Goal: Information Seeking & Learning: Find specific page/section

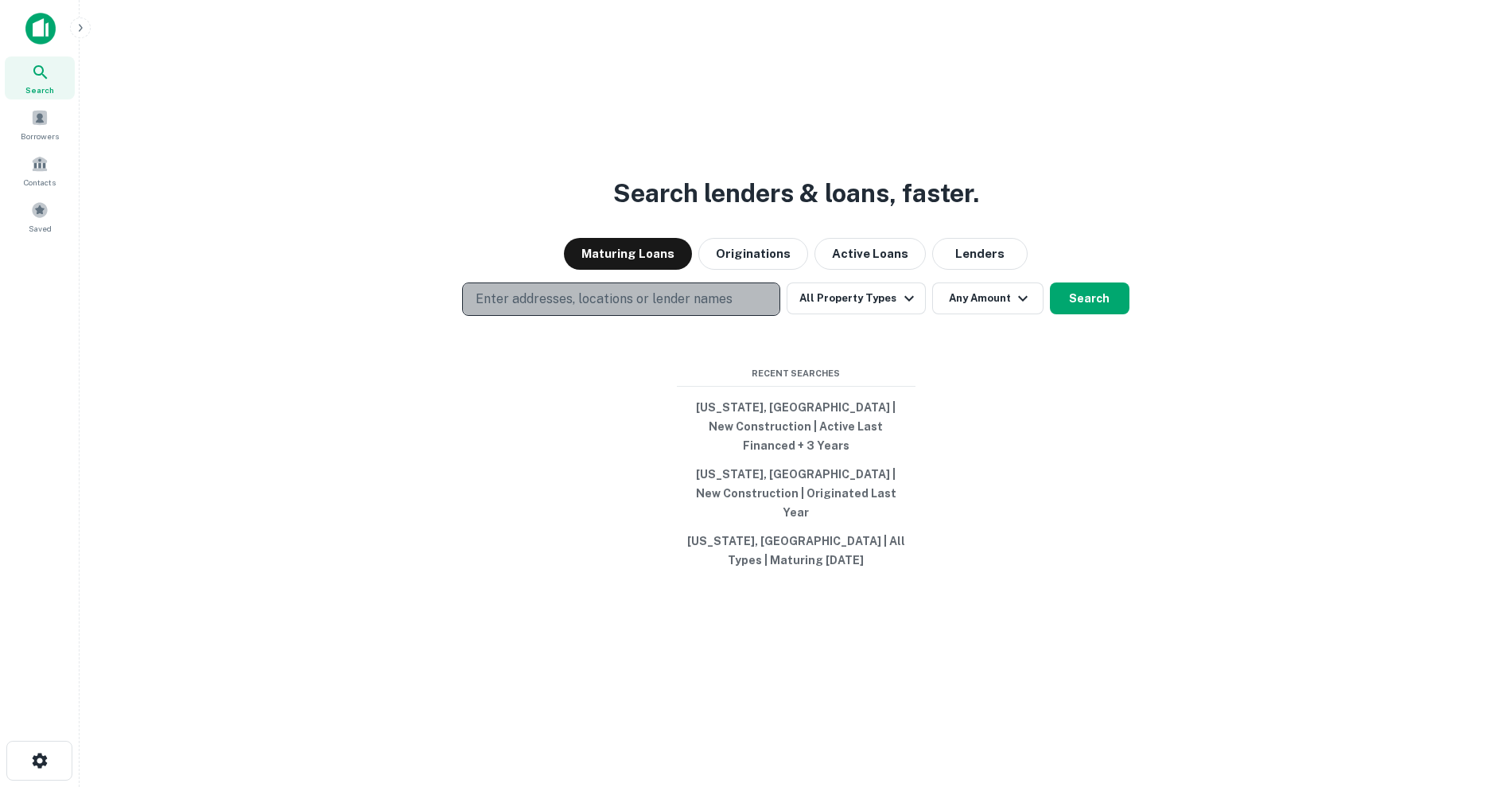
click at [752, 314] on button "Enter addresses, locations or lender names" at bounding box center [620, 298] width 318 height 33
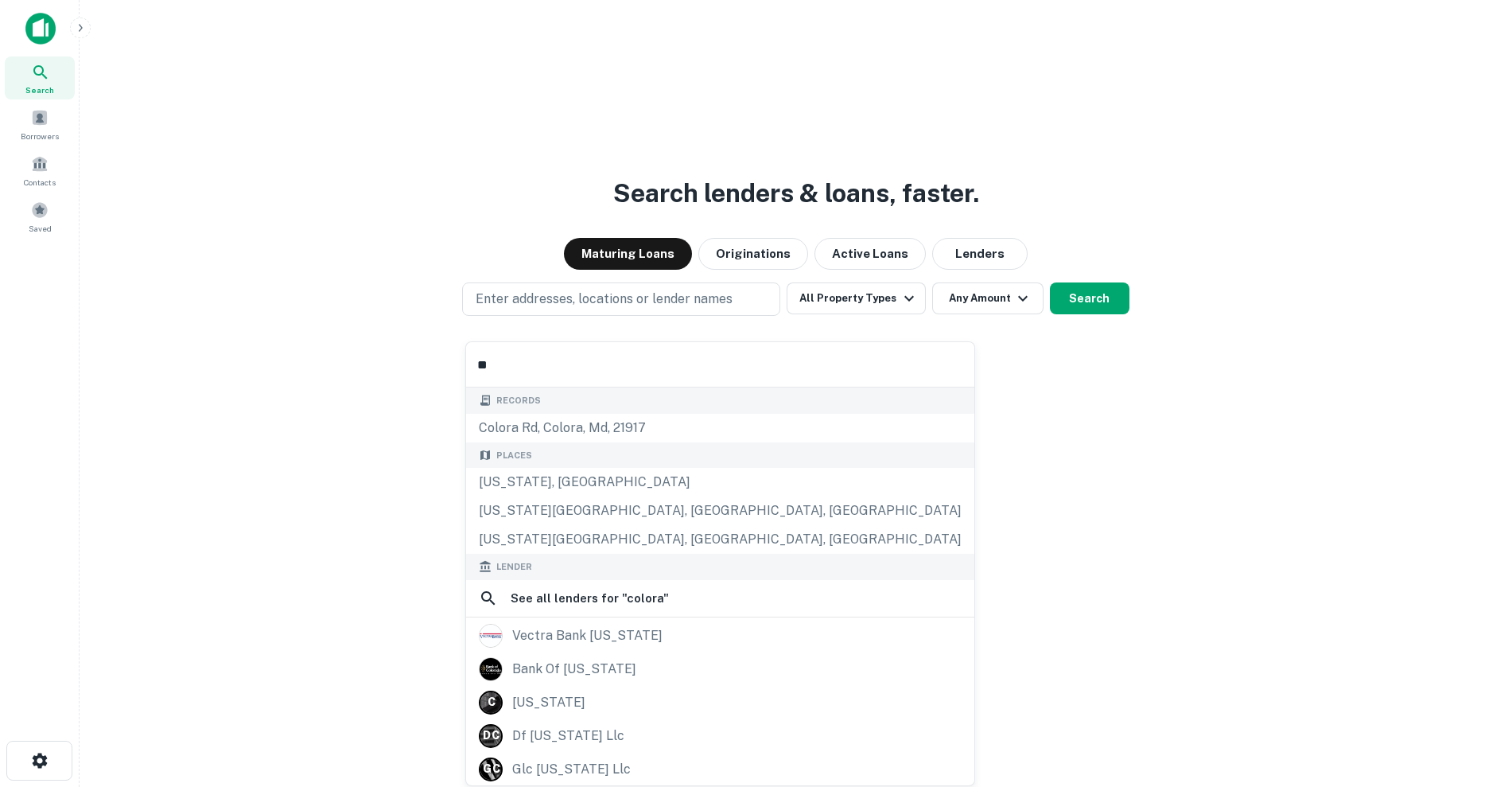
type input "*"
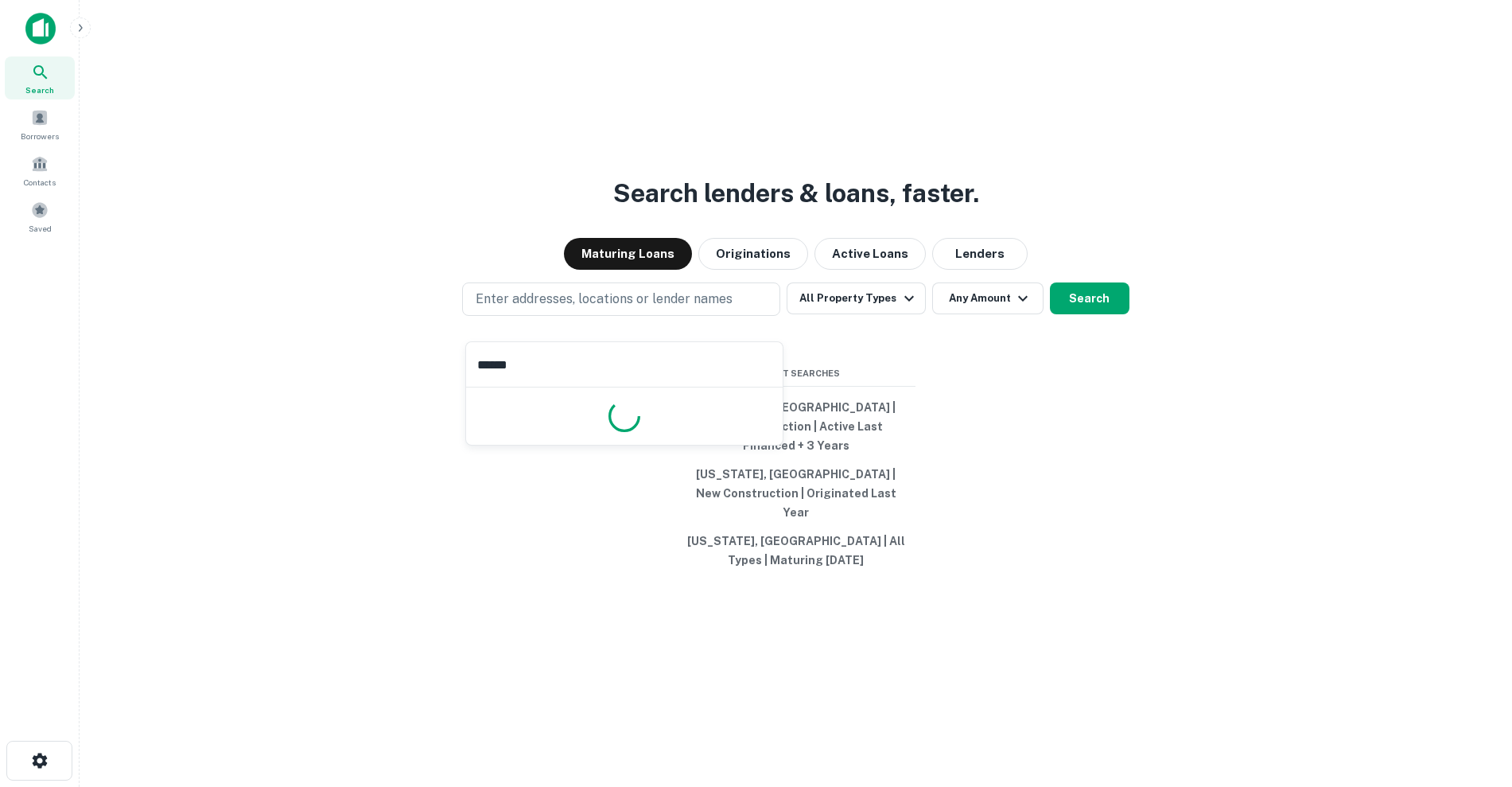
type input "*******"
click at [887, 314] on button "All Property Types" at bounding box center [856, 298] width 139 height 32
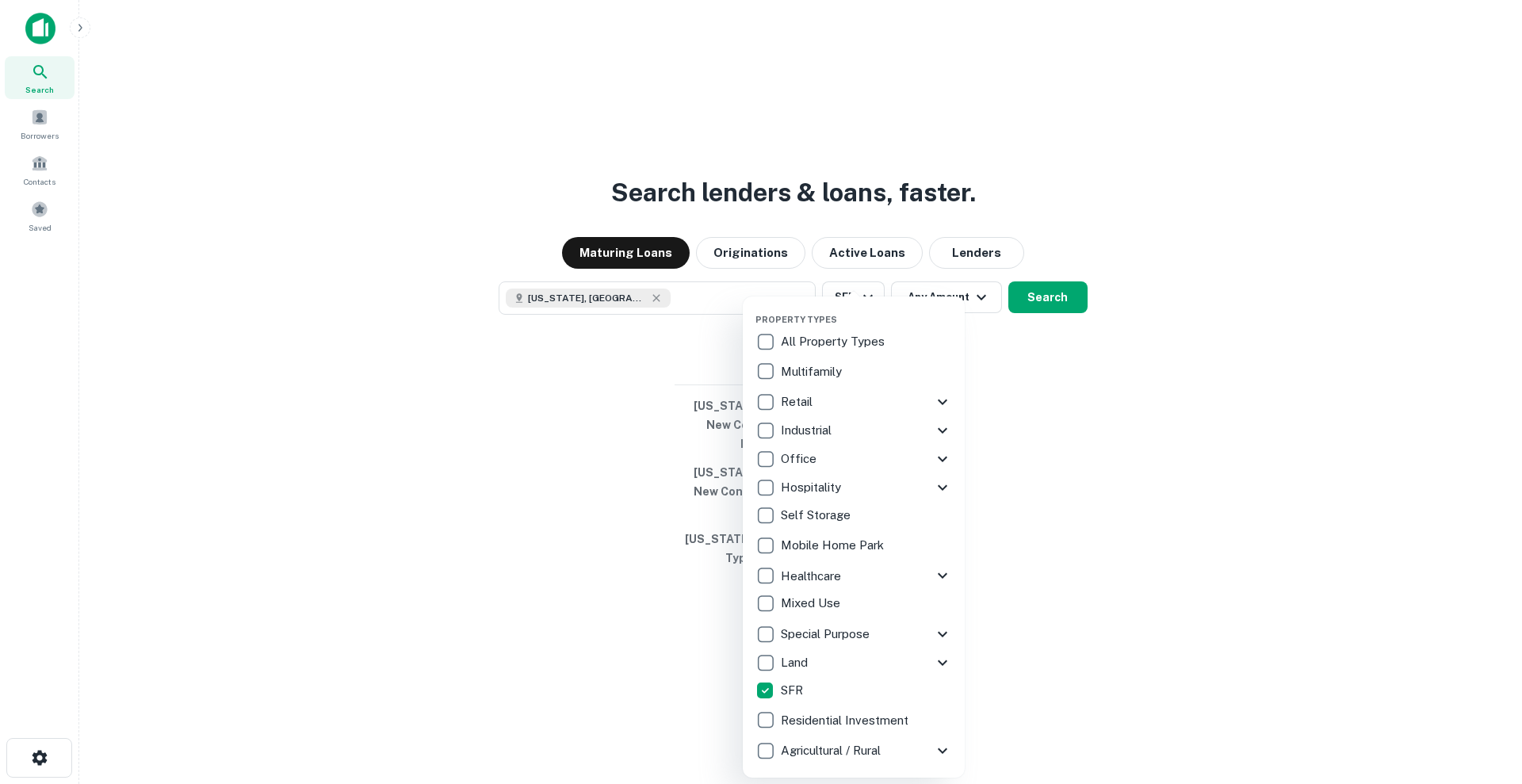
click at [1056, 318] on div at bounding box center [761, 392] width 1522 height 784
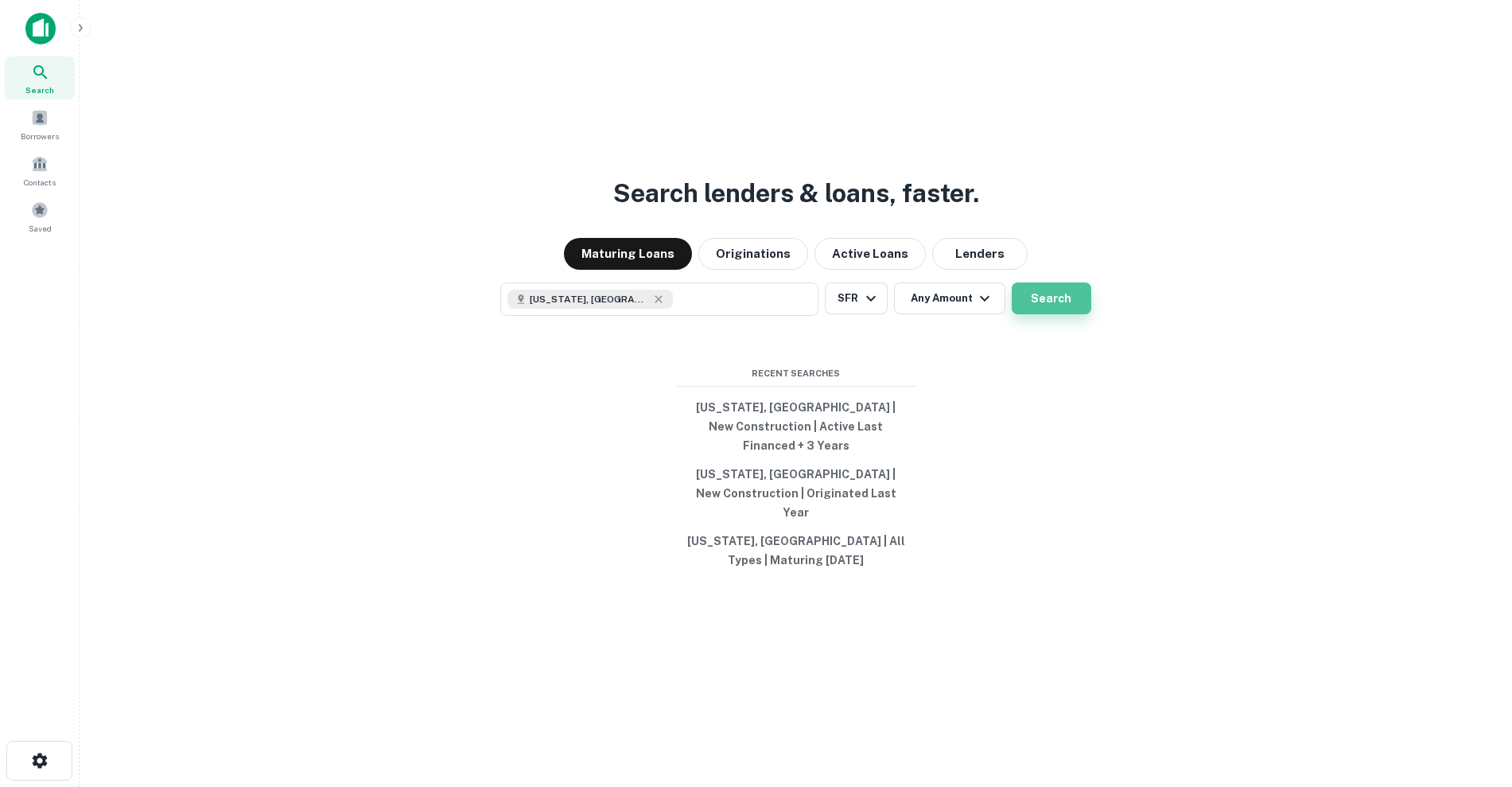
click at [1050, 312] on button "Search" at bounding box center [1051, 298] width 80 height 32
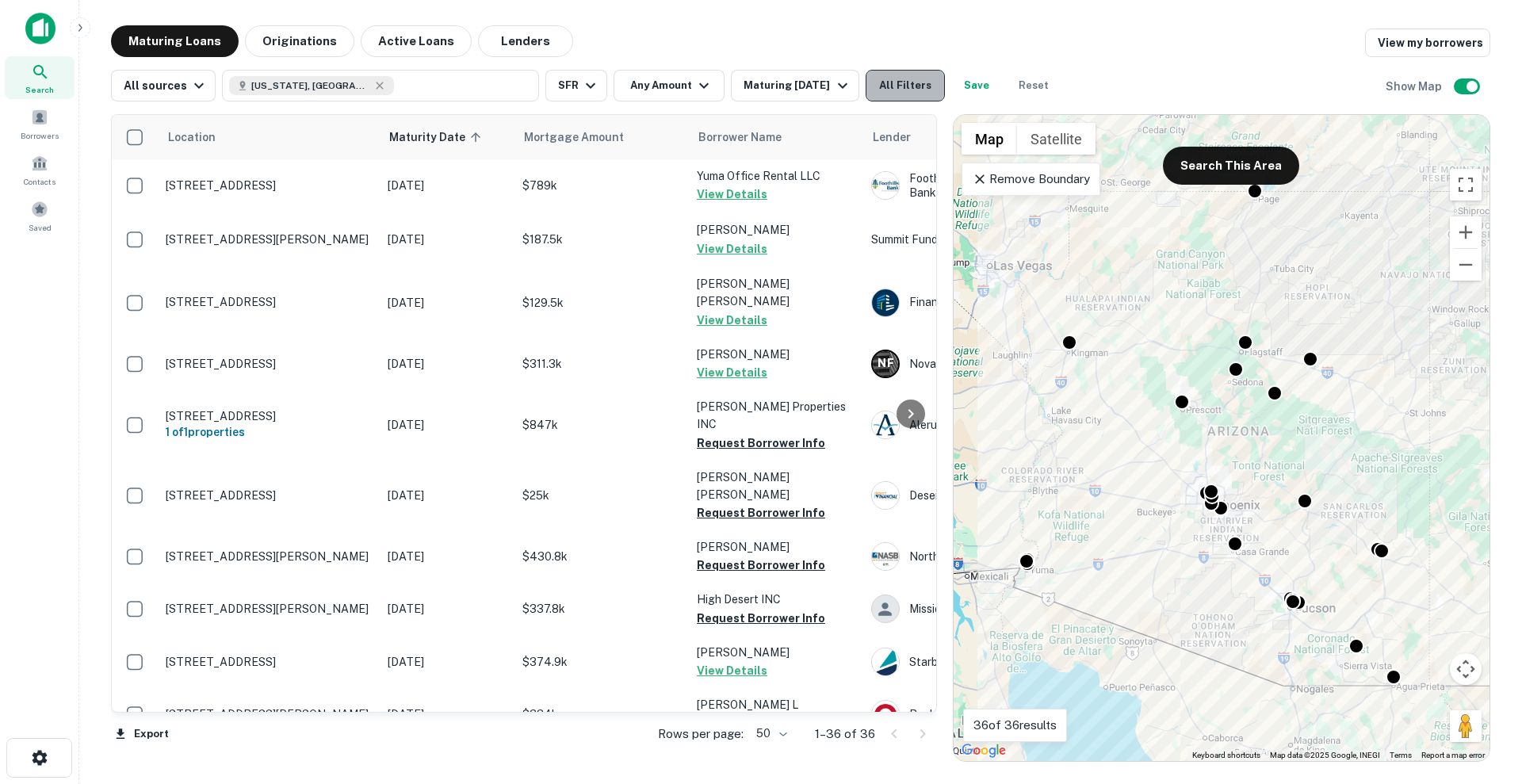
drag, startPoint x: 900, startPoint y: 87, endPoint x: 907, endPoint y: 92, distance: 8.6
click at [907, 92] on button "All Filters" at bounding box center [906, 85] width 80 height 32
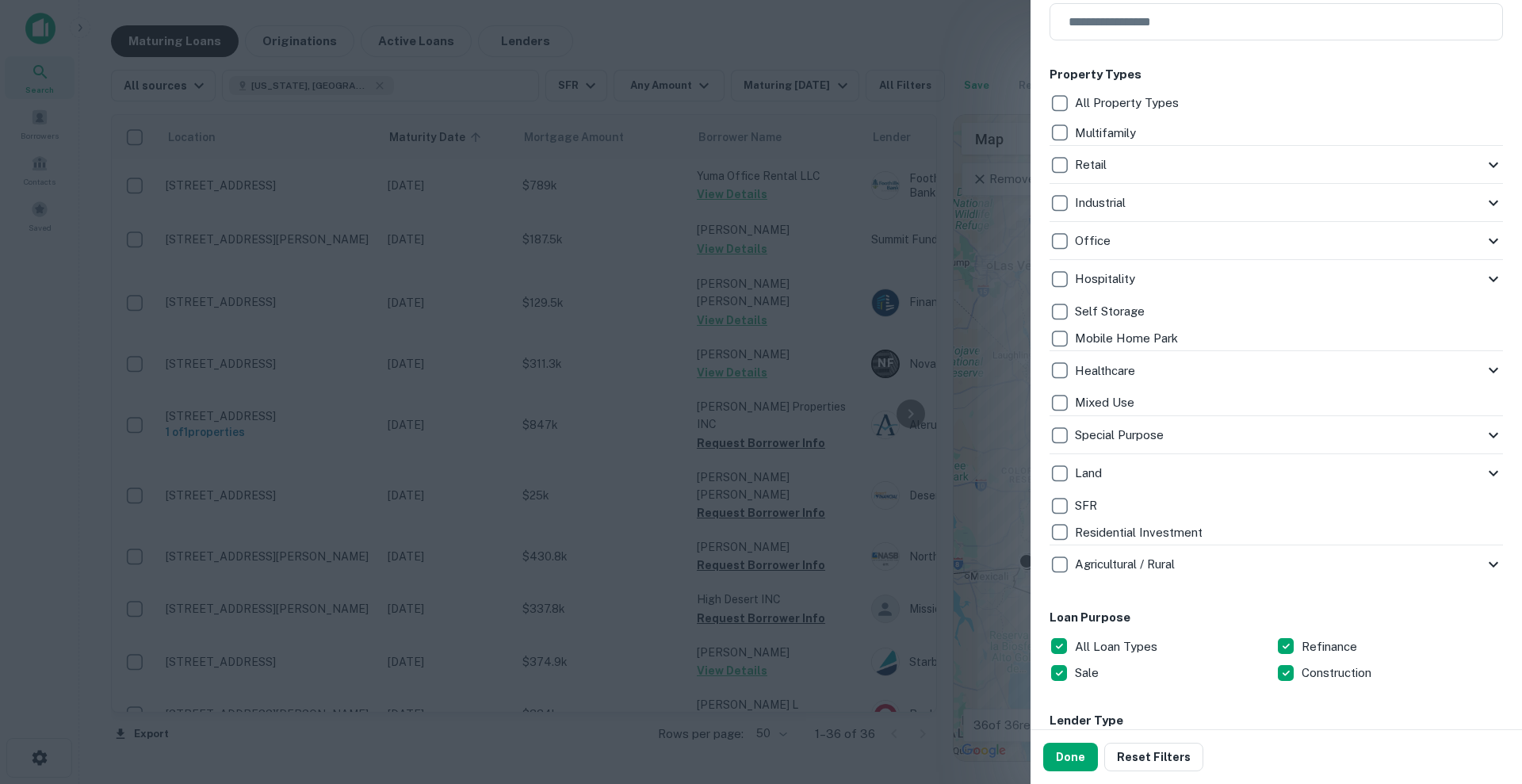
scroll to position [297, 0]
click at [1265, 667] on div "Sale" at bounding box center [1163, 670] width 227 height 27
click at [1076, 674] on p "Sale" at bounding box center [1088, 670] width 27 height 19
drag, startPoint x: 1088, startPoint y: 765, endPoint x: 1068, endPoint y: 746, distance: 27.6
click at [1087, 763] on button "Done" at bounding box center [1070, 756] width 55 height 29
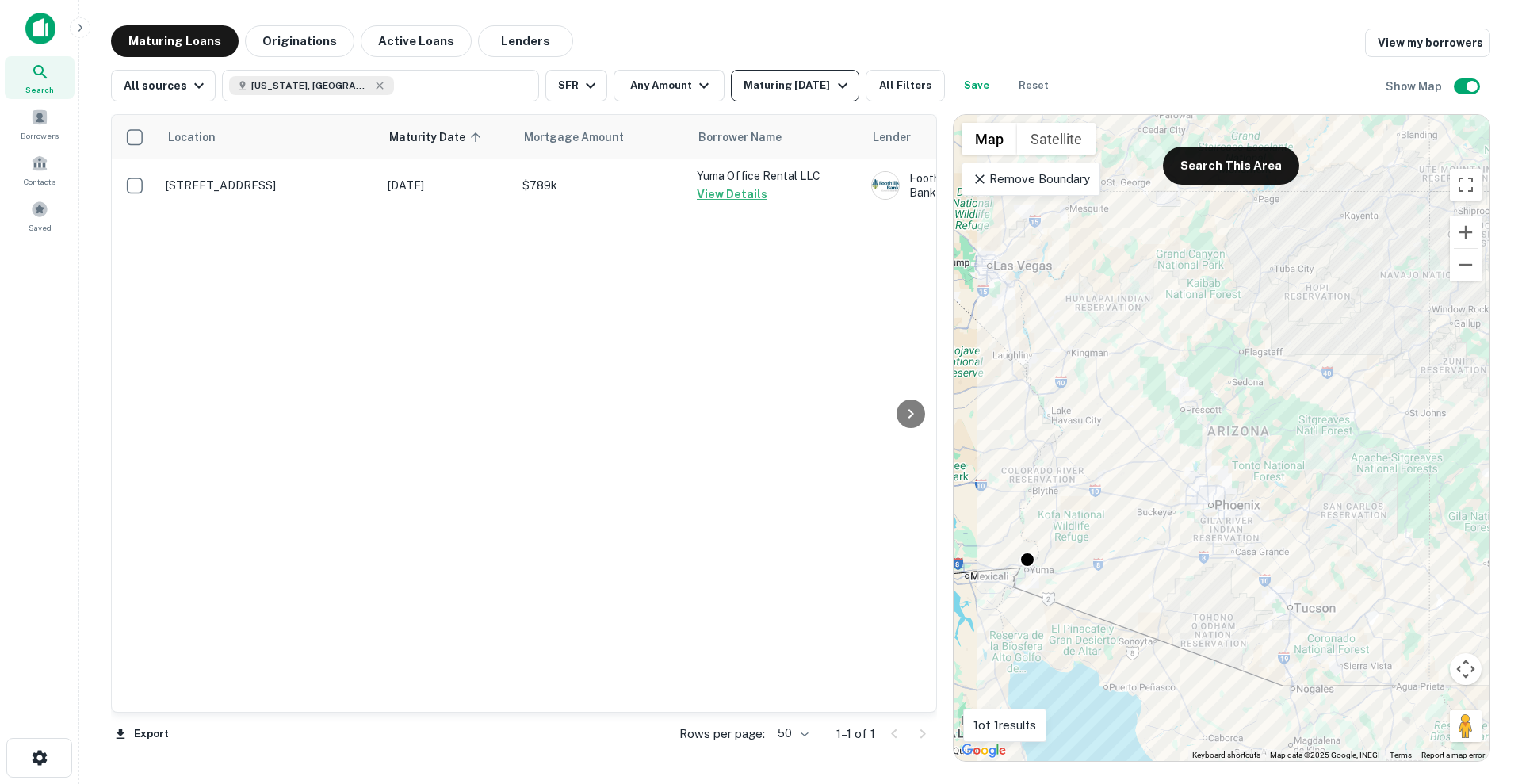
click at [776, 85] on div "Maturing [DATE]" at bounding box center [797, 85] width 107 height 19
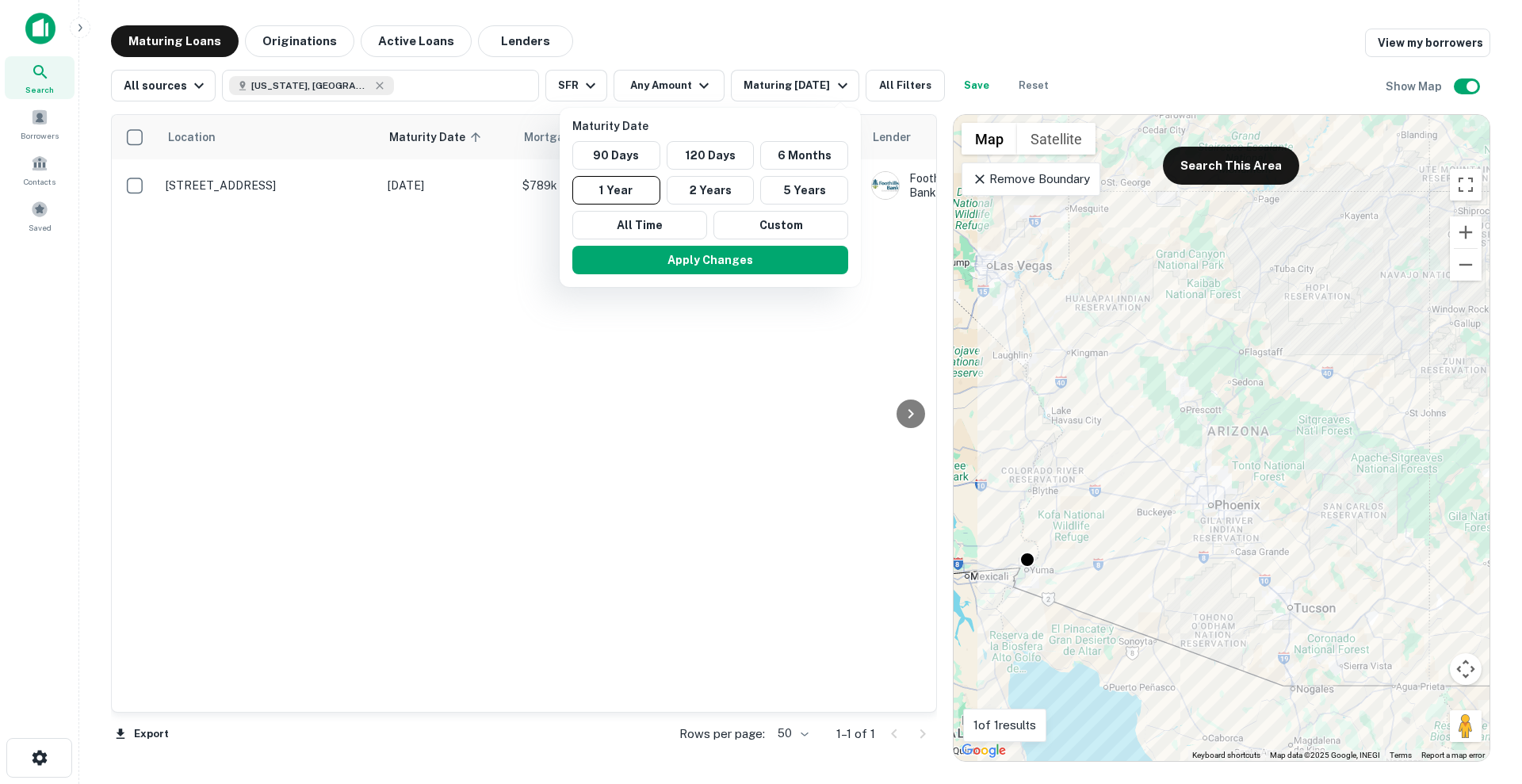
drag, startPoint x: 606, startPoint y: 82, endPoint x: 622, endPoint y: 84, distance: 16.1
click at [607, 82] on div at bounding box center [761, 392] width 1522 height 784
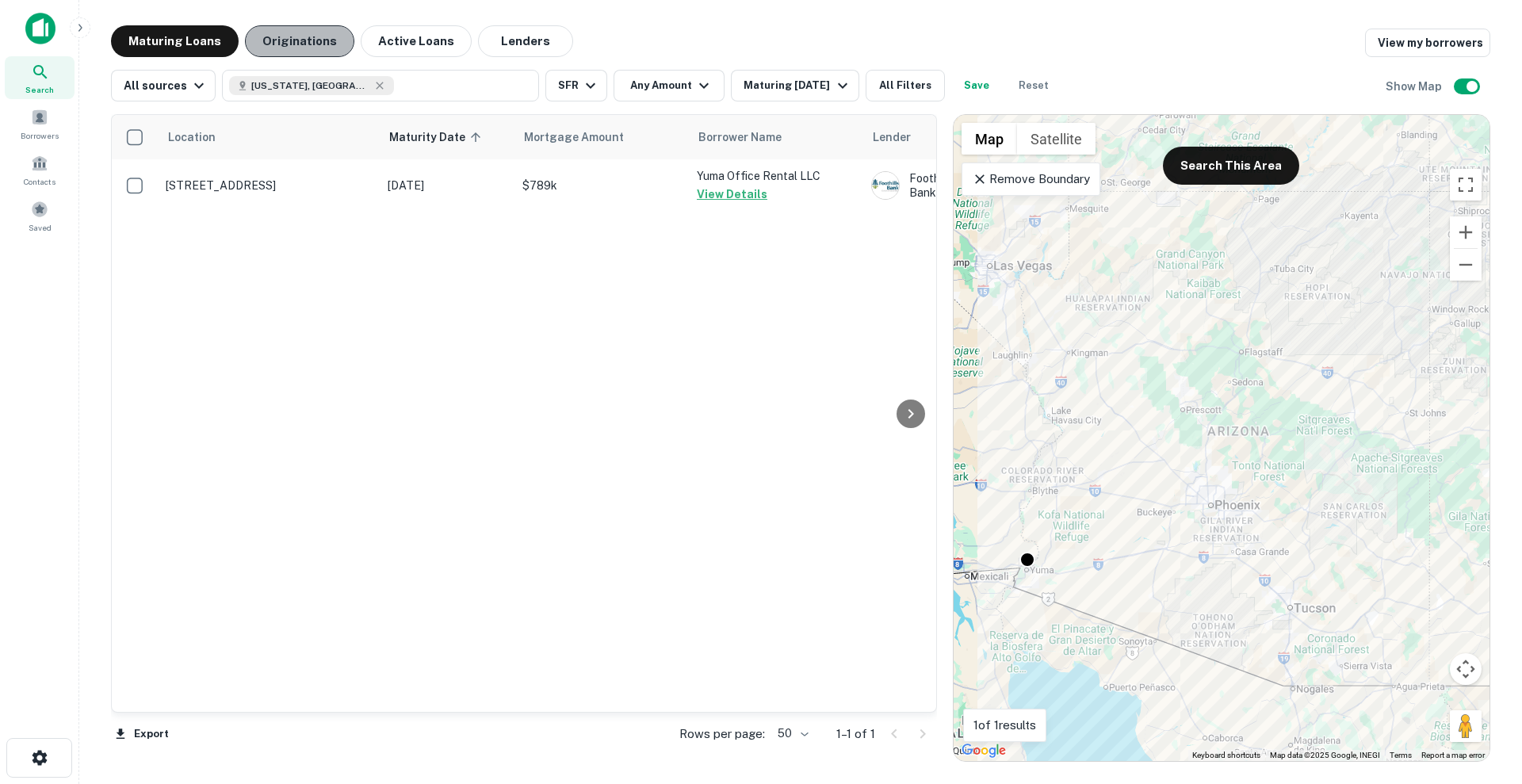
click at [301, 29] on button "Originations" at bounding box center [299, 42] width 109 height 32
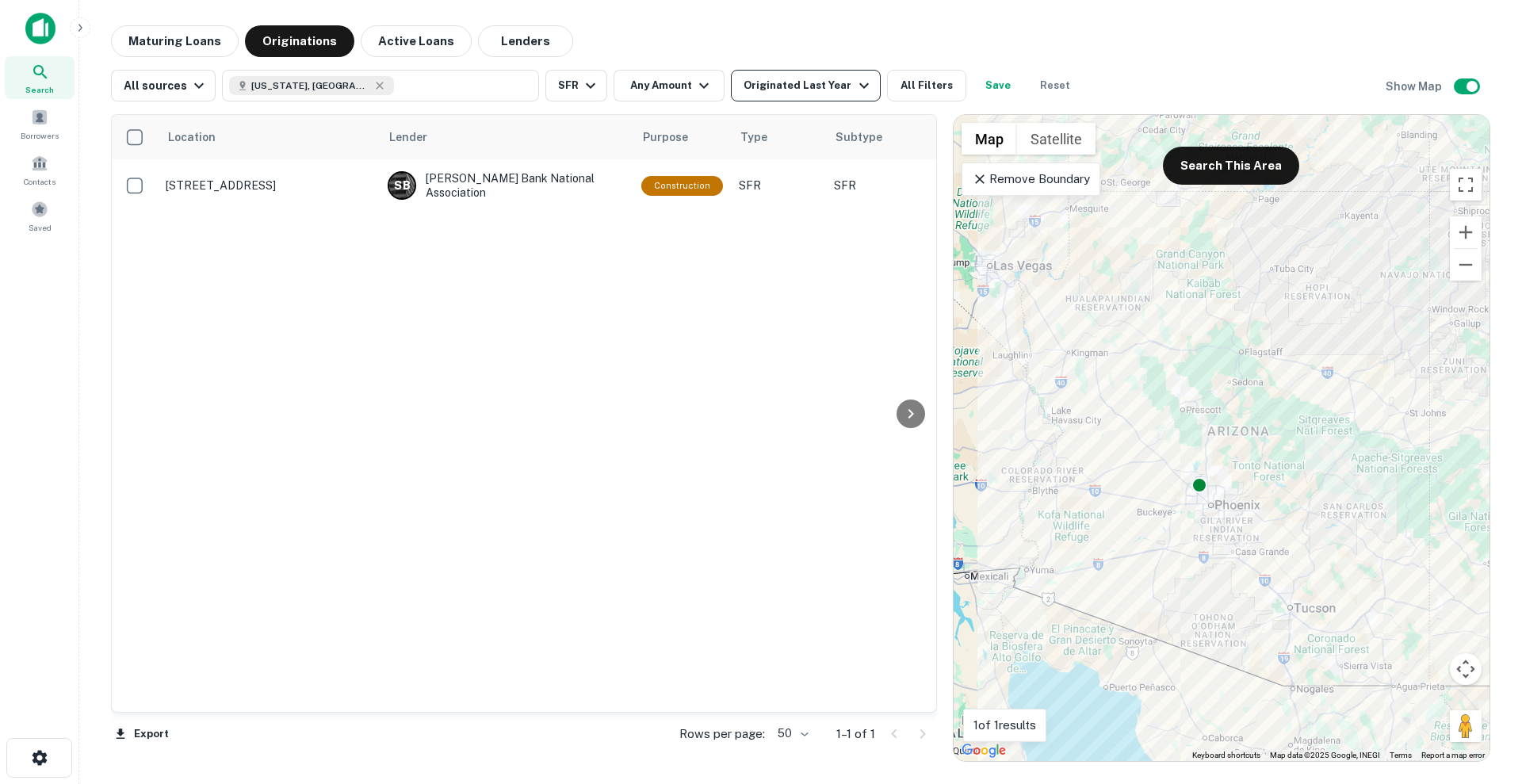
click at [824, 84] on div "Originated Last Year" at bounding box center [808, 85] width 129 height 19
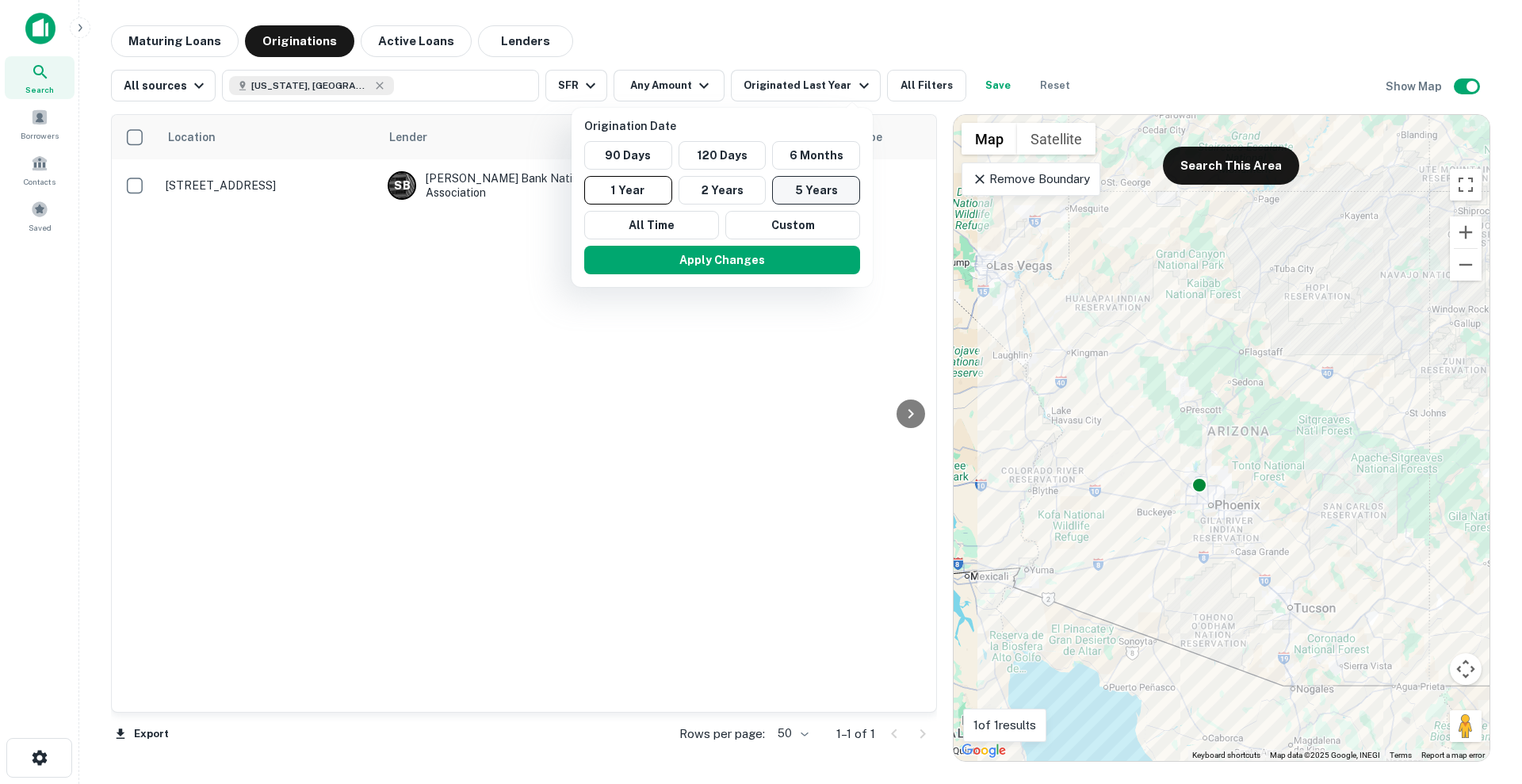
click at [808, 191] on button "5 Years" at bounding box center [816, 190] width 88 height 29
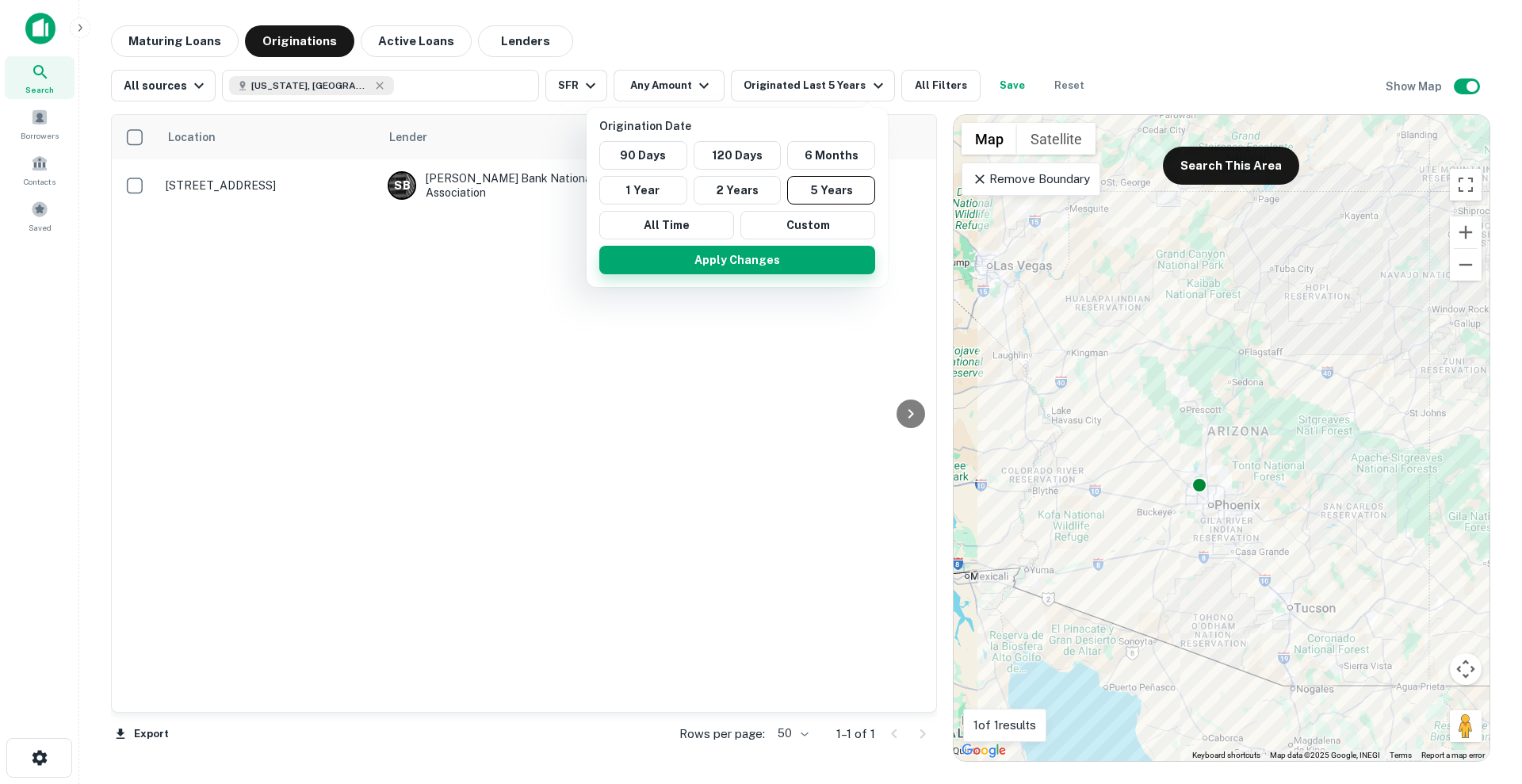
click at [781, 258] on button "Apply Changes" at bounding box center [738, 259] width 276 height 29
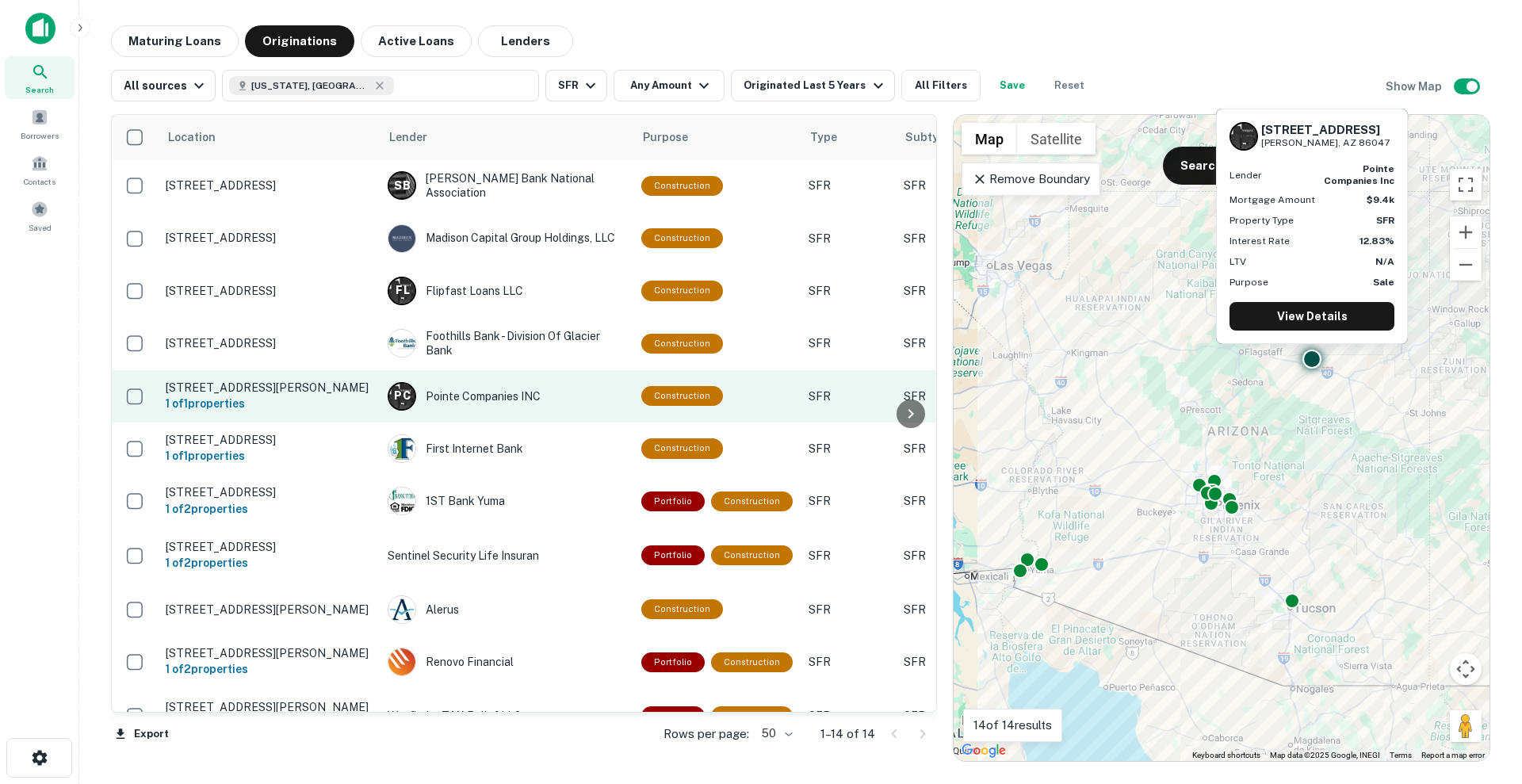
drag, startPoint x: 746, startPoint y: 402, endPoint x: 859, endPoint y: 412, distance: 113.4
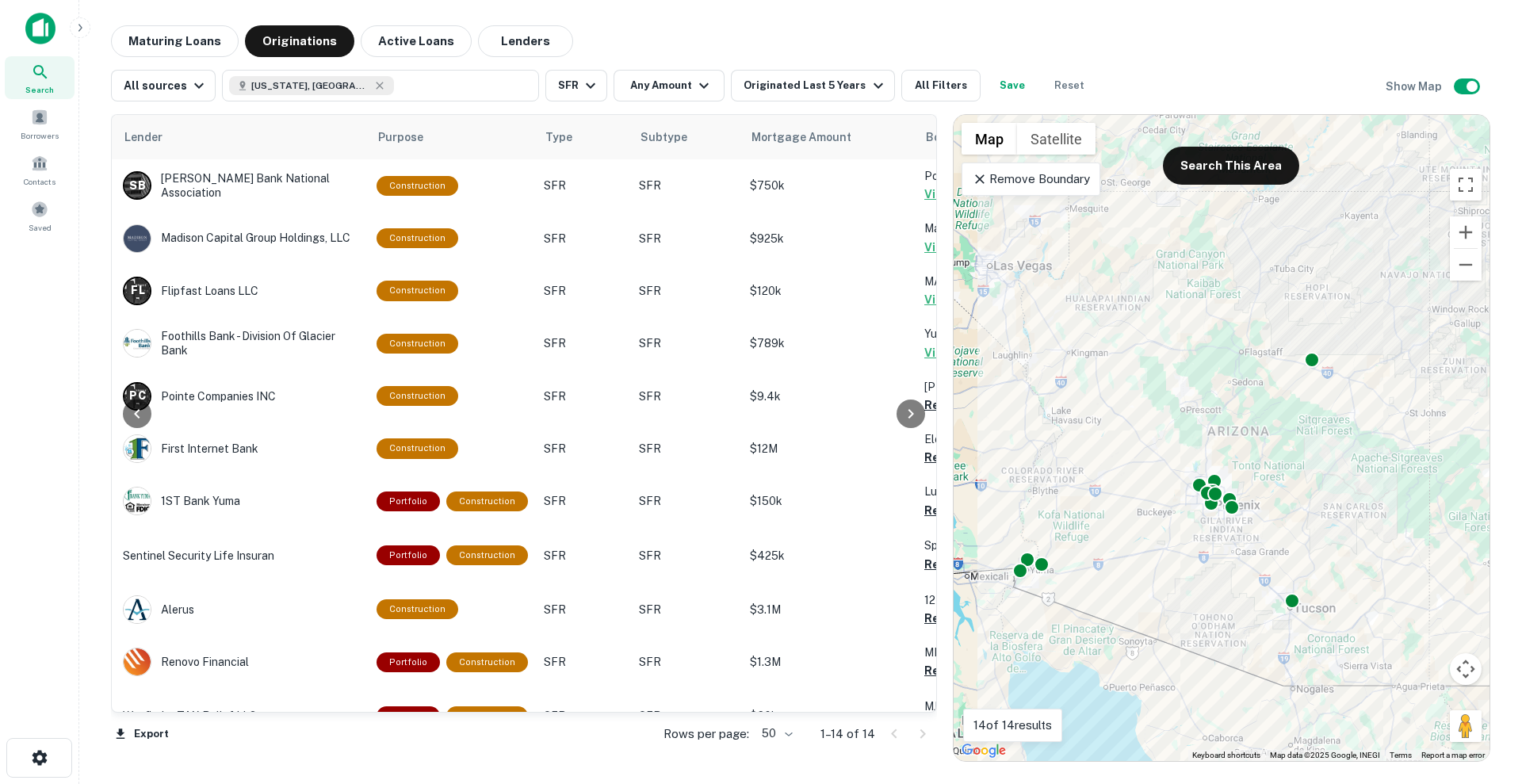
scroll to position [0, 632]
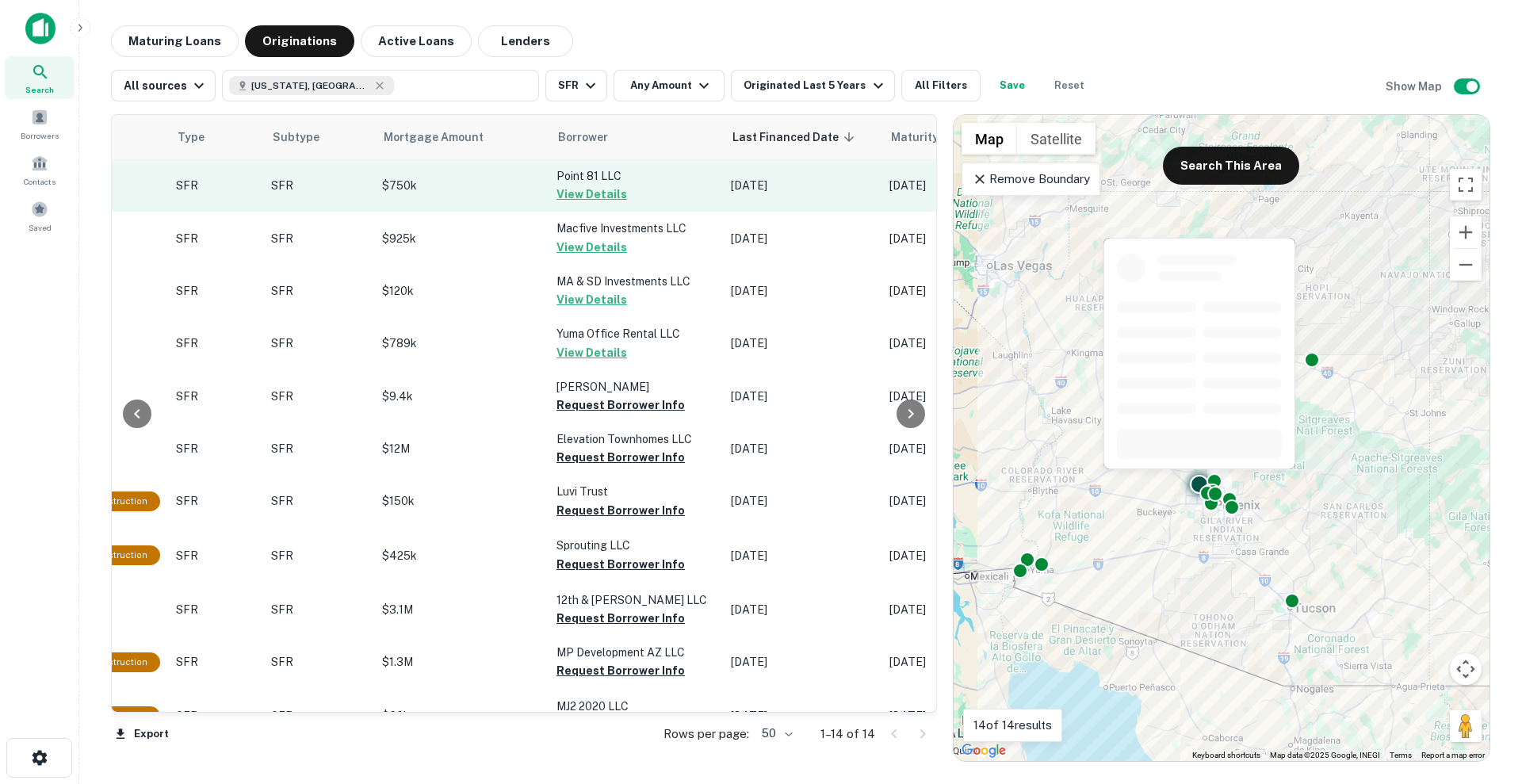
click at [612, 193] on button "View Details" at bounding box center [592, 194] width 71 height 19
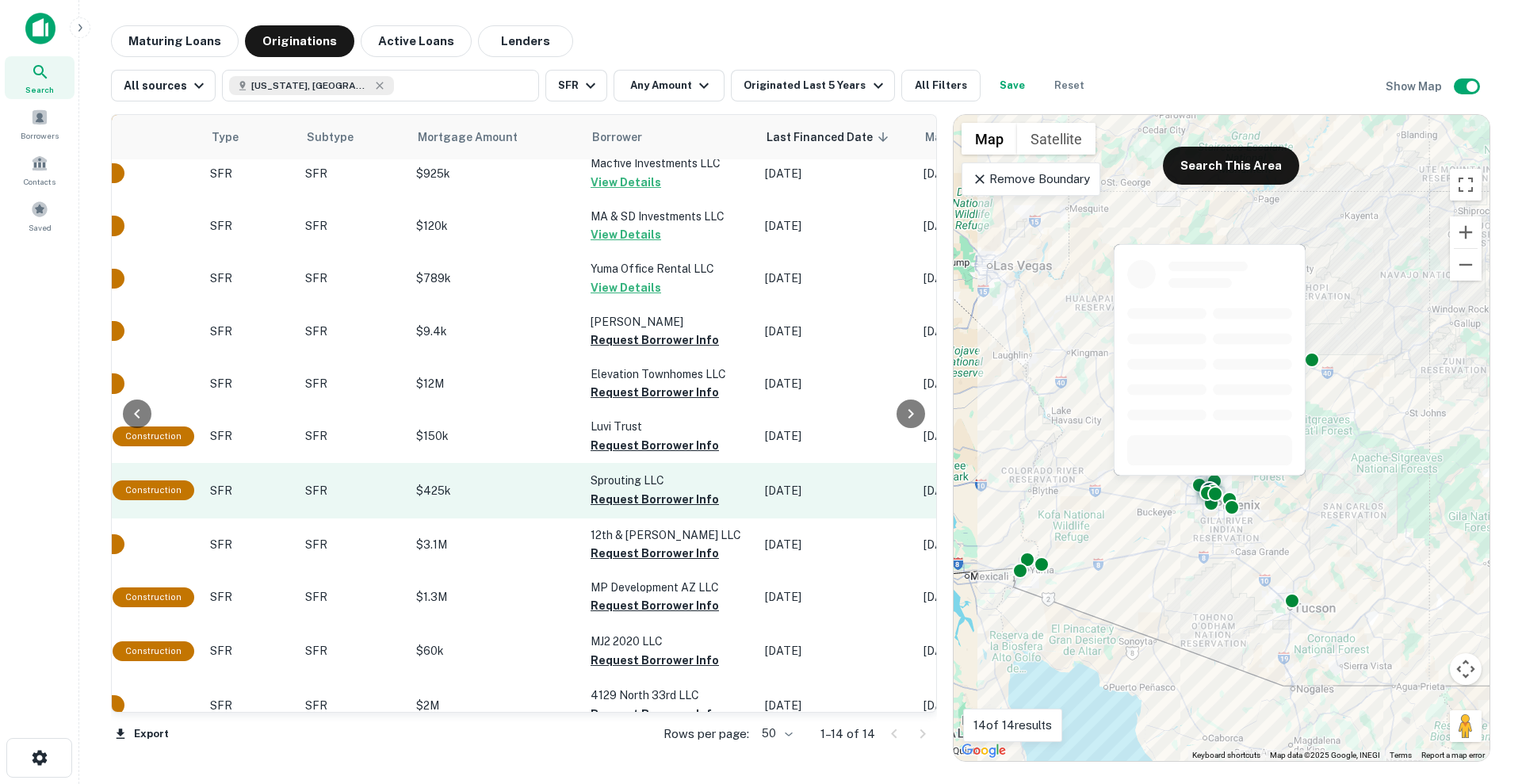
scroll to position [99, 598]
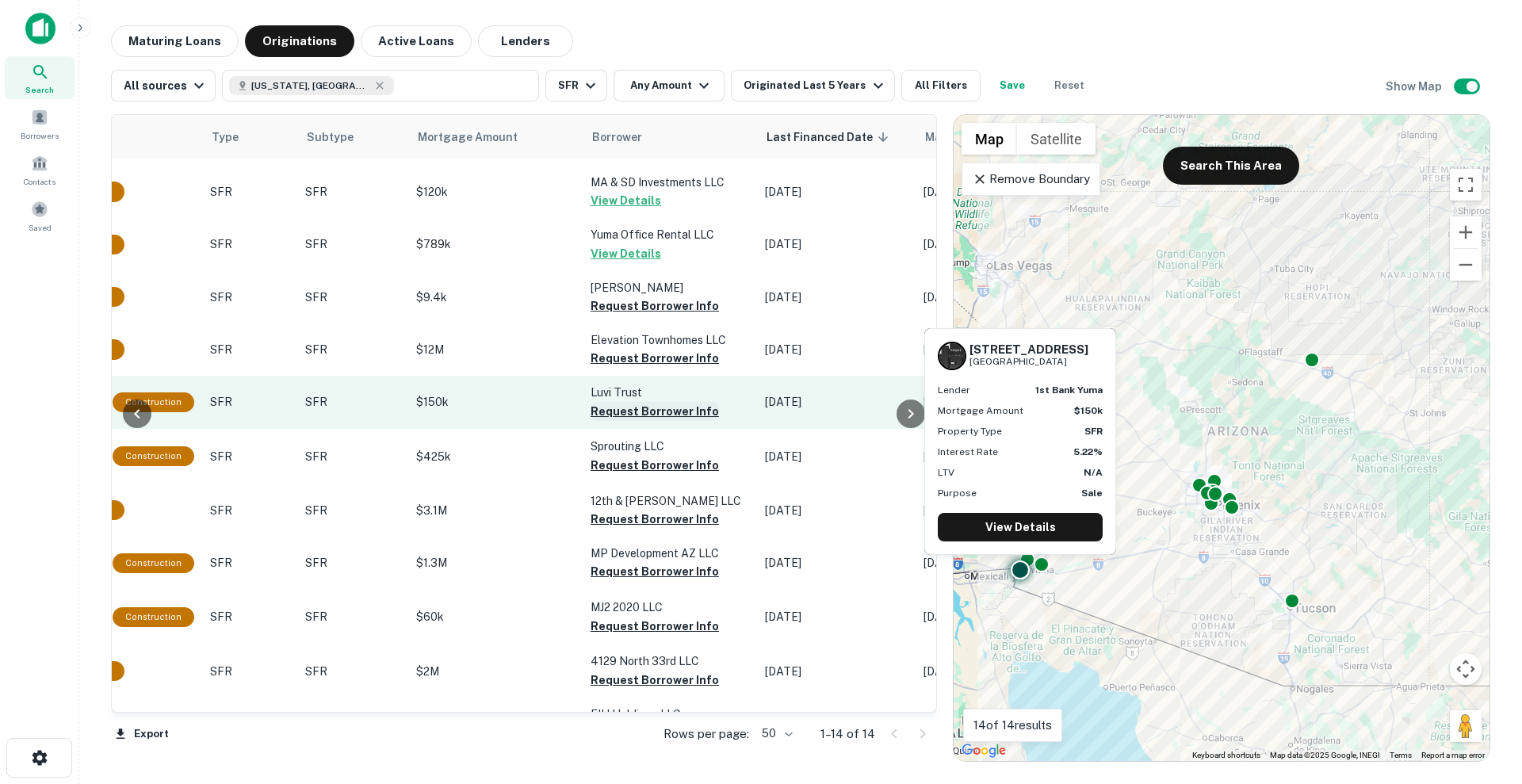
click at [631, 415] on button "Request Borrower Info" at bounding box center [654, 410] width 128 height 19
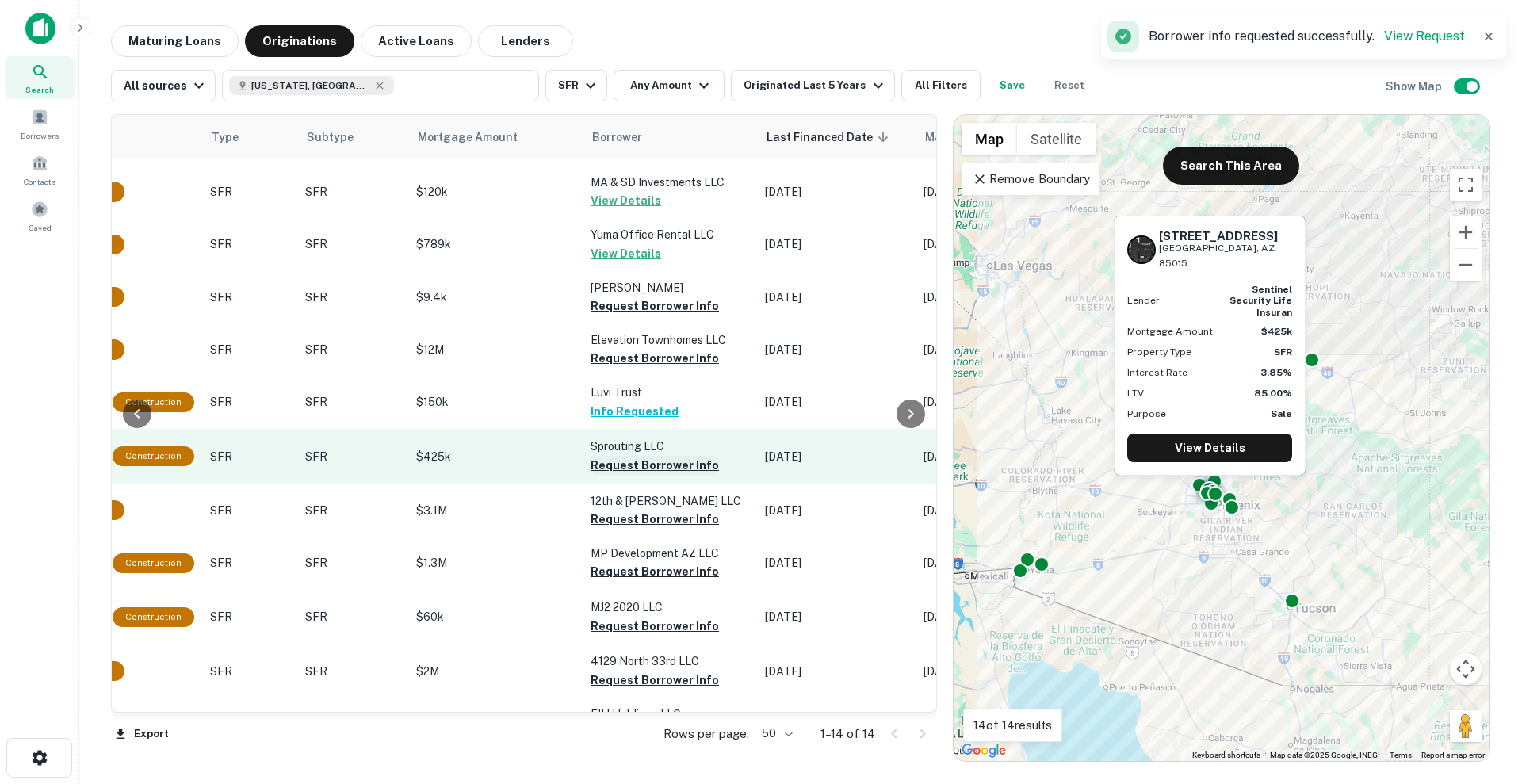
click at [667, 475] on button "Request Borrower Info" at bounding box center [654, 465] width 128 height 19
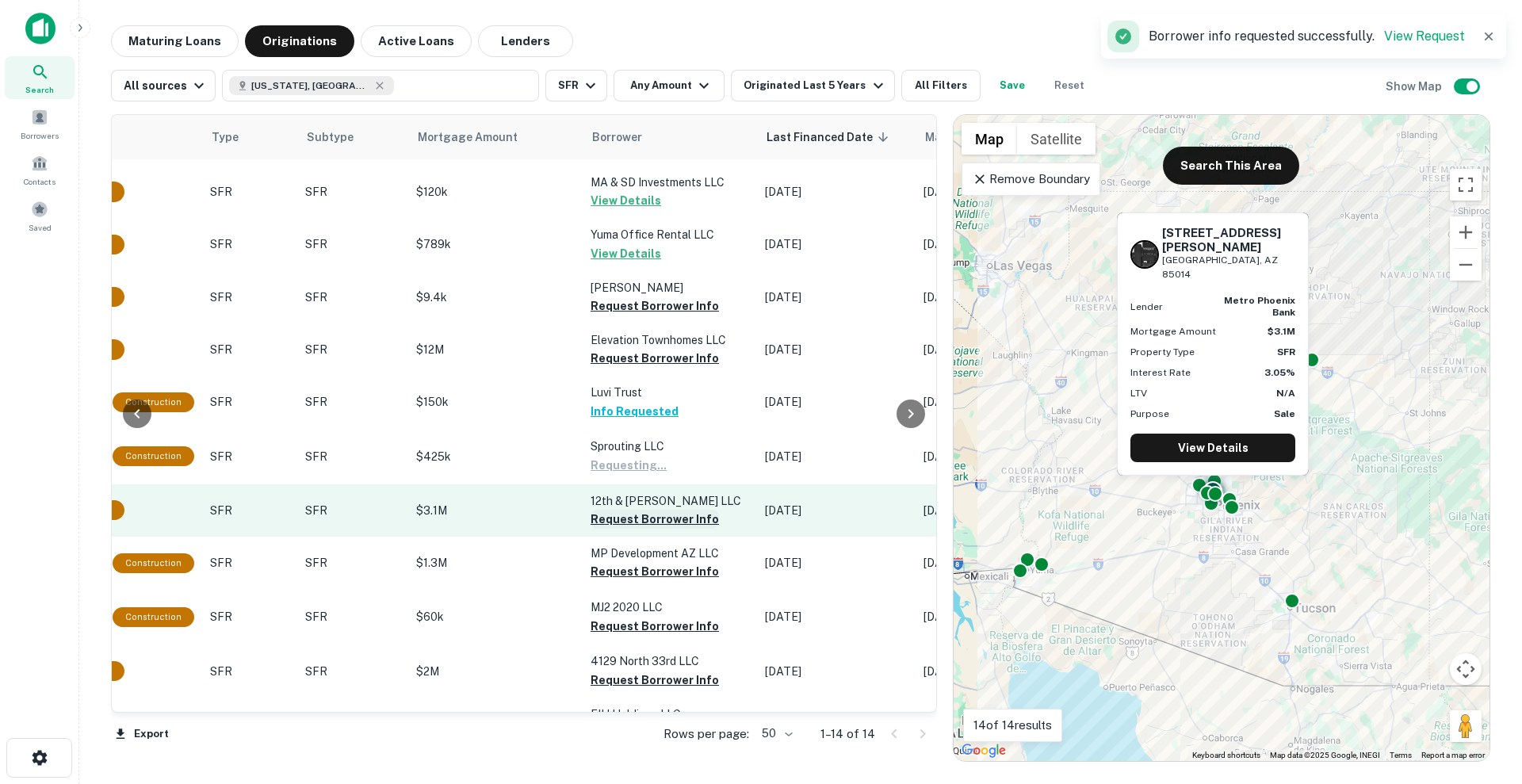
click at [661, 529] on button "Request Borrower Info" at bounding box center [654, 519] width 128 height 19
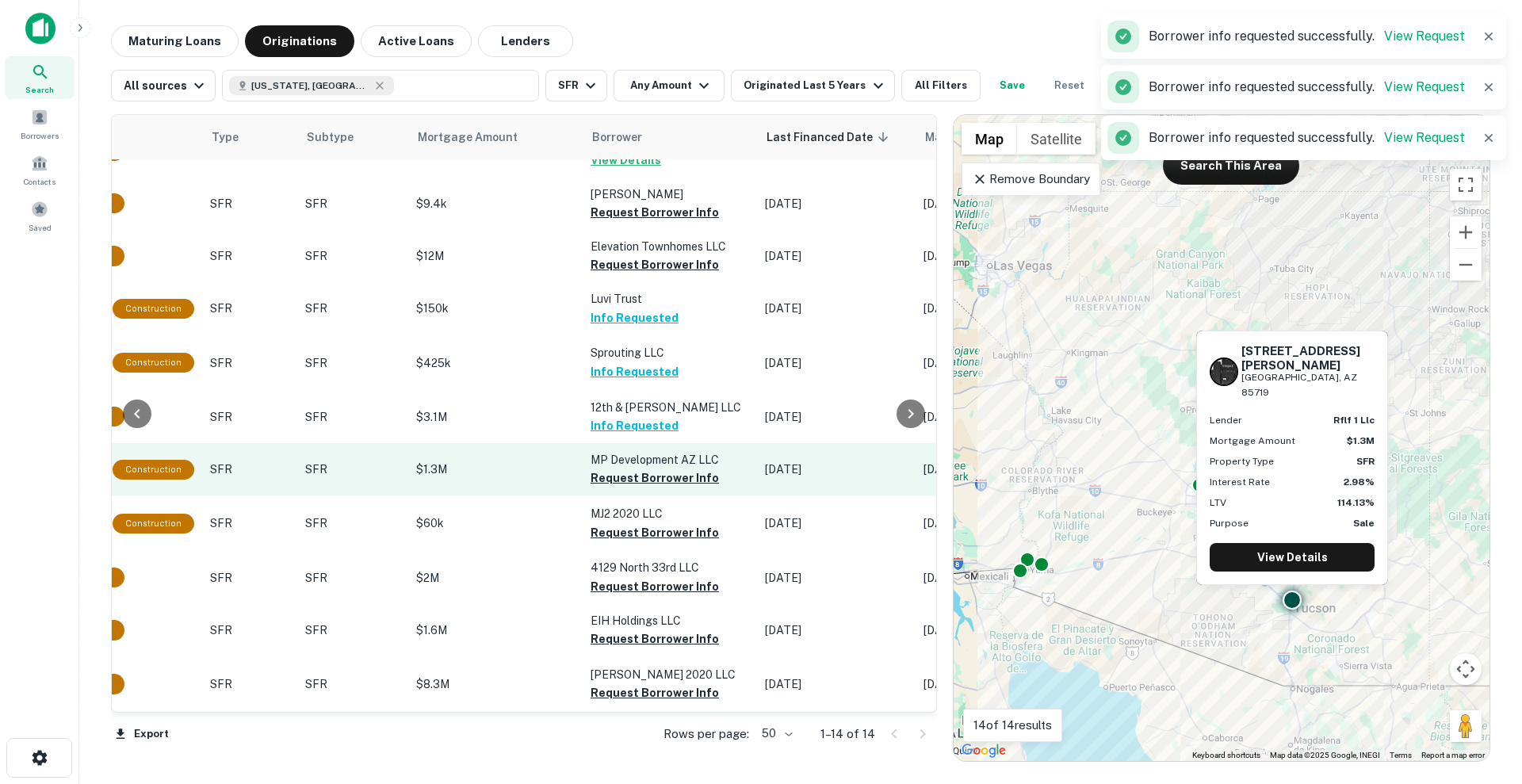
click at [658, 492] on td "MP Development AZ LLC Request Borrower Info" at bounding box center [669, 469] width 174 height 53
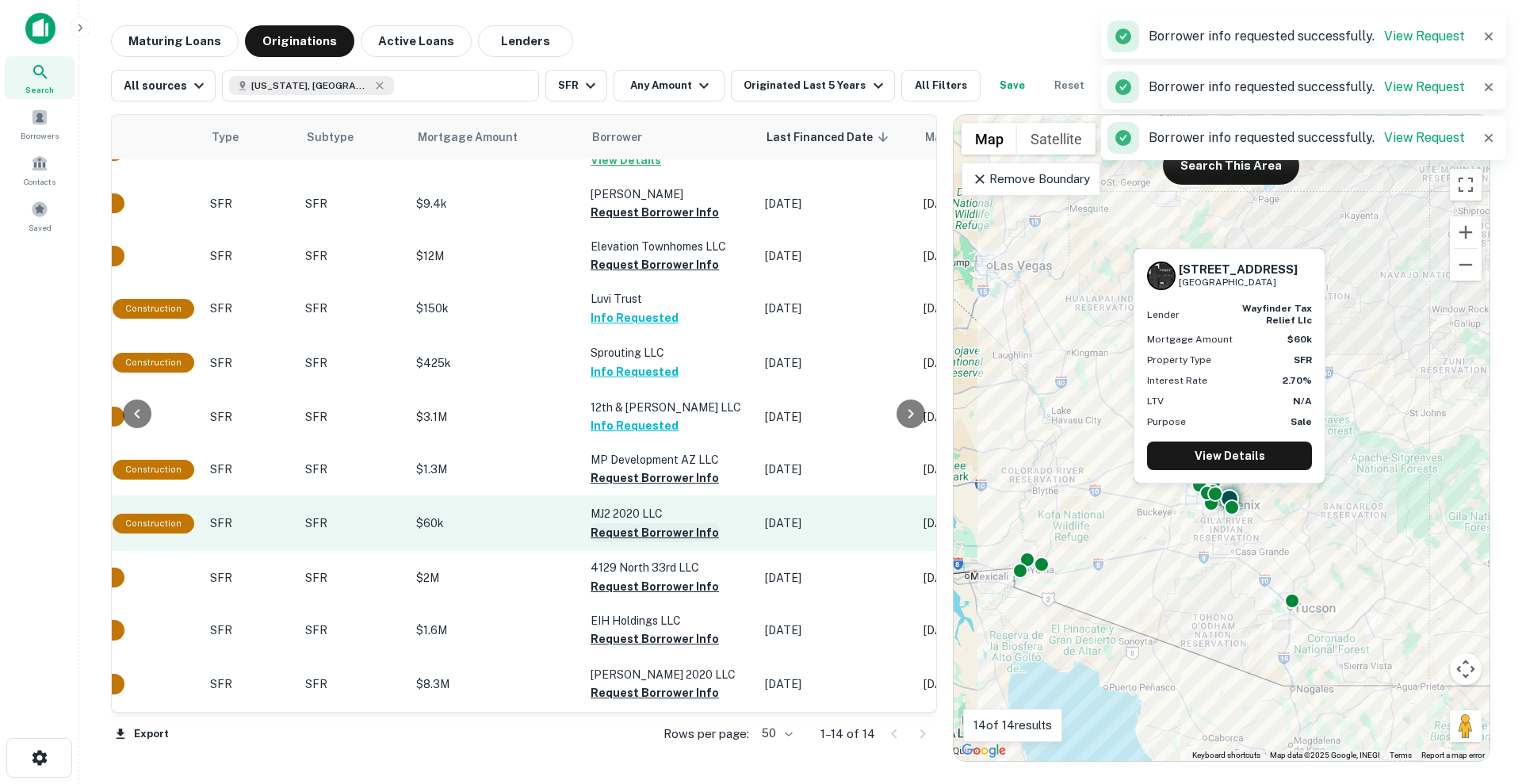
click at [660, 541] on button "Request Borrower Info" at bounding box center [654, 532] width 128 height 19
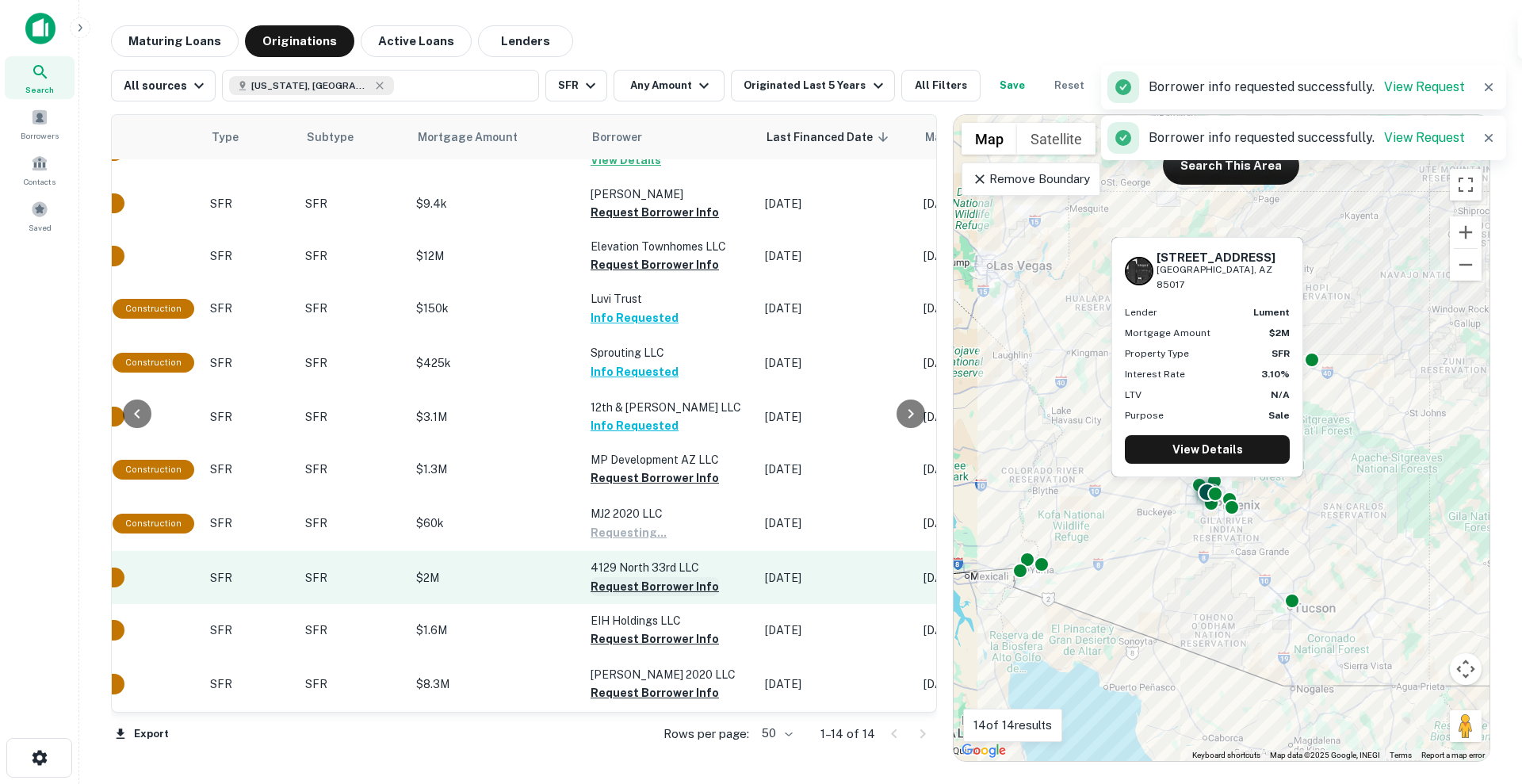
scroll to position [217, 598]
click at [652, 578] on button "Request Borrower Info" at bounding box center [654, 586] width 128 height 19
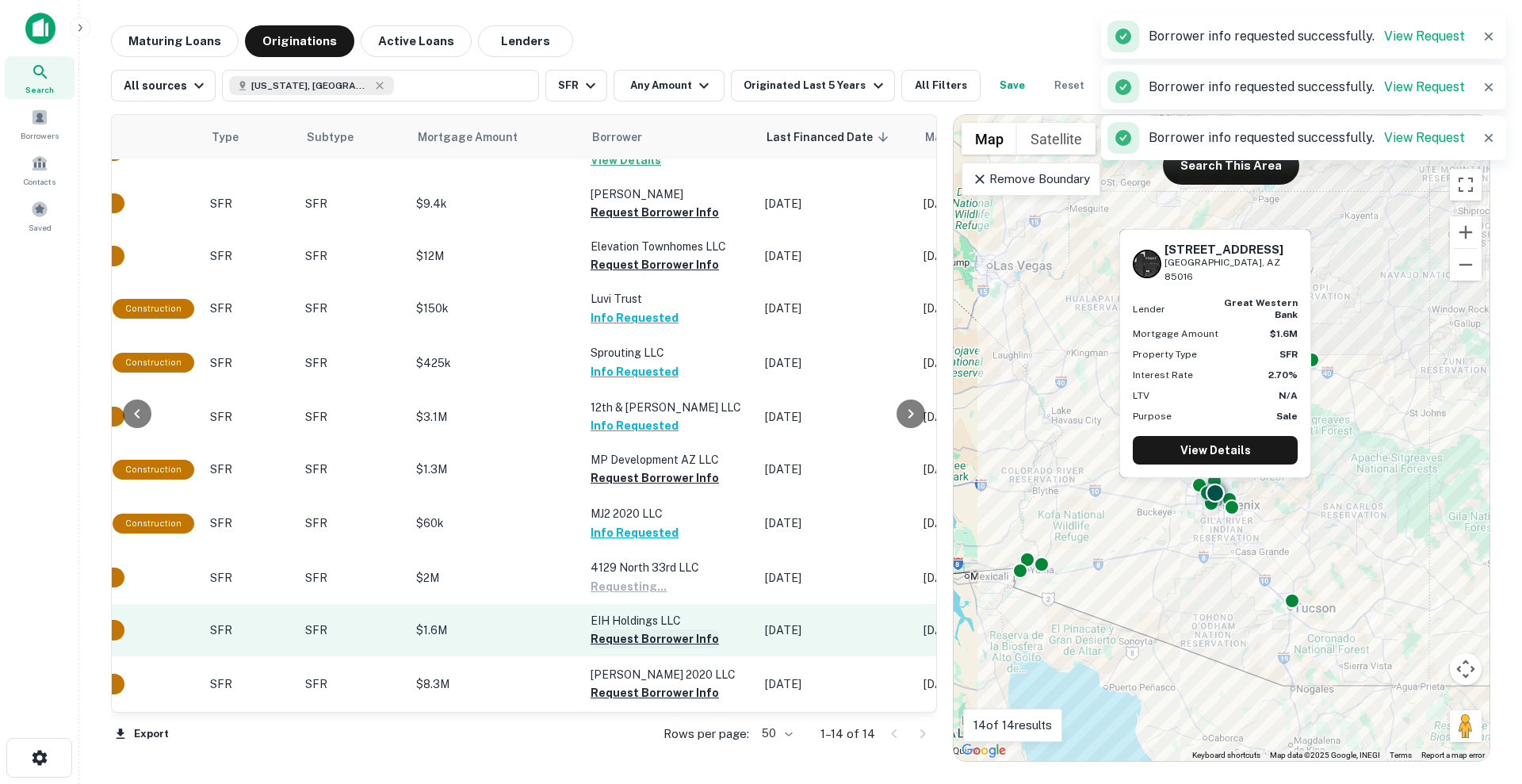
click at [651, 629] on button "Request Borrower Info" at bounding box center [654, 638] width 128 height 19
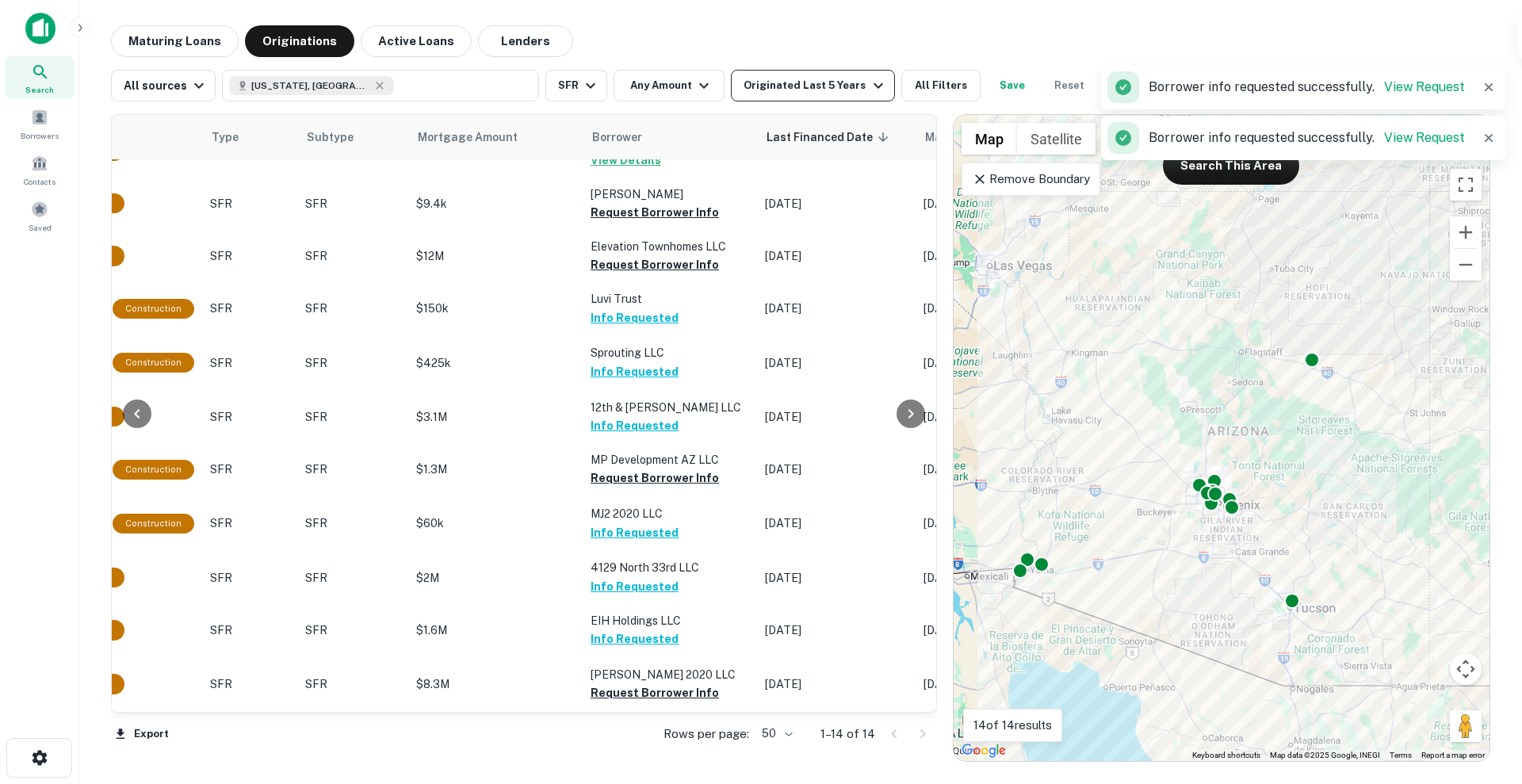
click at [819, 82] on div "Originated Last 5 Years" at bounding box center [815, 85] width 143 height 19
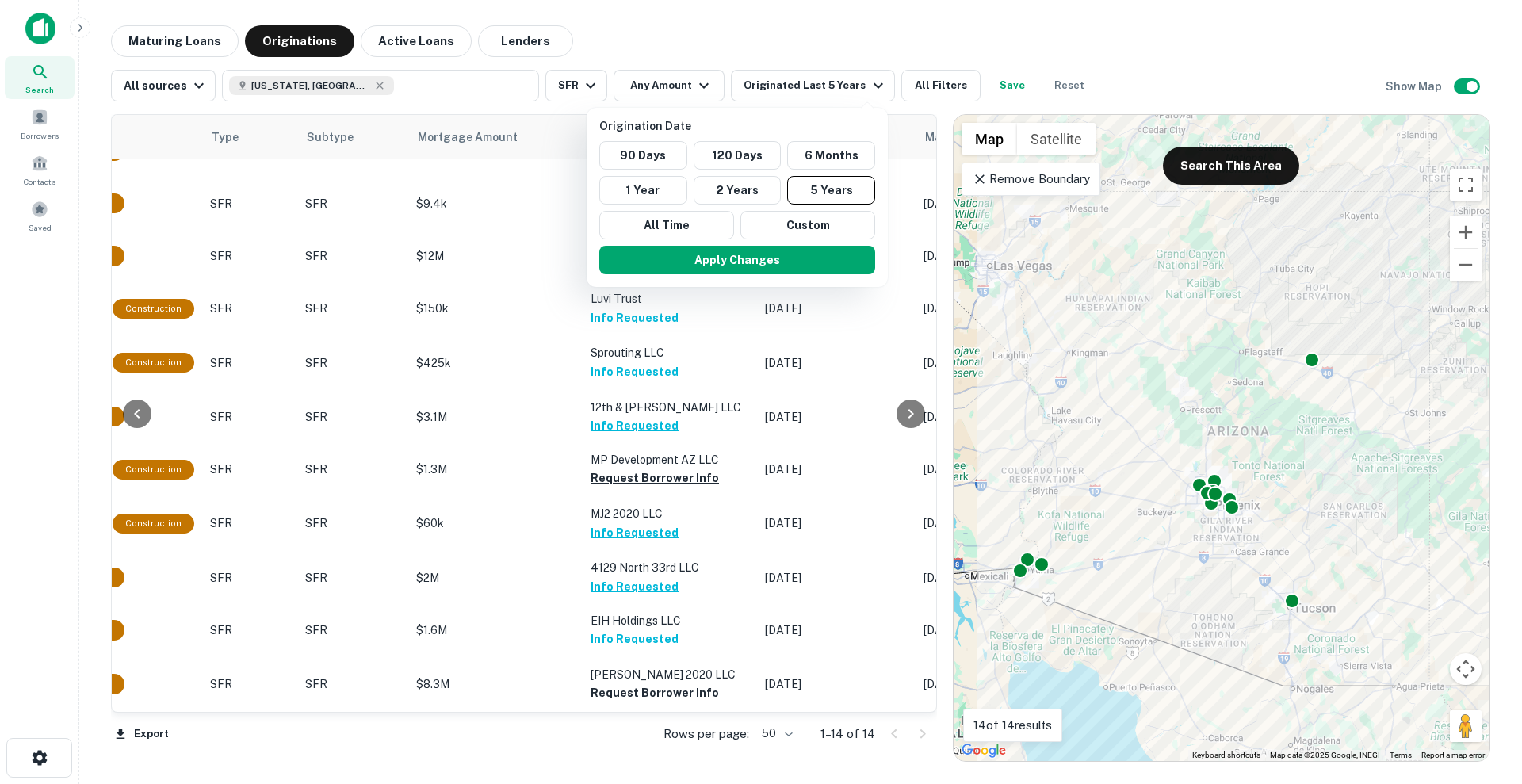
click at [920, 88] on div at bounding box center [761, 392] width 1522 height 784
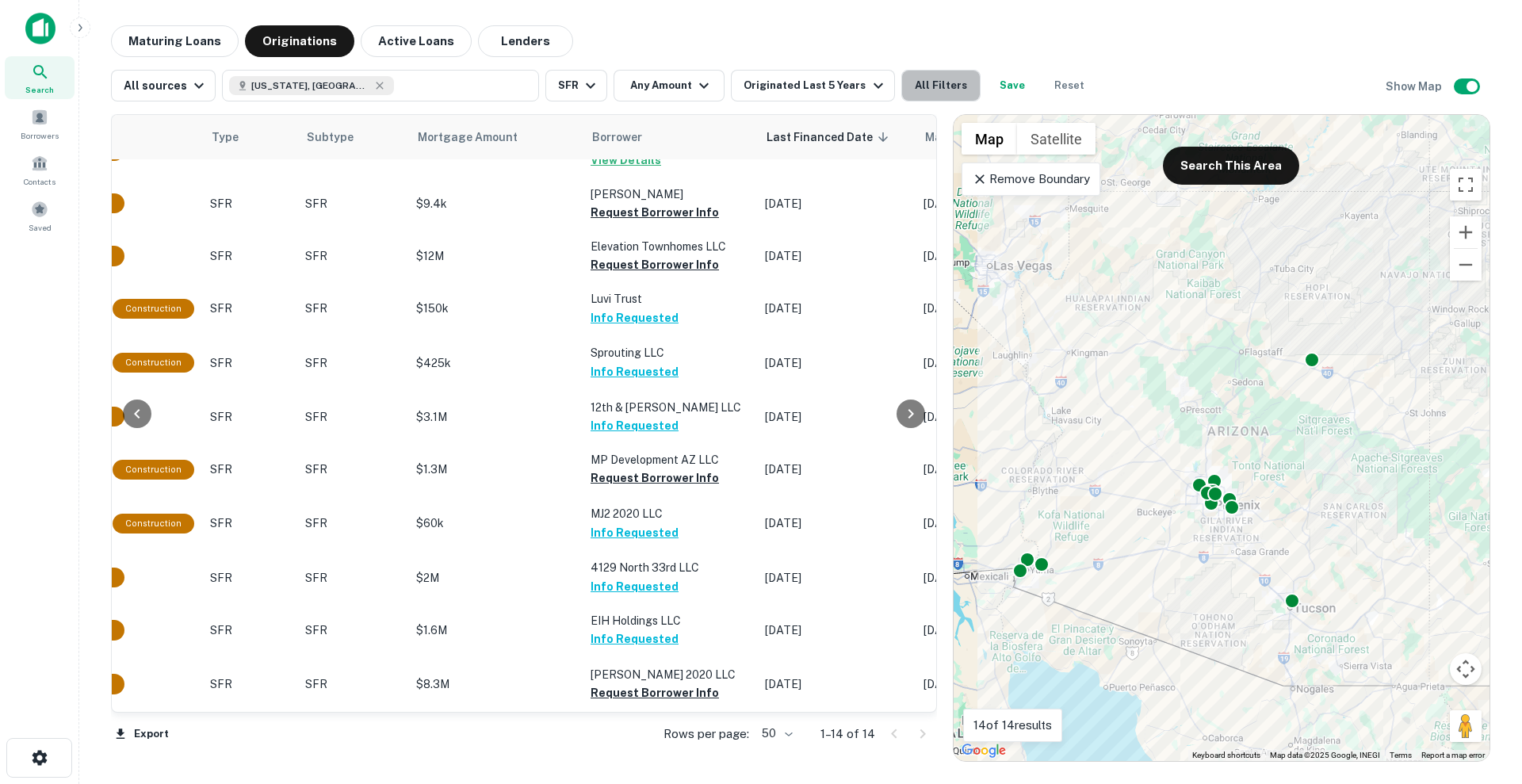
click at [920, 88] on button "All Filters" at bounding box center [941, 85] width 80 height 32
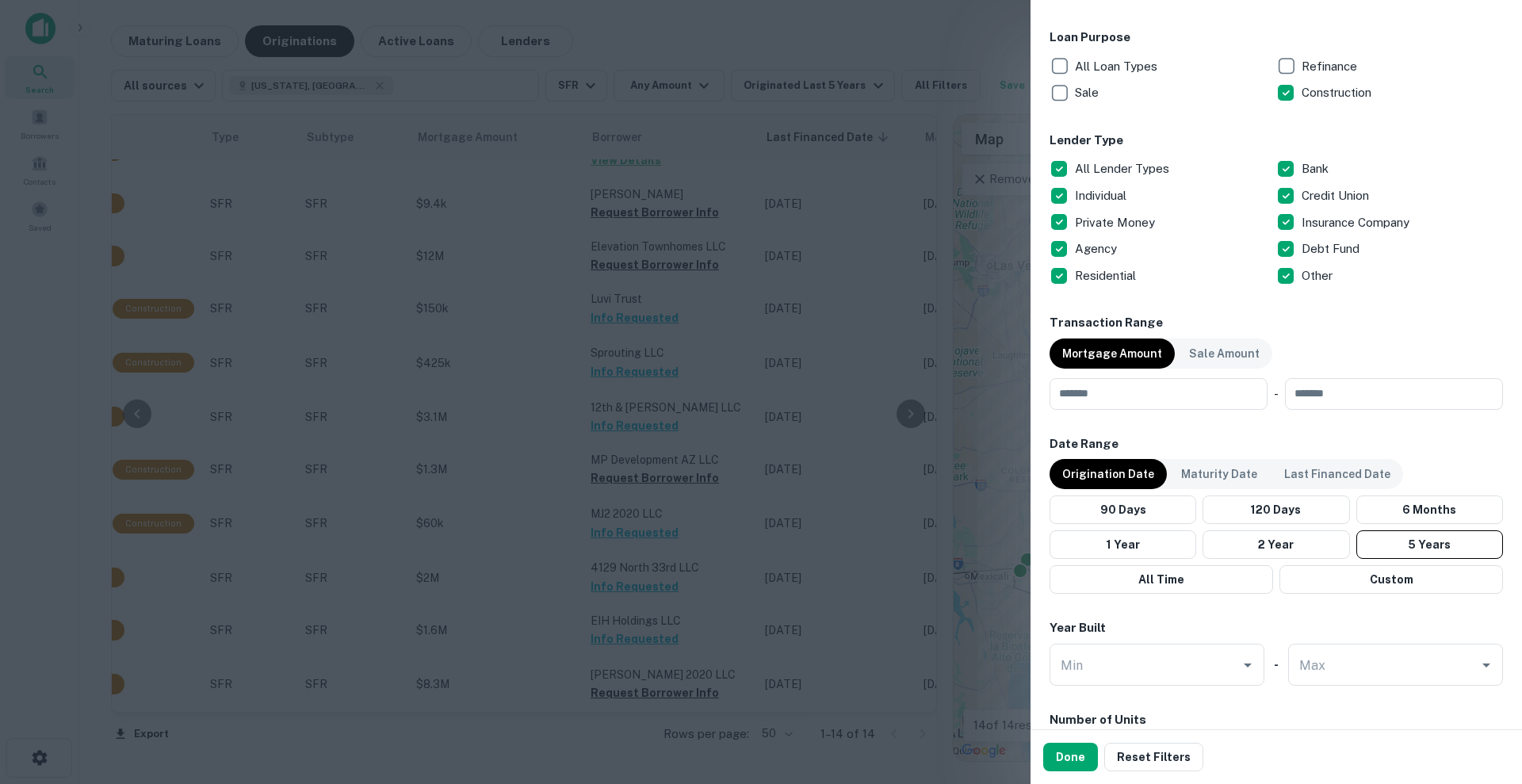
scroll to position [853, 0]
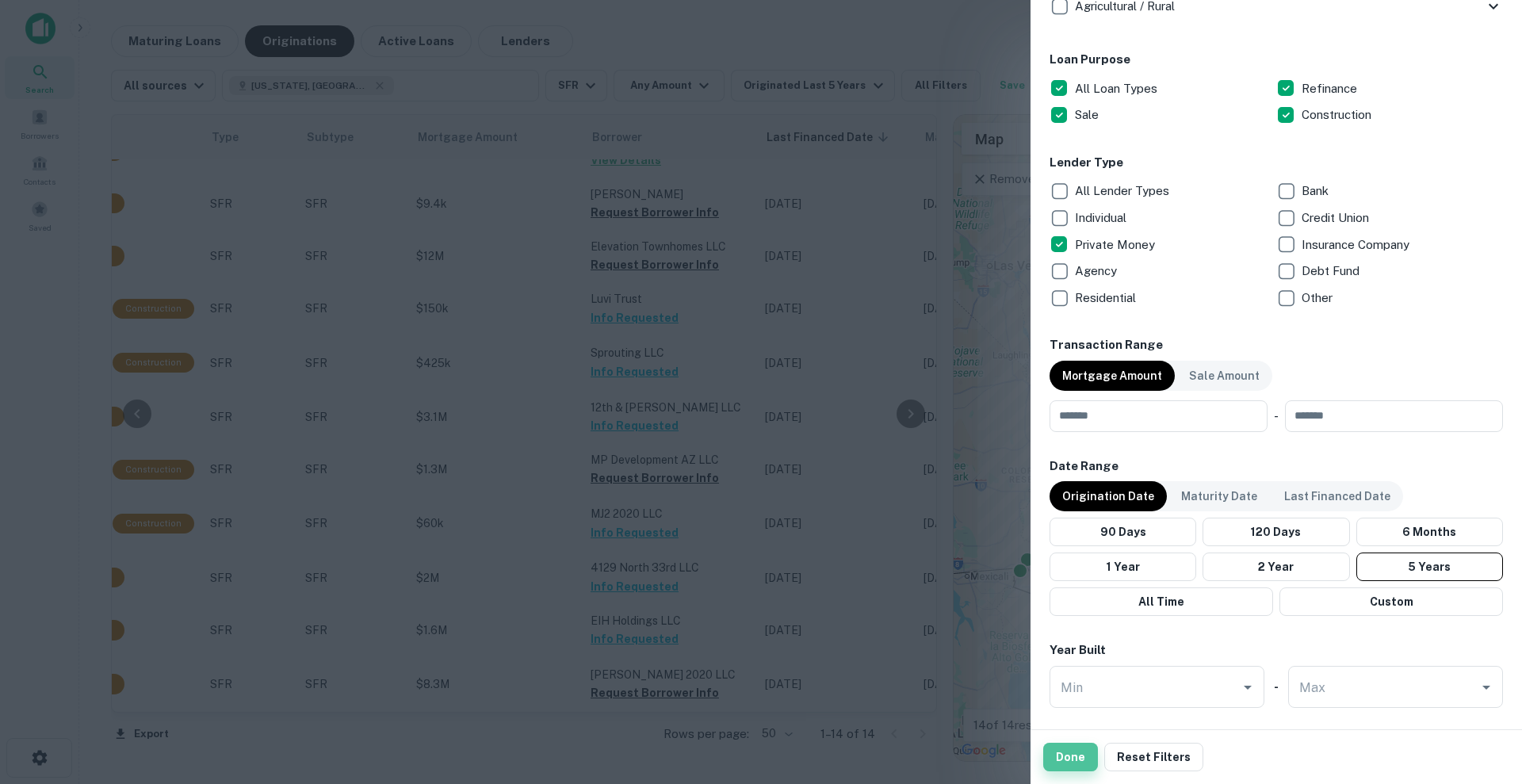
drag, startPoint x: 1055, startPoint y: 763, endPoint x: 1038, endPoint y: 743, distance: 26.2
click at [1057, 764] on button "Done" at bounding box center [1070, 756] width 55 height 29
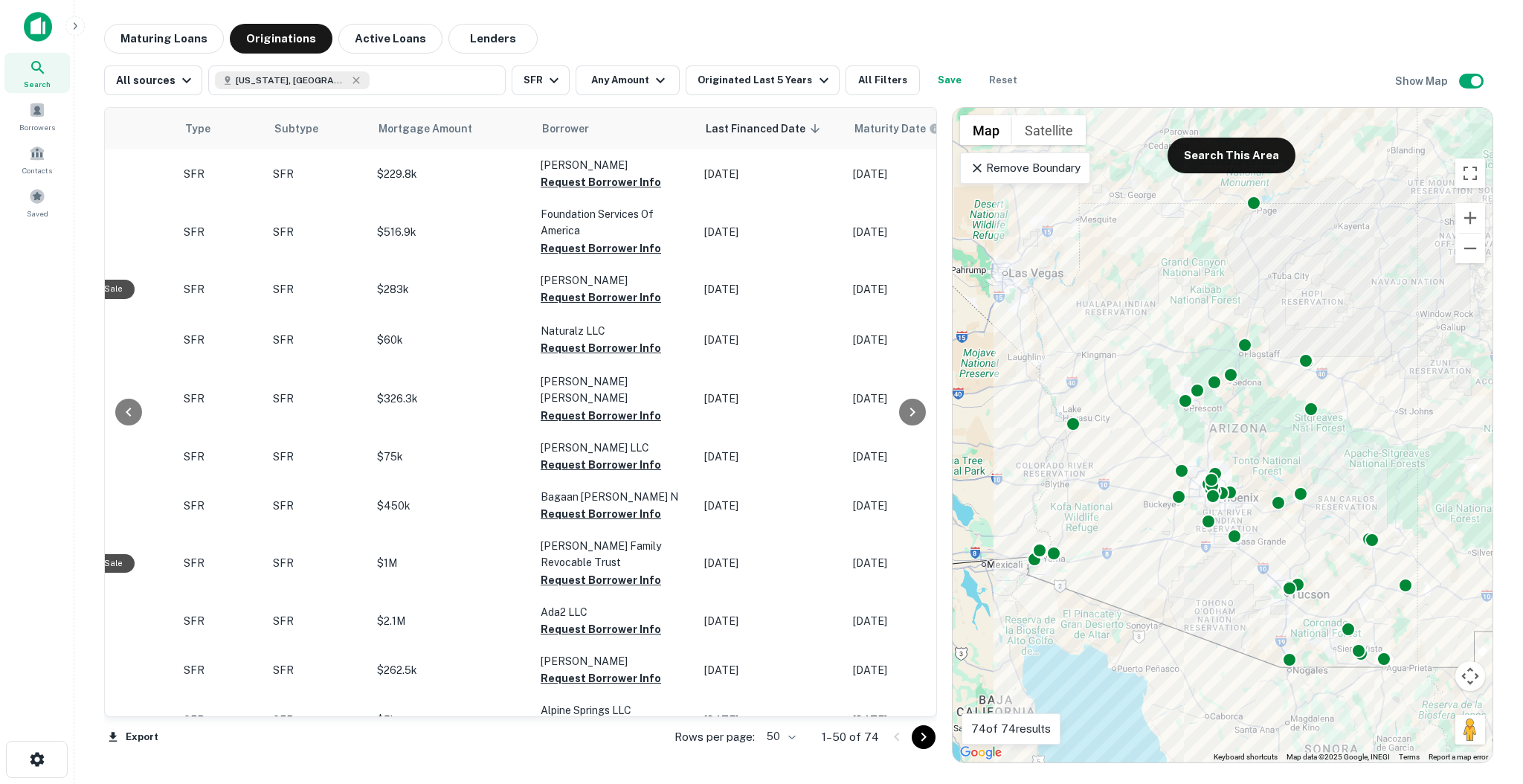
scroll to position [0, 550]
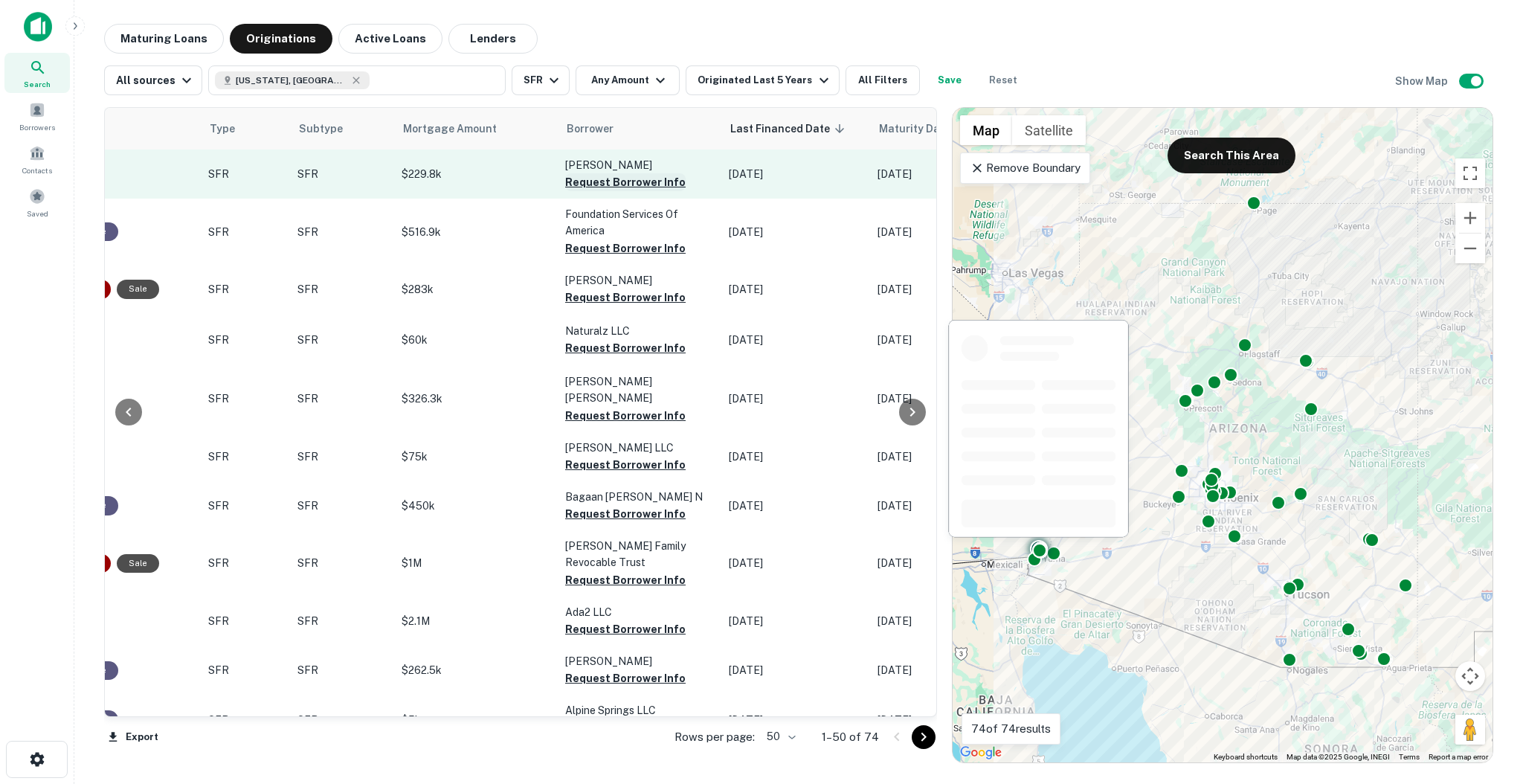
click at [636, 182] on button "Request Borrower Info" at bounding box center [625, 182] width 120 height 18
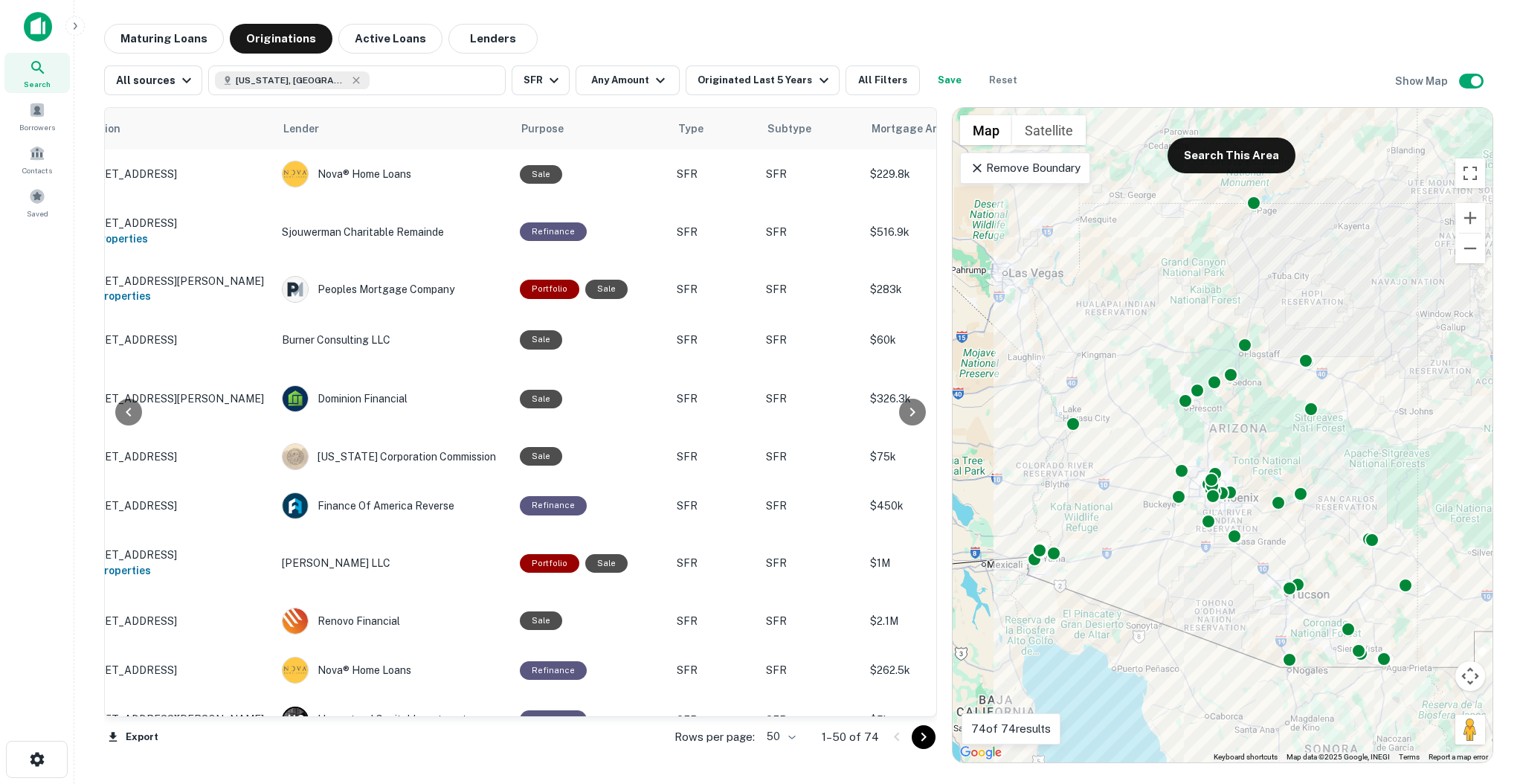
scroll to position [0, 61]
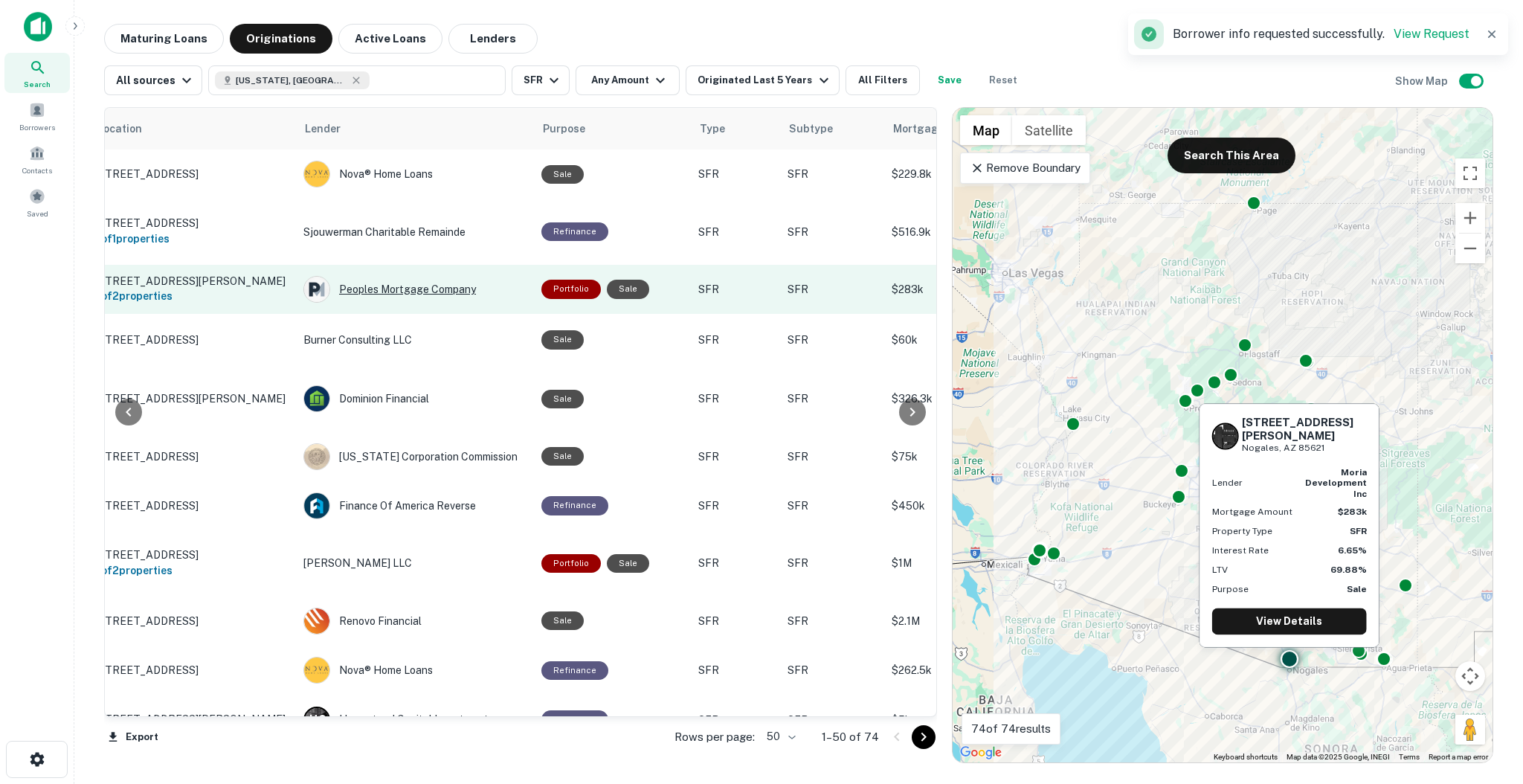
click at [405, 294] on div "Peoples Mortgage Company" at bounding box center [414, 289] width 223 height 27
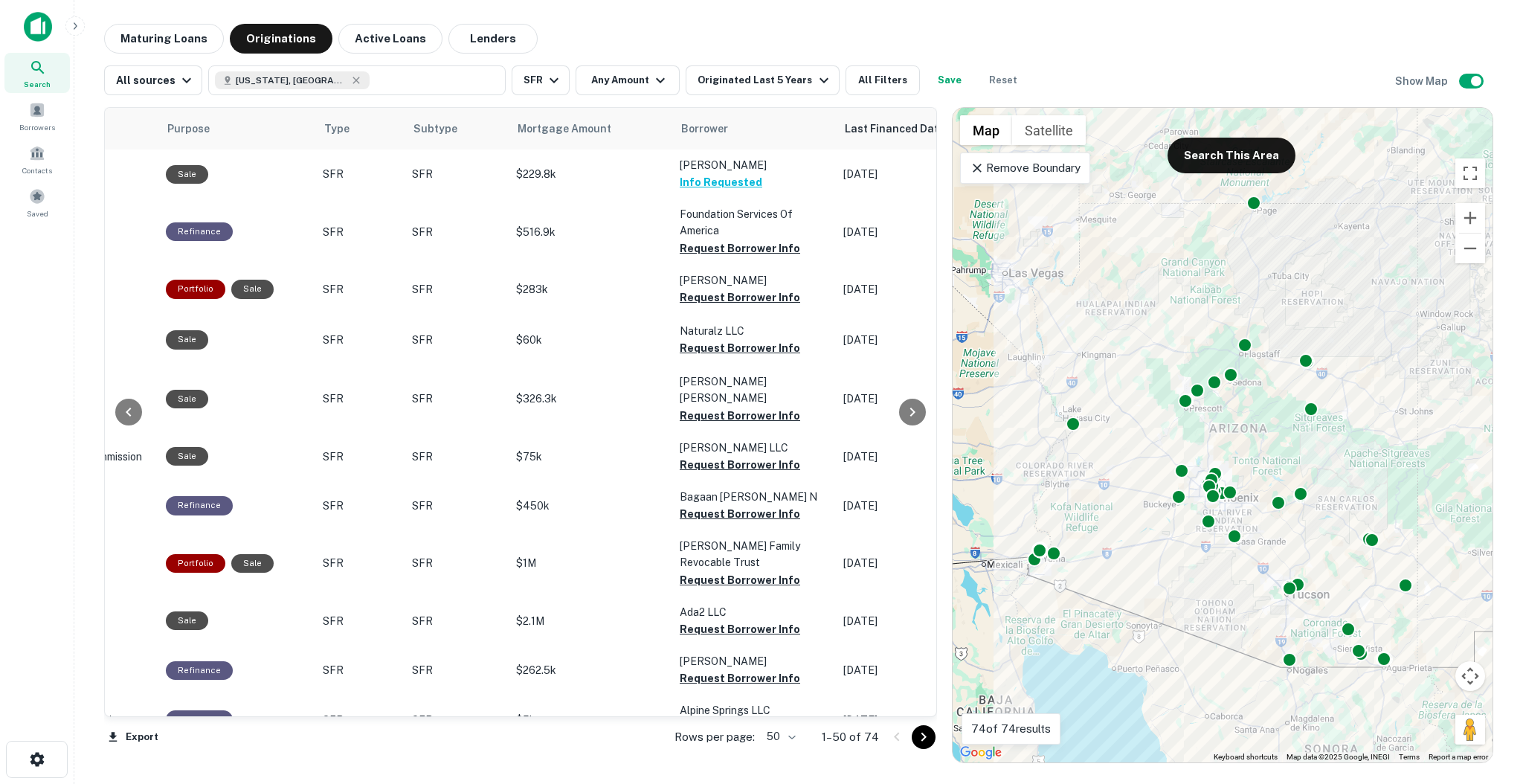
scroll to position [0, 531]
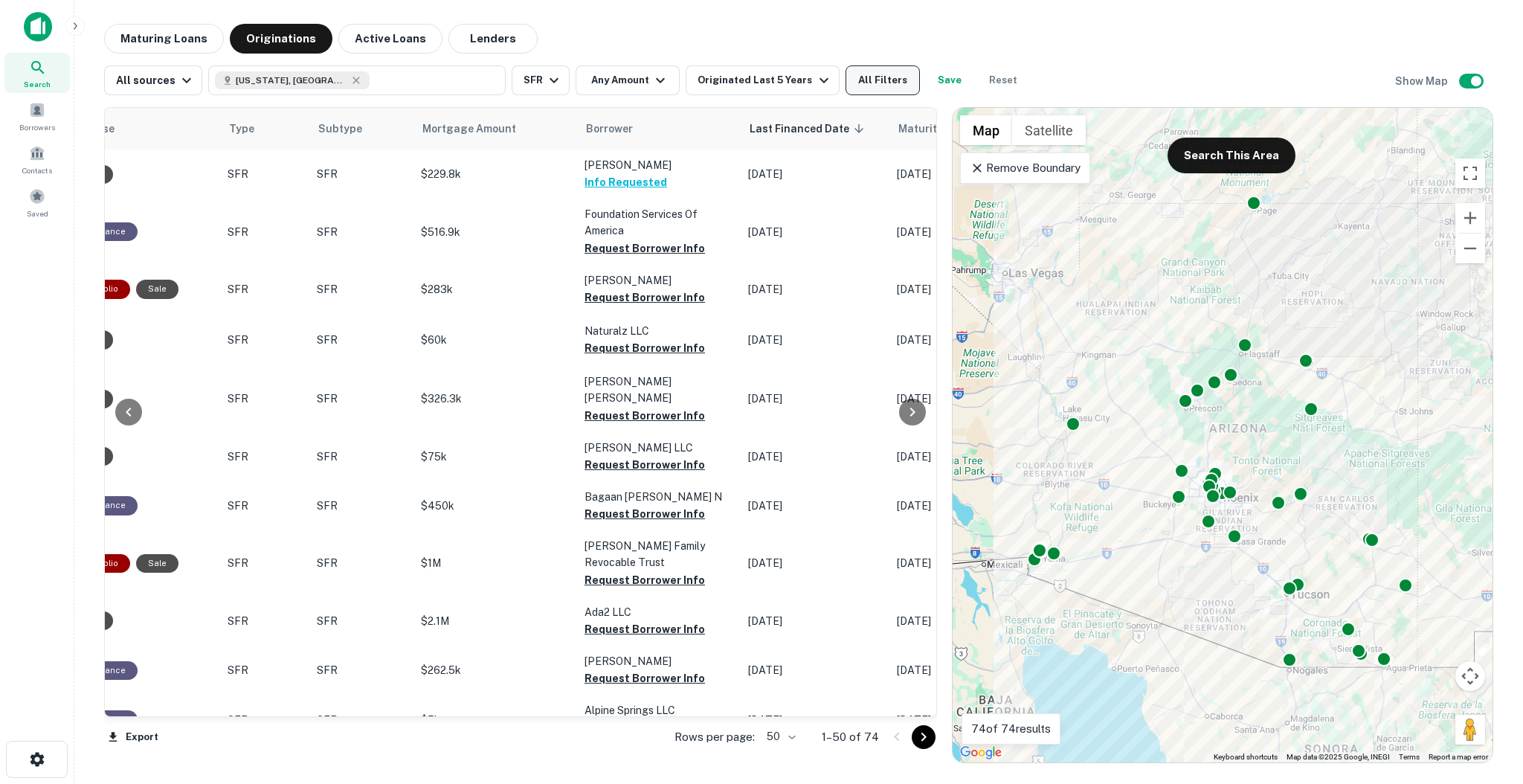
click at [846, 68] on button "All Filters" at bounding box center [883, 80] width 75 height 30
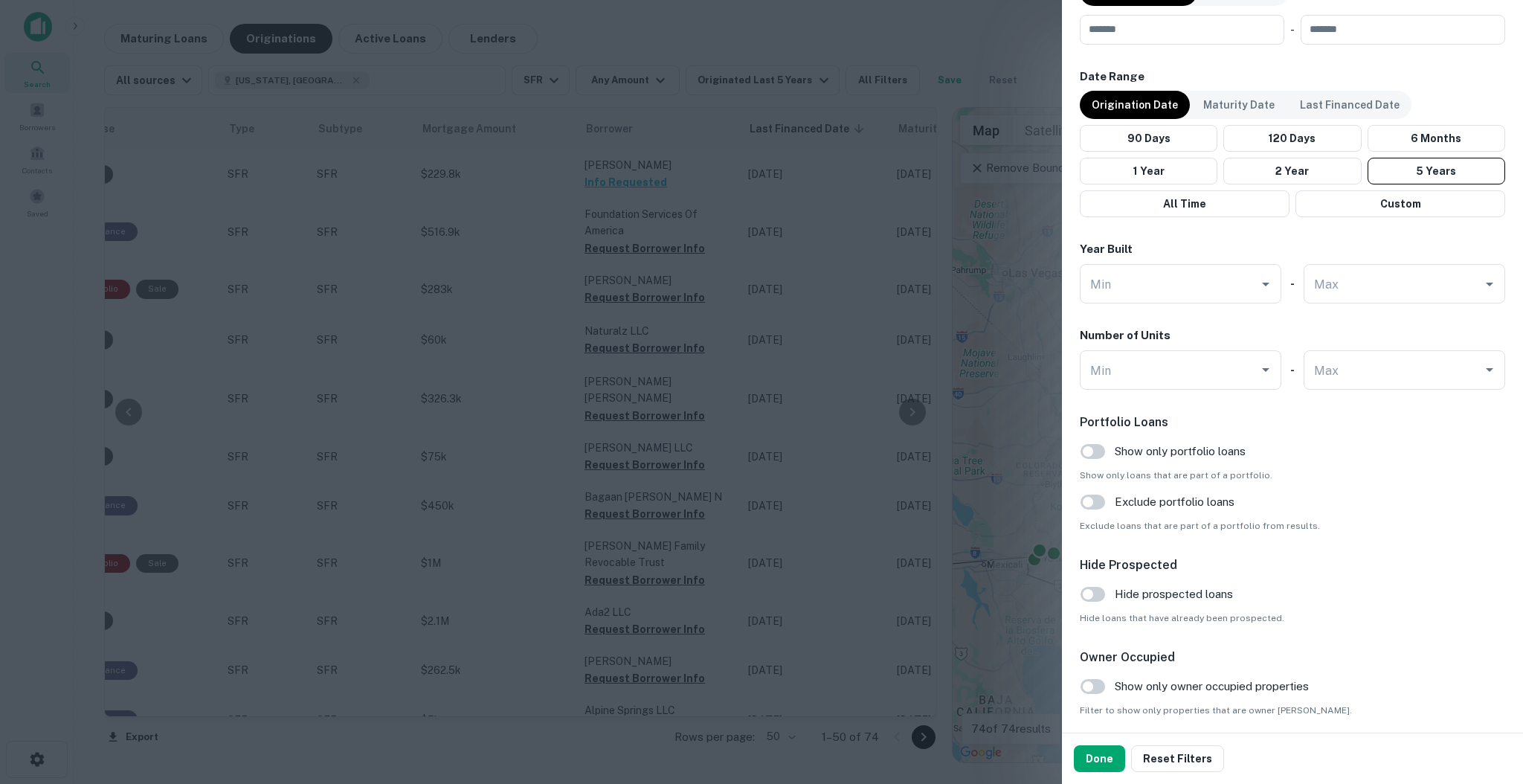
scroll to position [1190, 0]
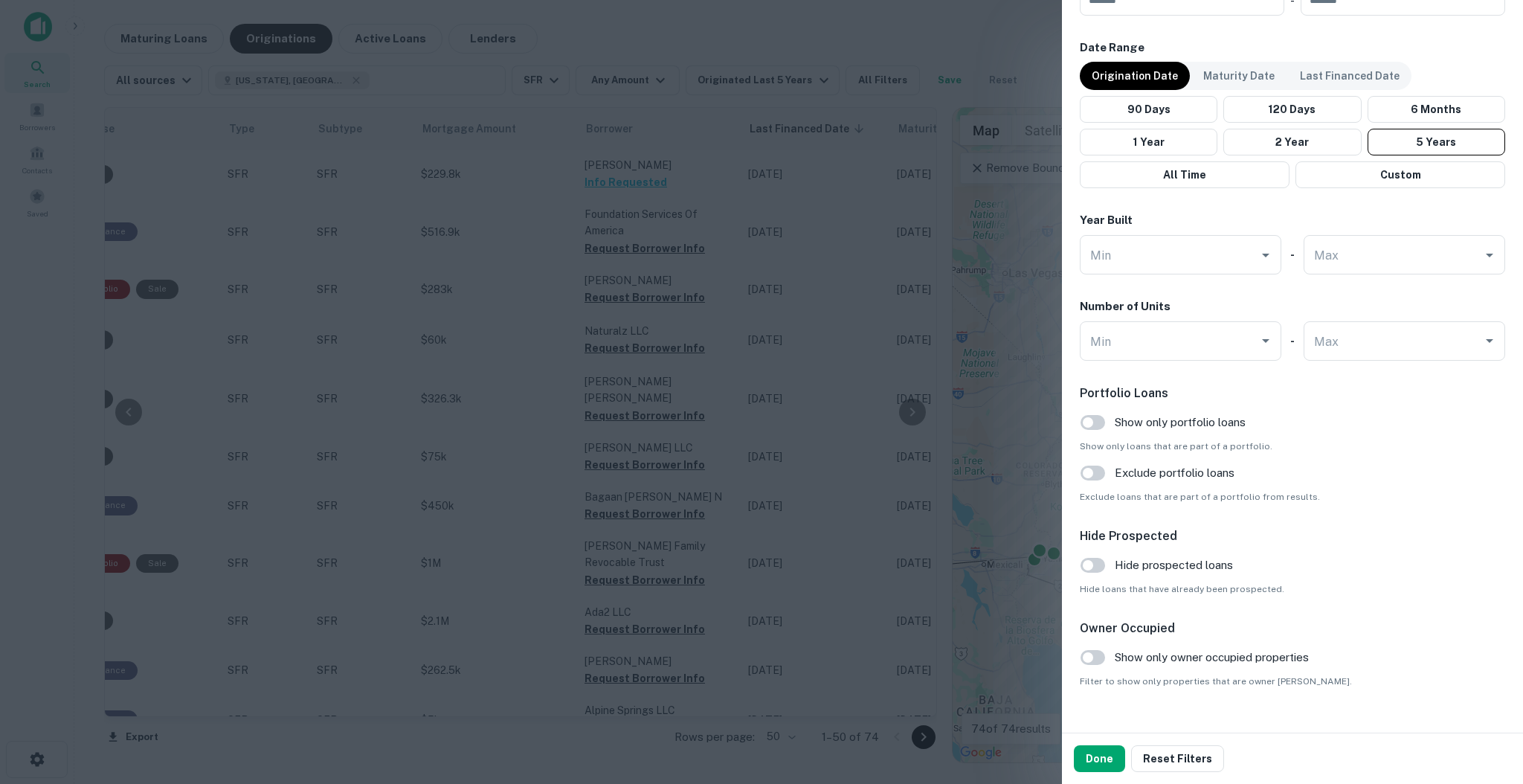
click at [1077, 655] on div "Customize data sources and filters All Sources CMBS GSE Locations [US_STATE], […" at bounding box center [1293, 365] width 461 height 732
click at [1099, 735] on button "Done" at bounding box center [1100, 758] width 51 height 27
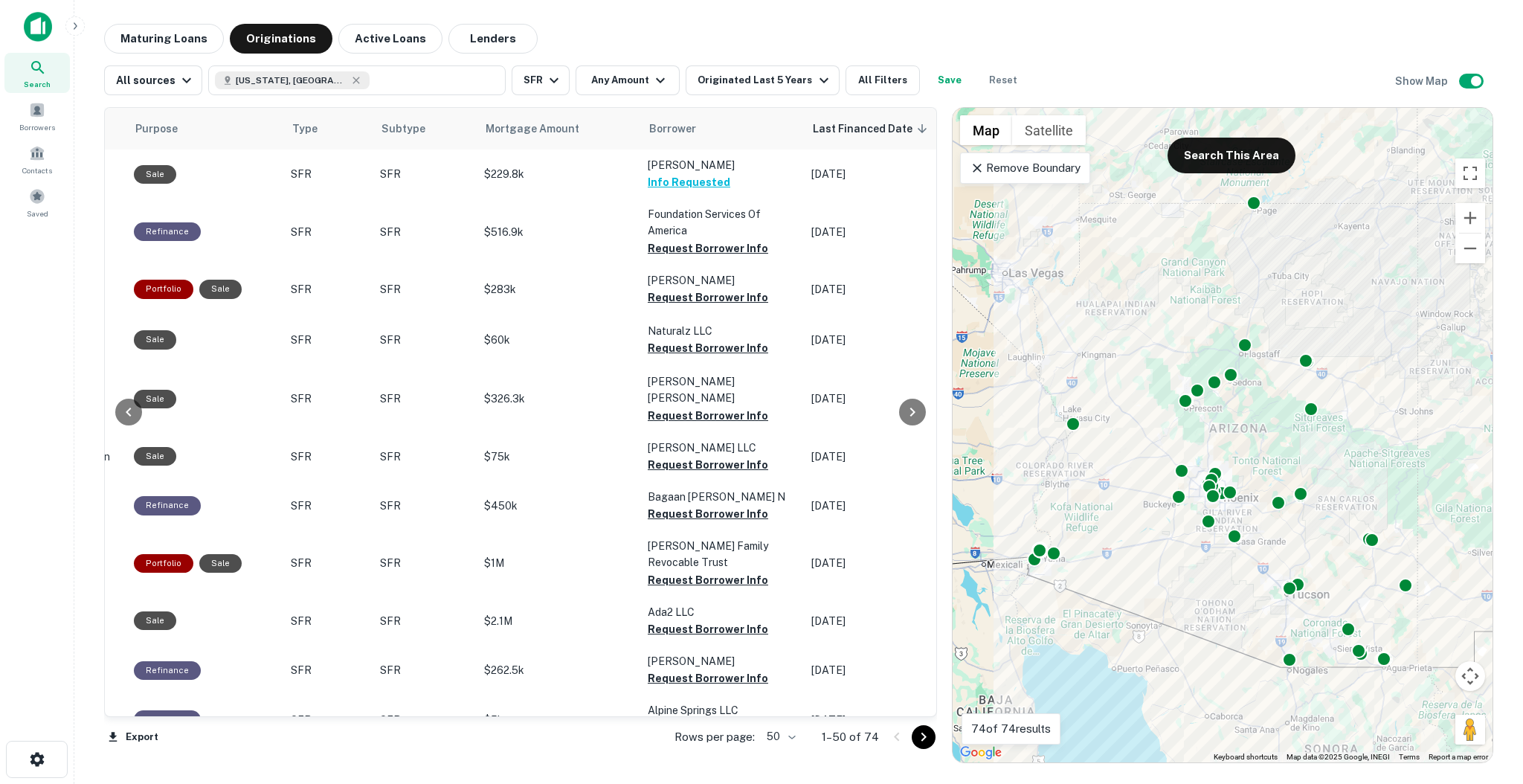
scroll to position [0, 487]
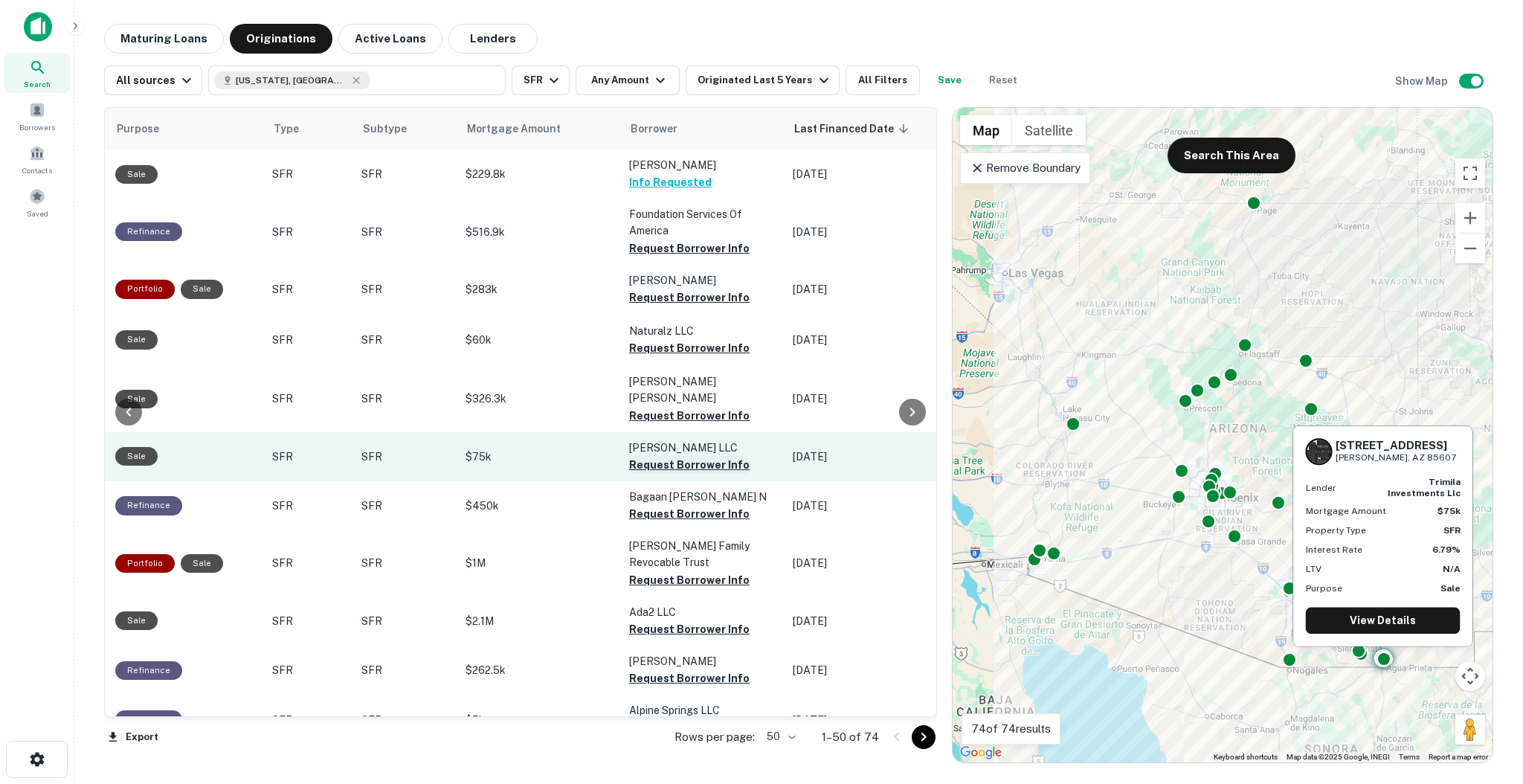
click at [715, 456] on button "Request Borrower Info" at bounding box center [689, 464] width 120 height 18
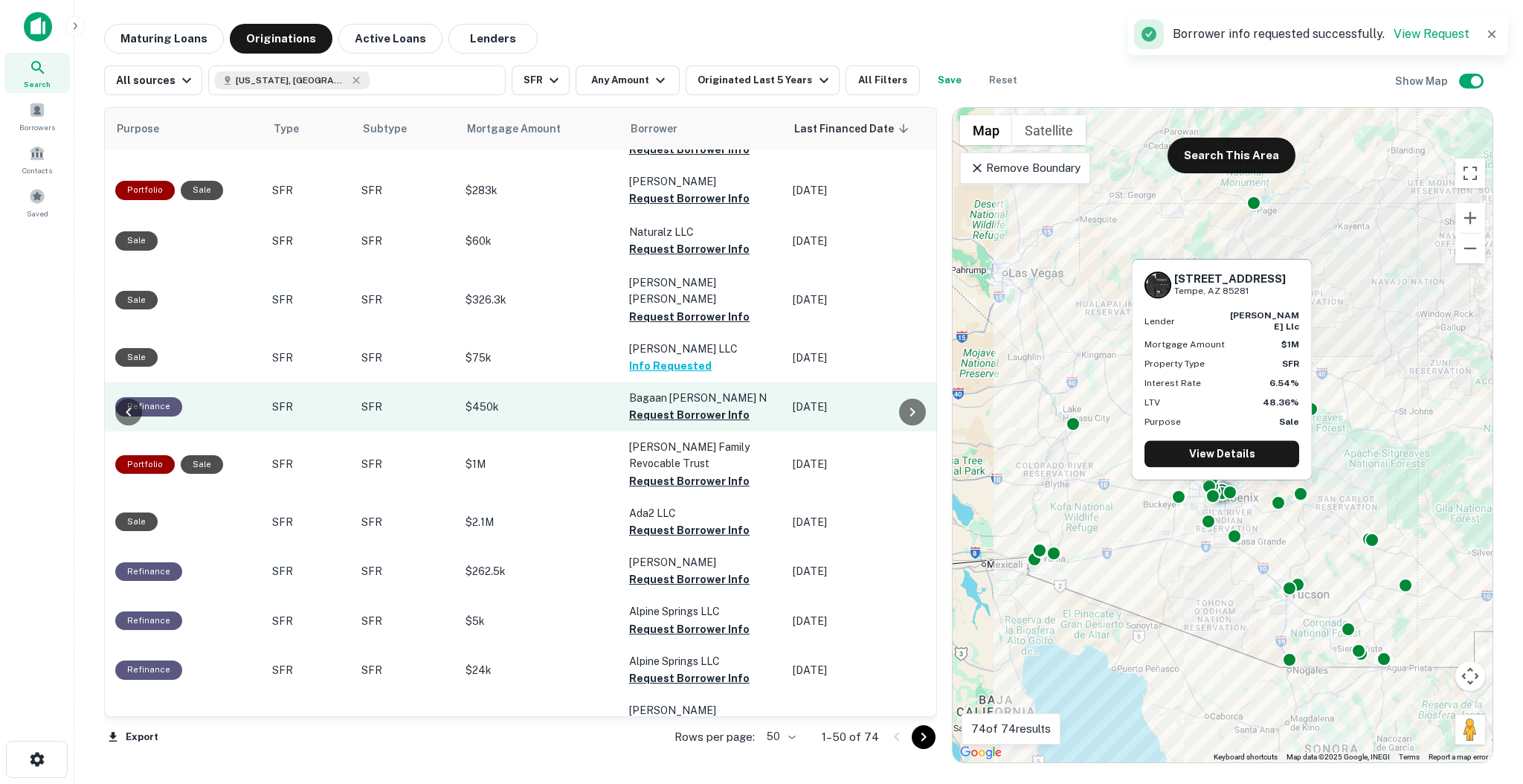
scroll to position [198, 487]
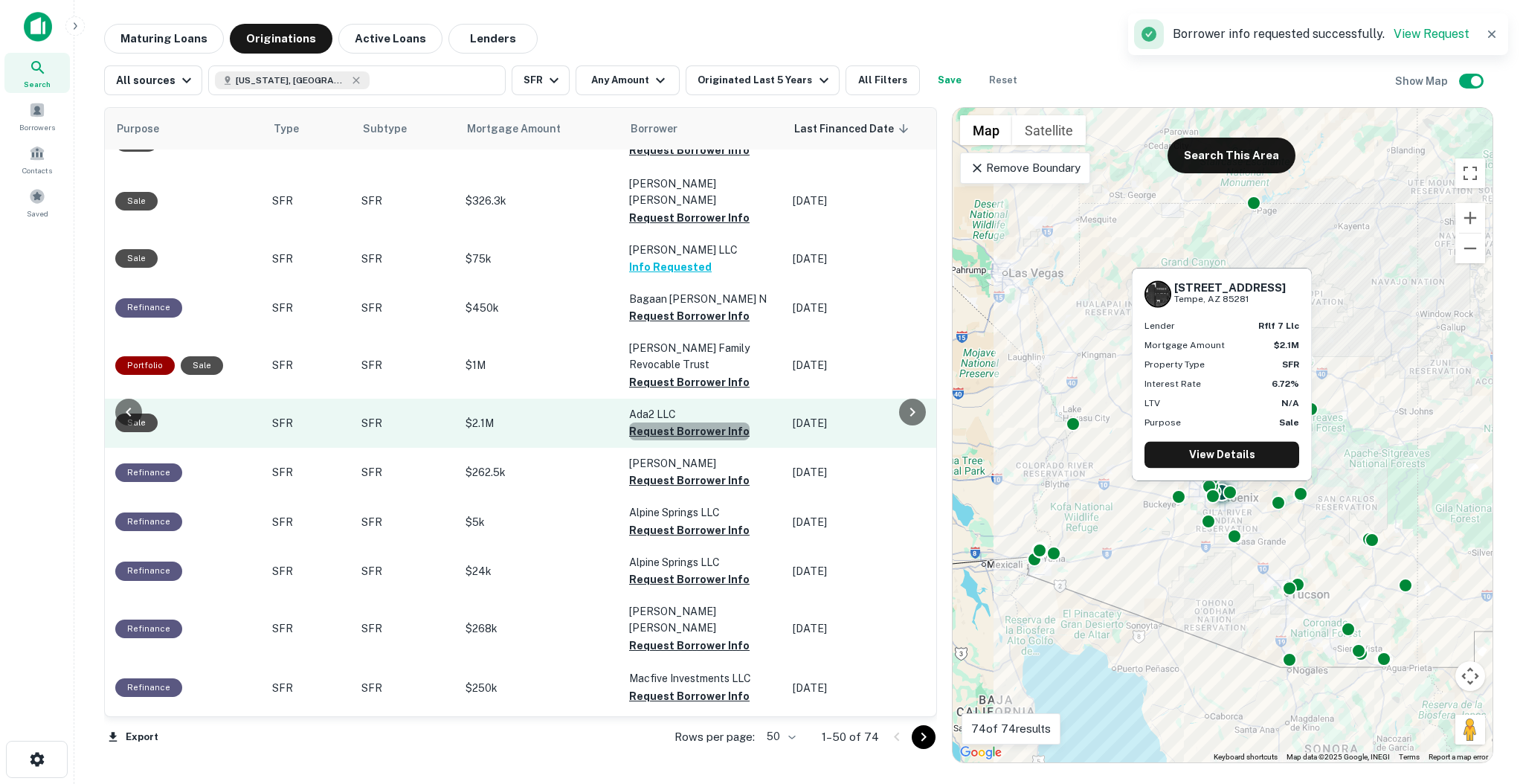
click at [726, 422] on button "Request Borrower Info" at bounding box center [689, 431] width 120 height 18
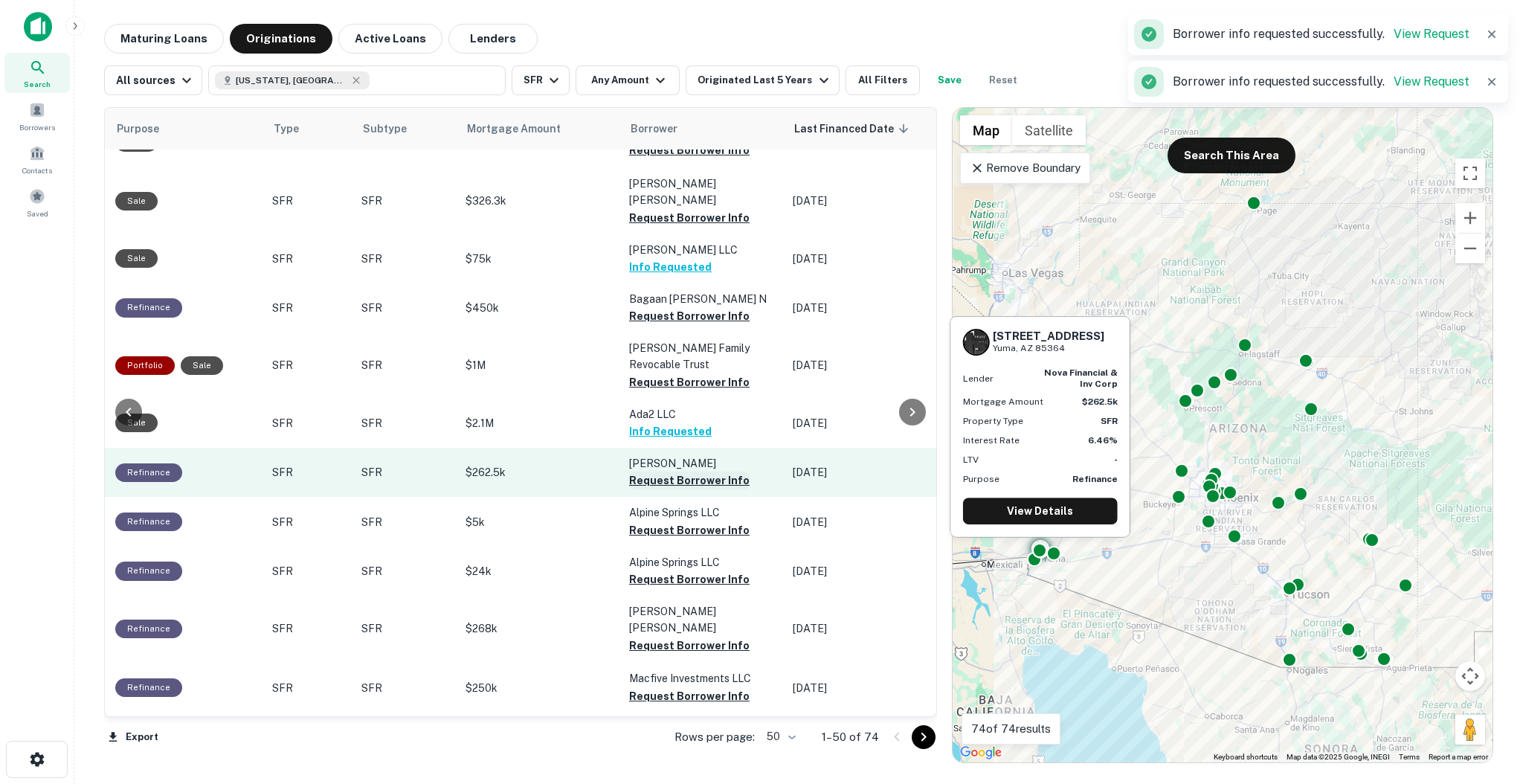
scroll to position [297, 487]
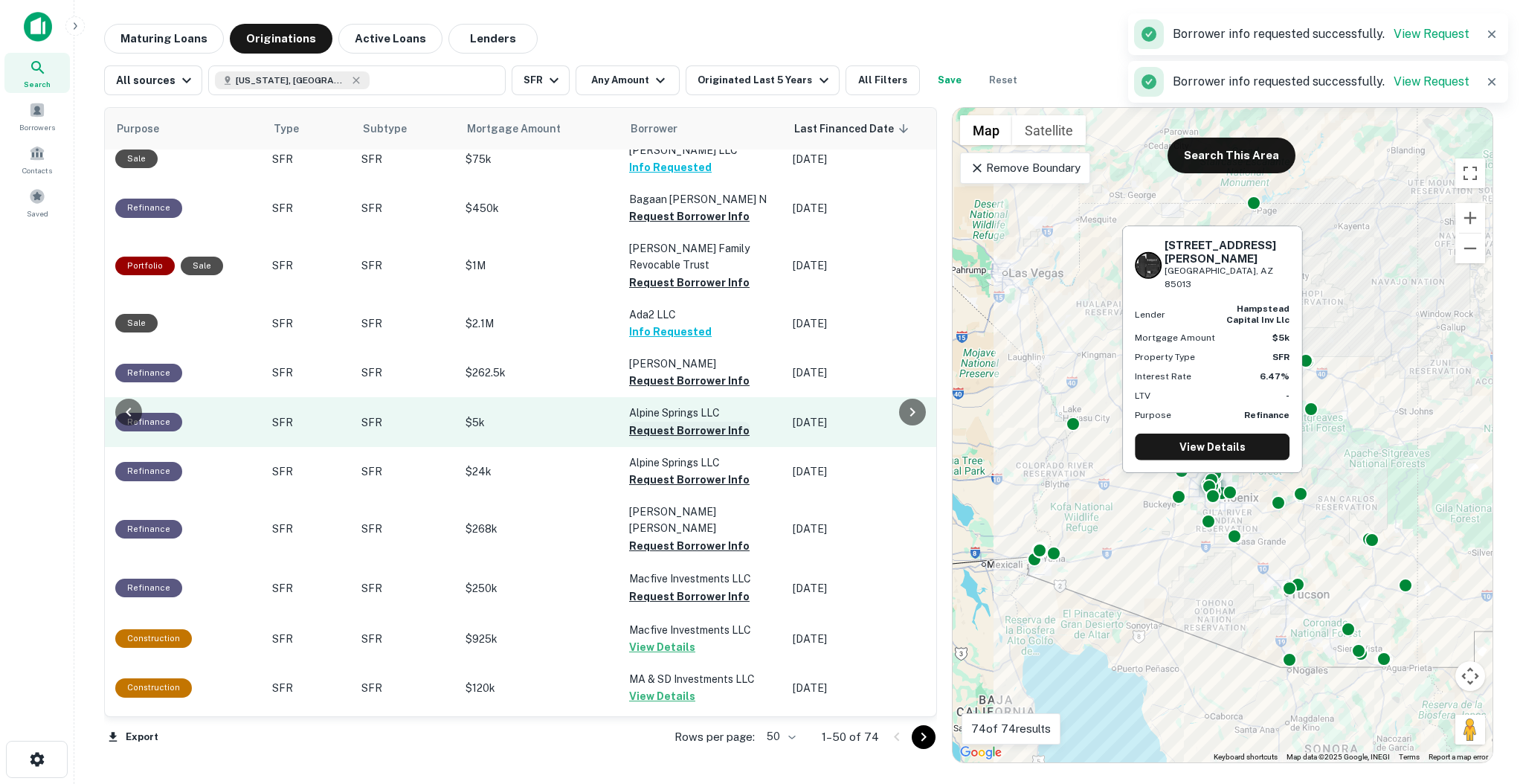
click at [719, 421] on button "Request Borrower Info" at bounding box center [689, 430] width 120 height 18
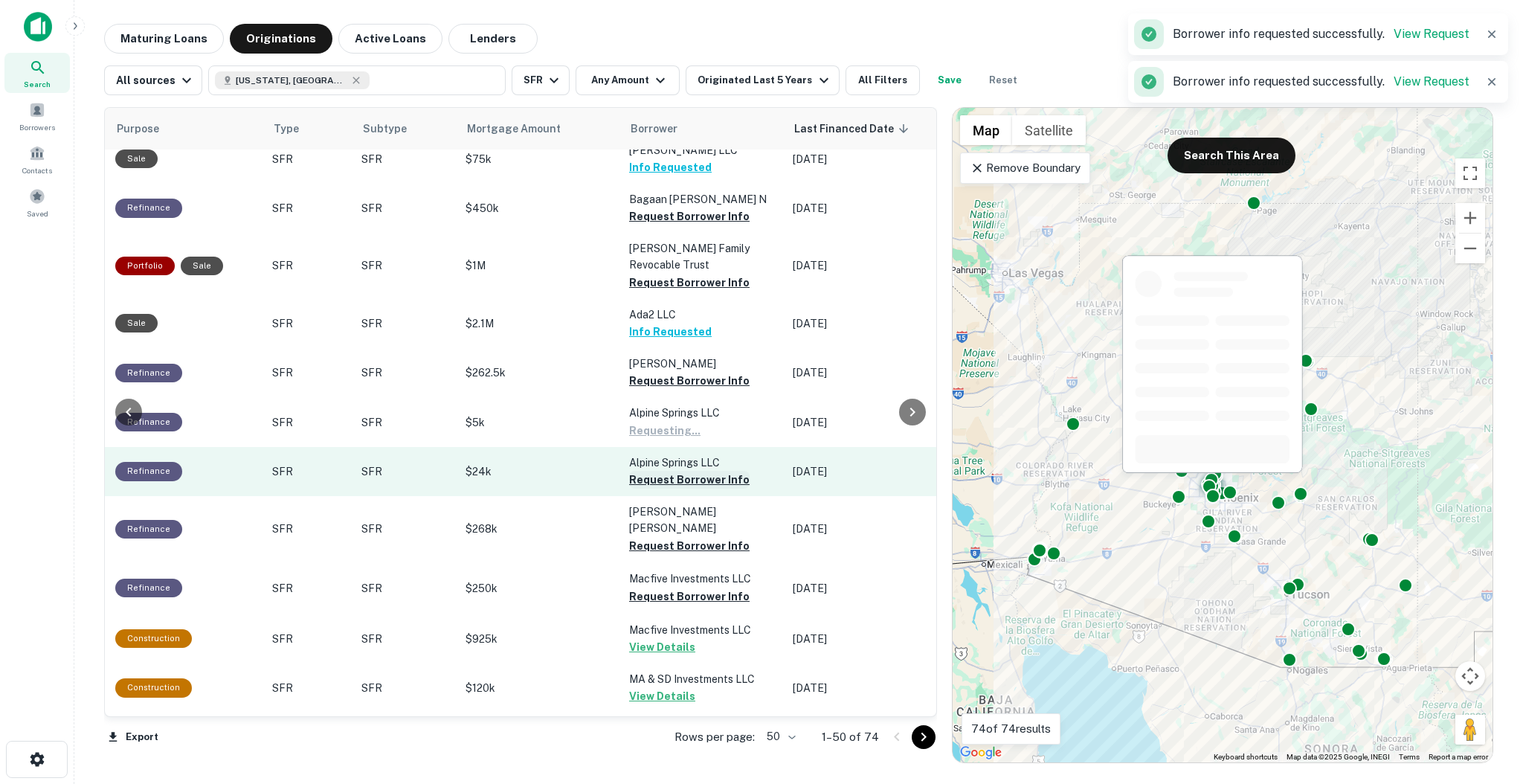
click at [722, 471] on button "Request Borrower Info" at bounding box center [689, 479] width 120 height 18
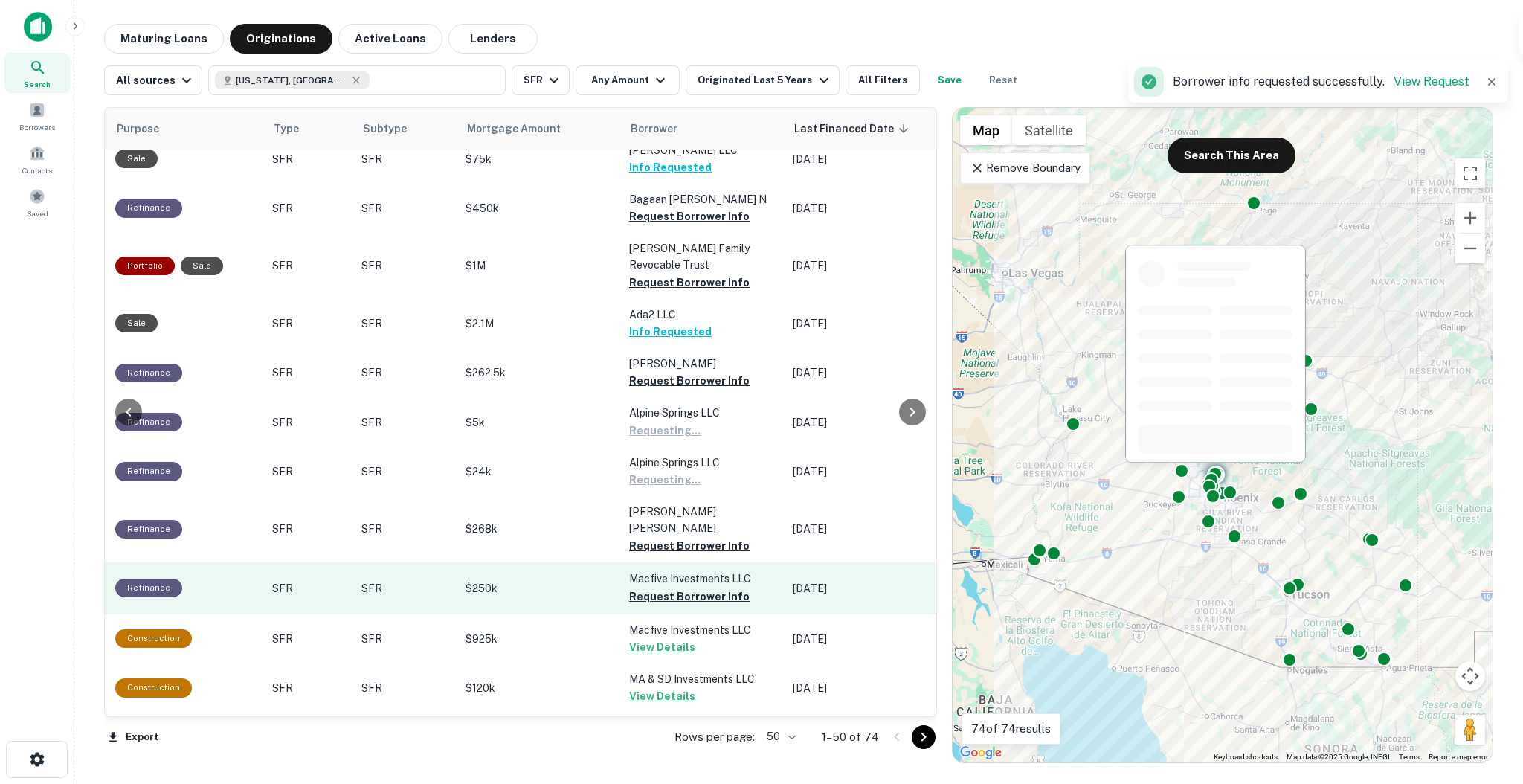
click at [732, 566] on td "Macfive Investments LLC Request Borrower Info" at bounding box center [703, 588] width 163 height 52
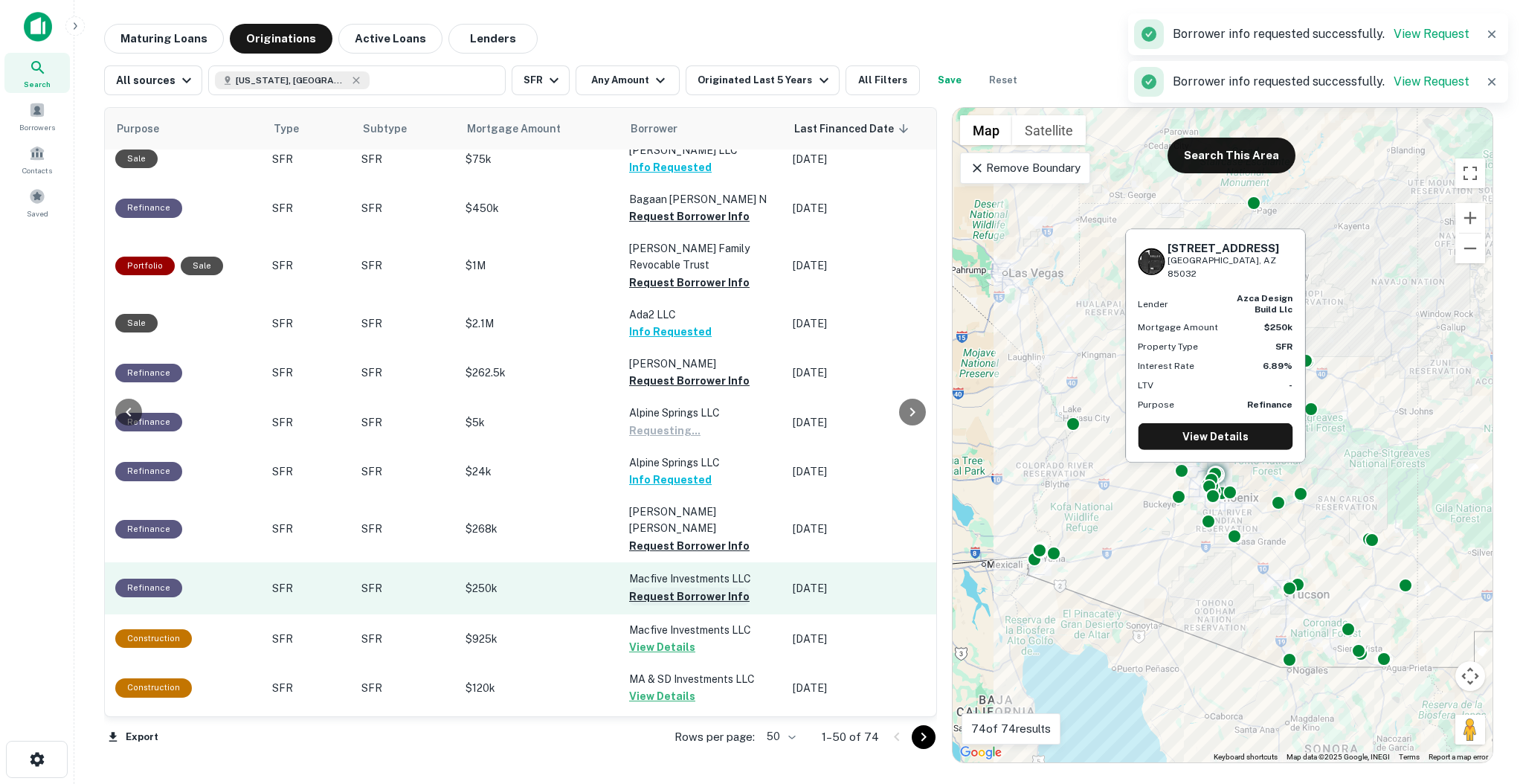
click at [722, 587] on button "Request Borrower Info" at bounding box center [689, 596] width 120 height 18
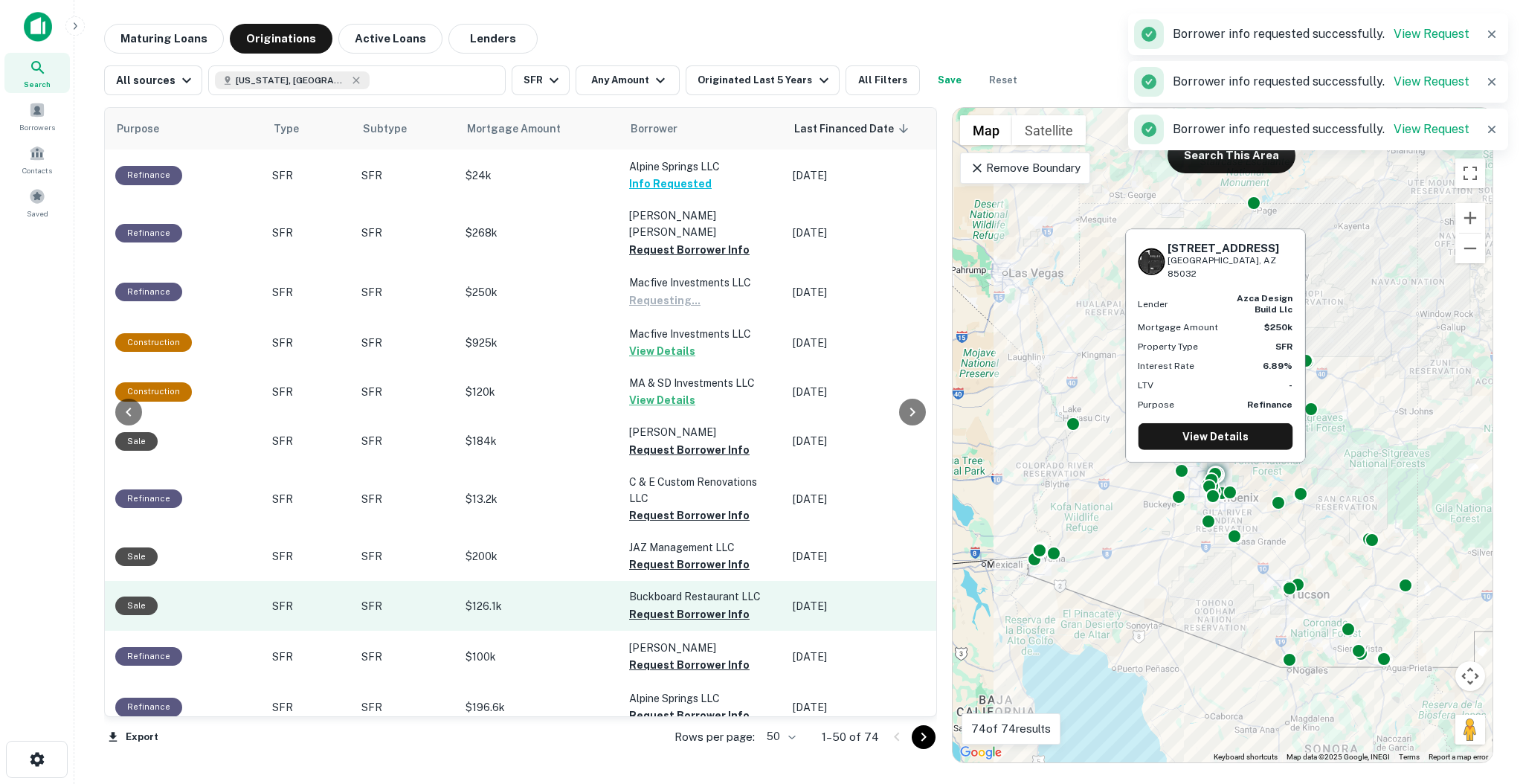
scroll to position [595, 487]
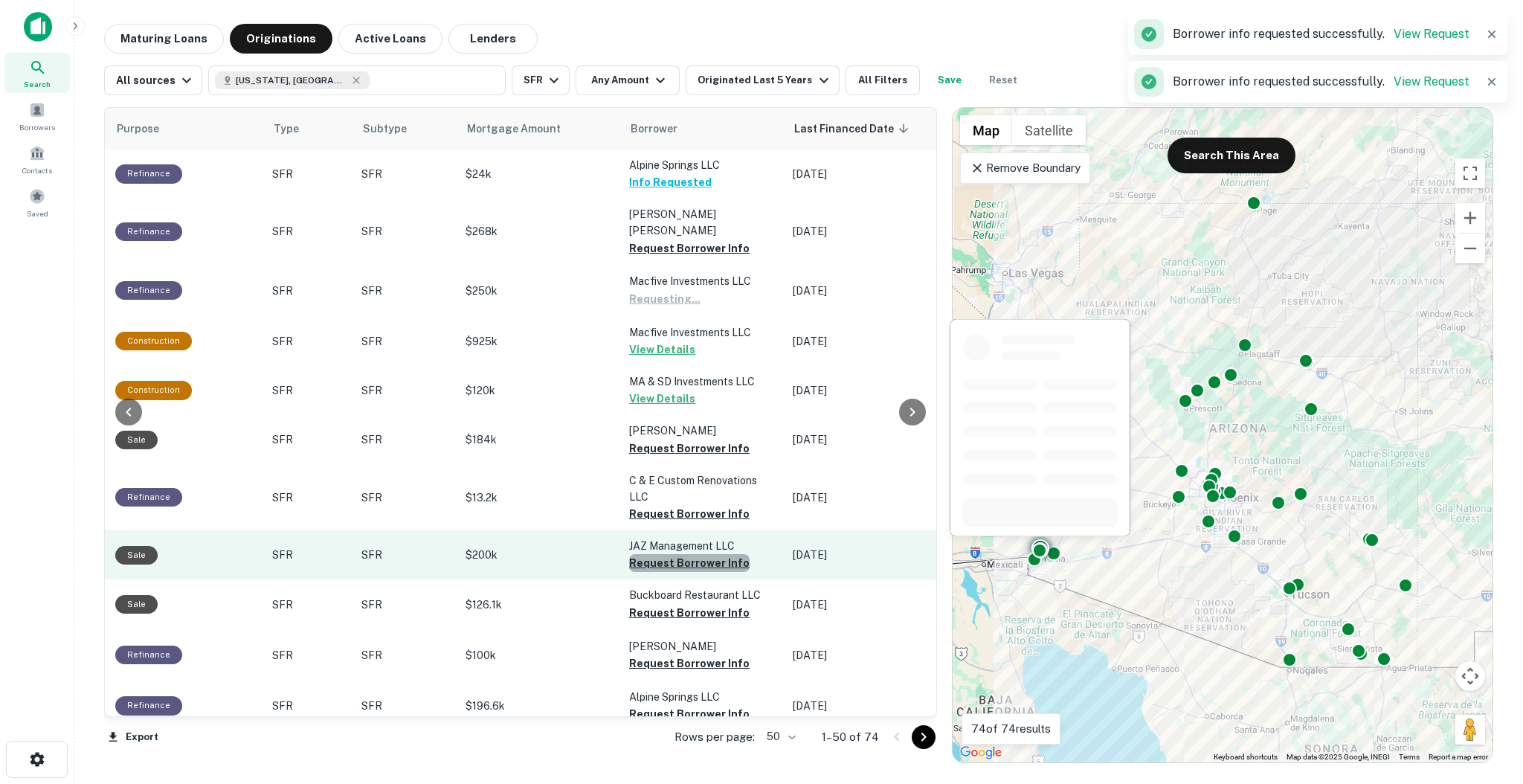
click at [717, 554] on button "Request Borrower Info" at bounding box center [689, 562] width 120 height 18
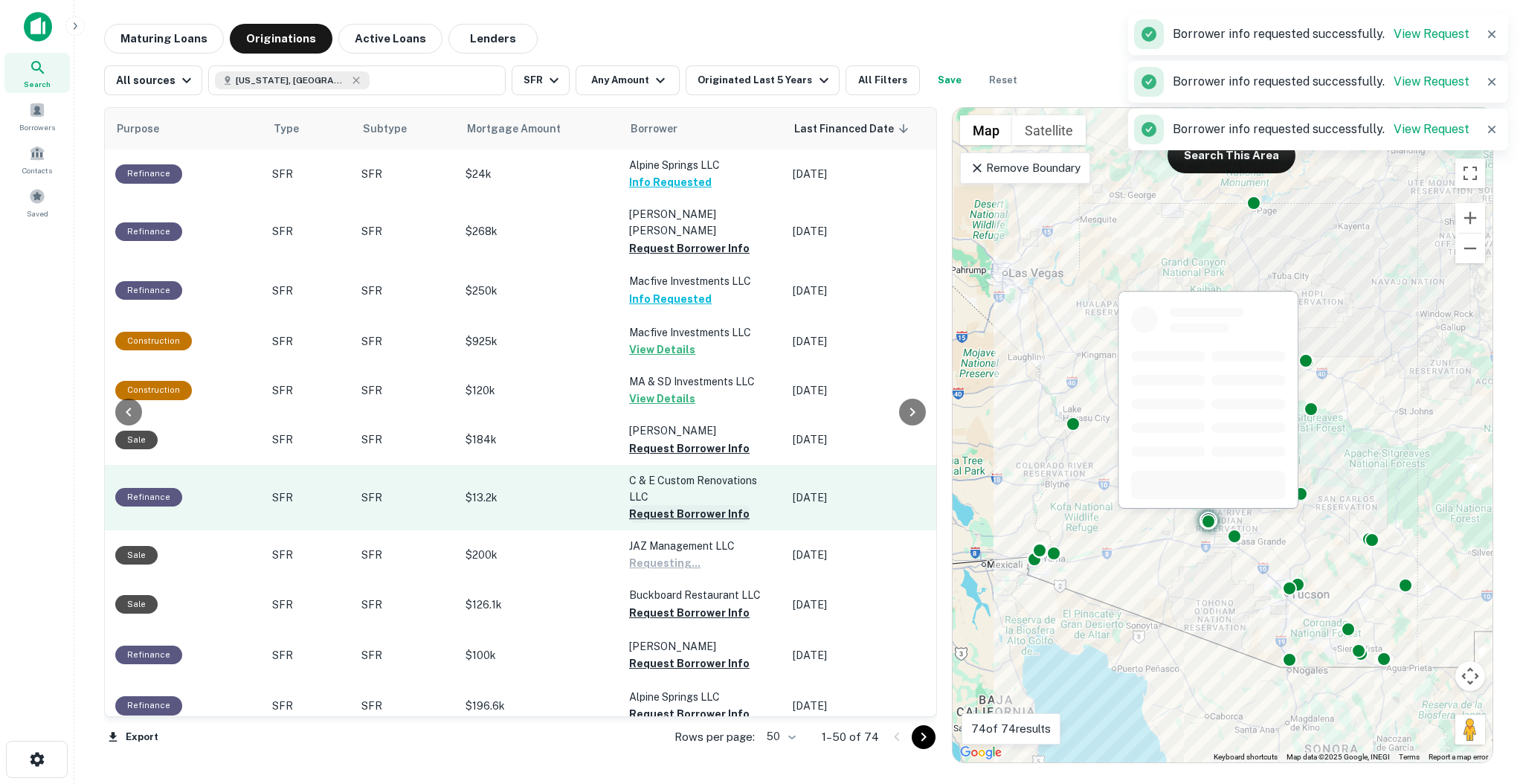
click at [715, 504] on button "Request Borrower Info" at bounding box center [689, 513] width 120 height 18
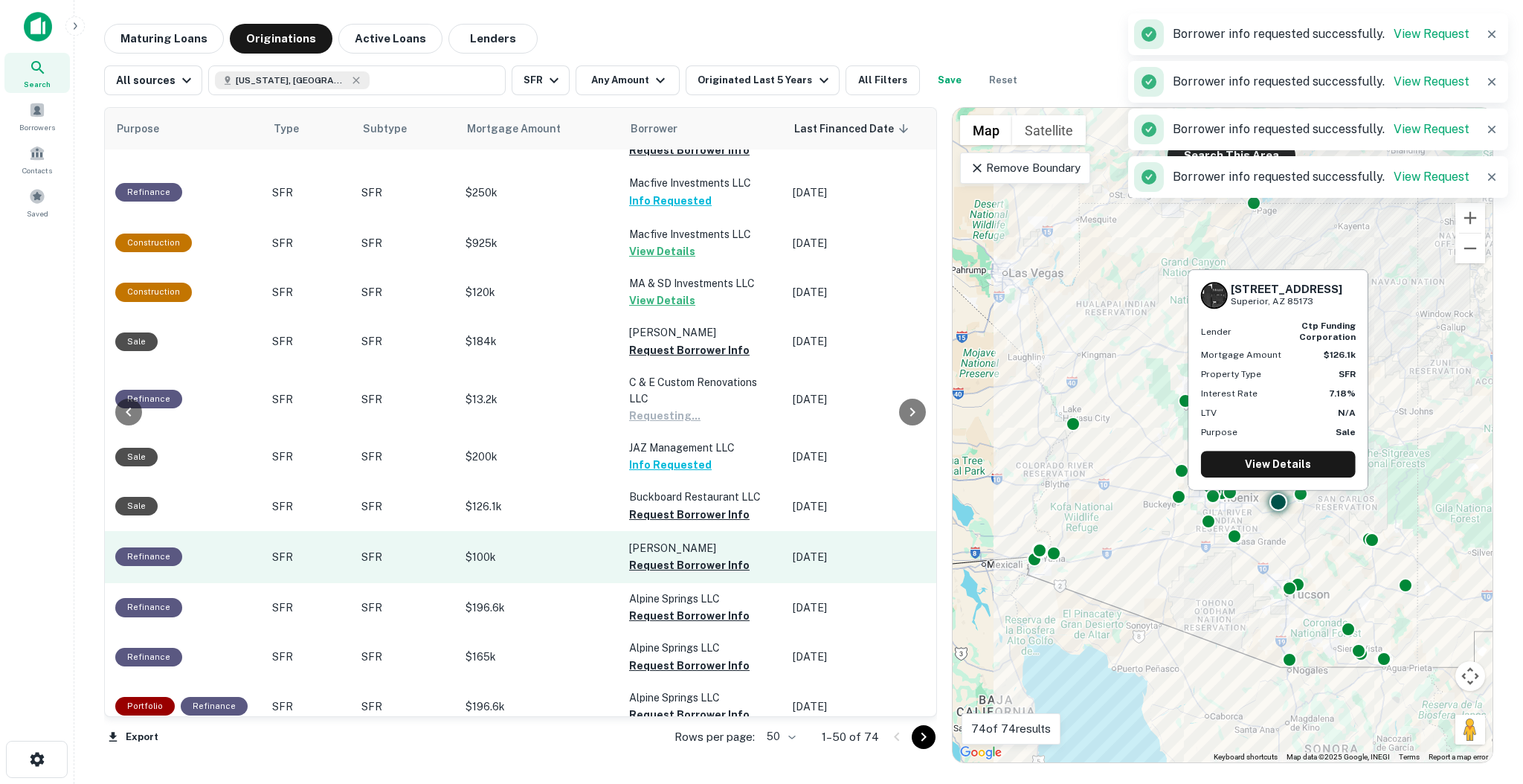
scroll to position [694, 487]
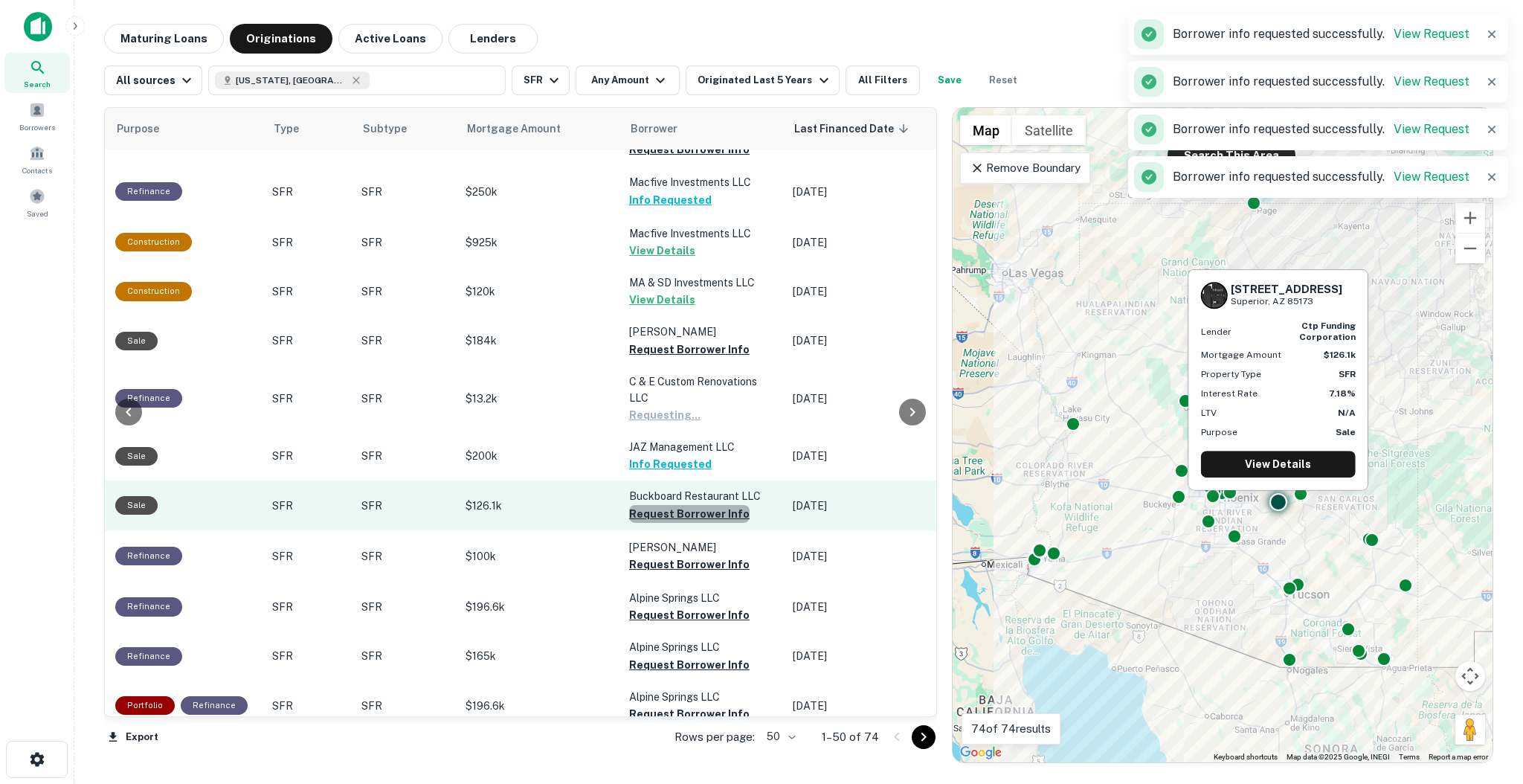
click at [729, 504] on button "Request Borrower Info" at bounding box center [689, 513] width 120 height 18
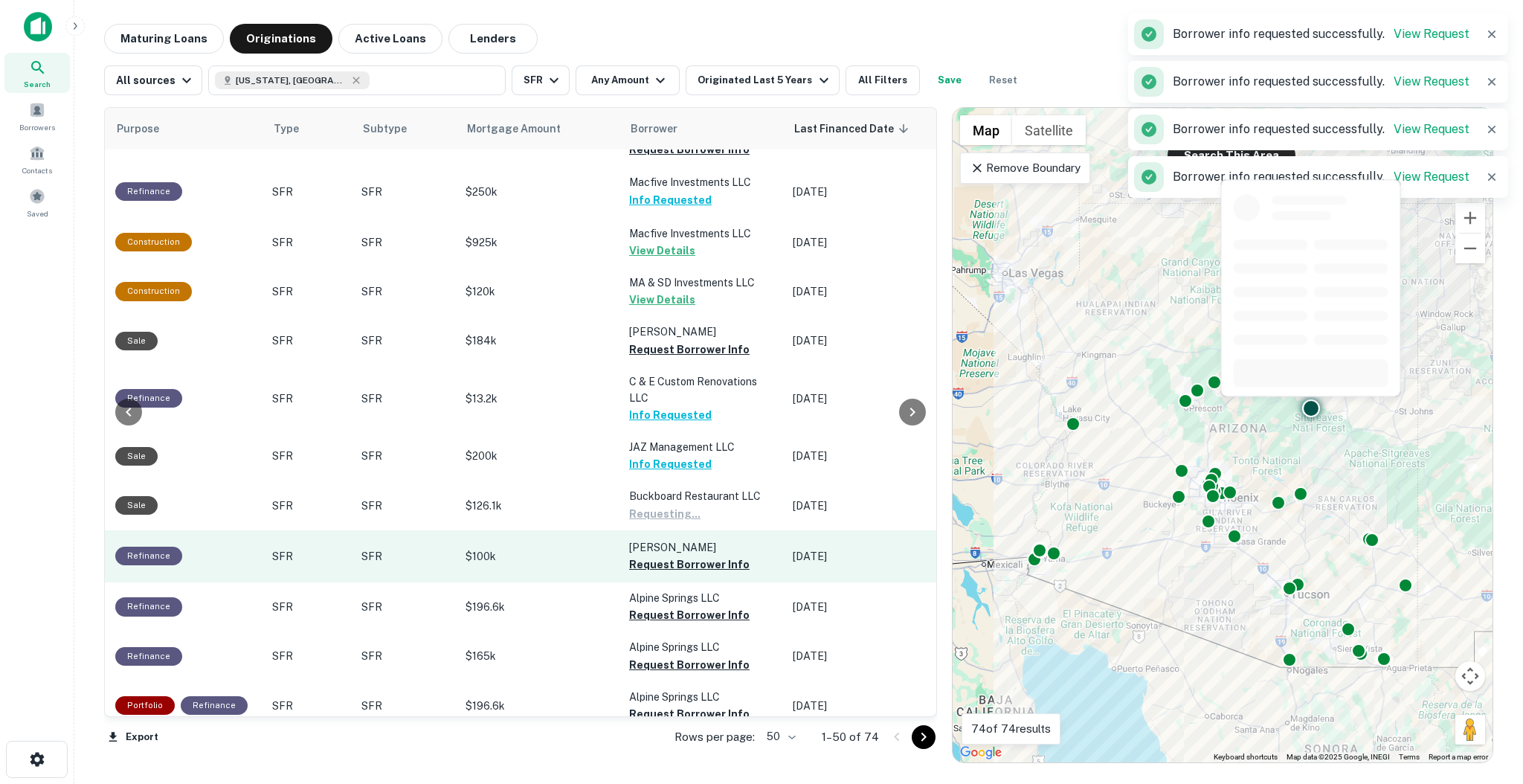
scroll to position [792, 487]
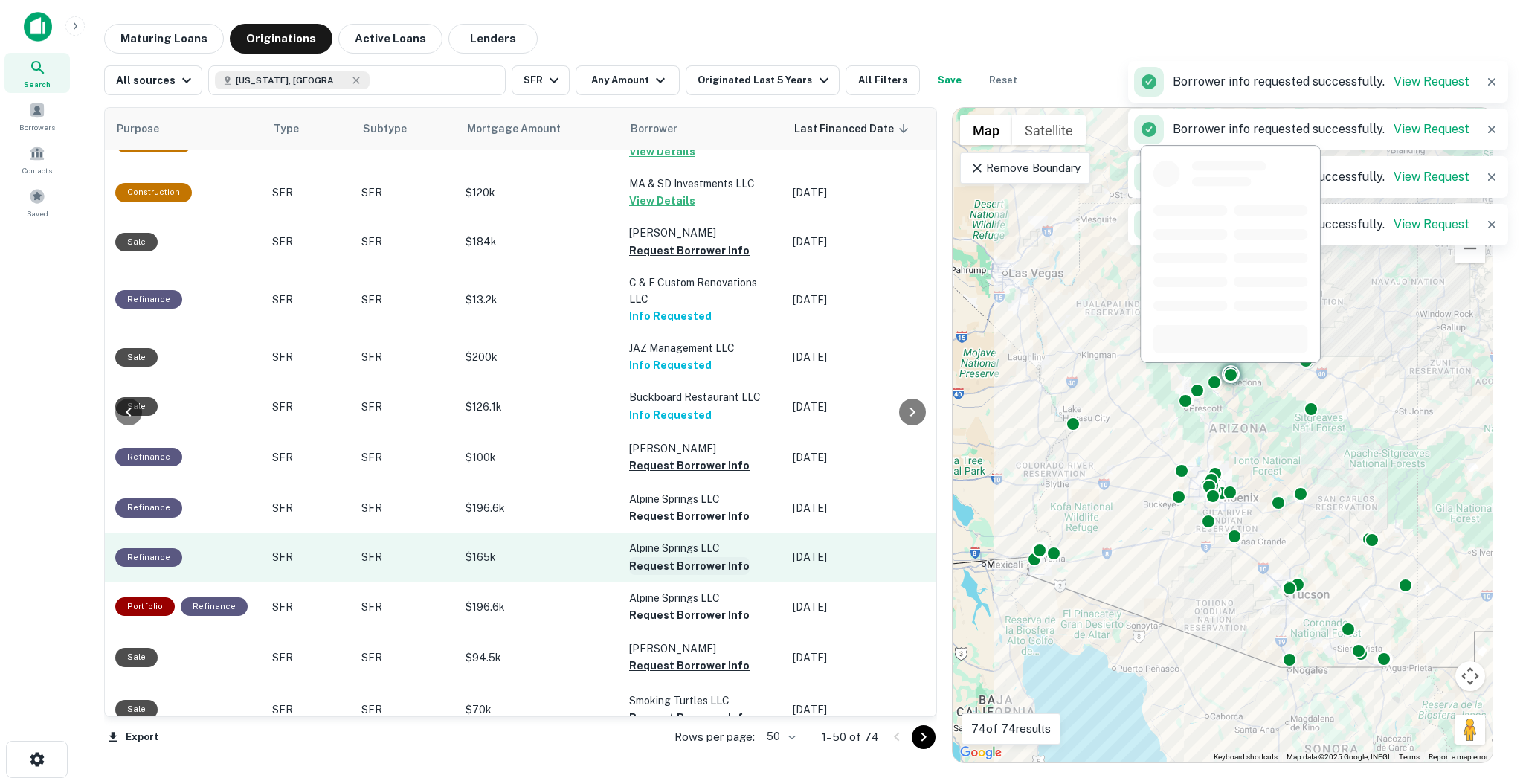
click at [718, 557] on button "Request Borrower Info" at bounding box center [689, 565] width 120 height 18
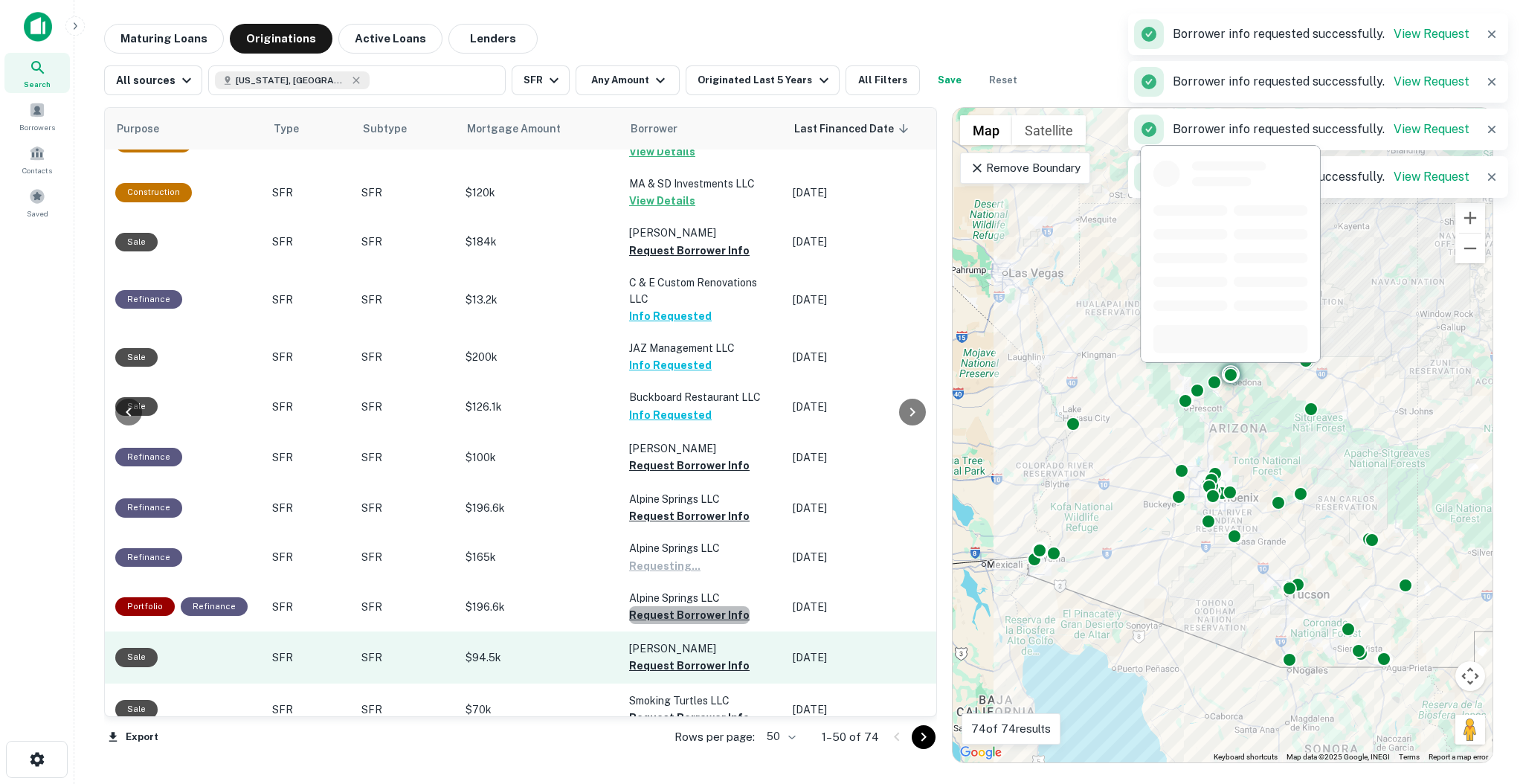
drag, startPoint x: 722, startPoint y: 568, endPoint x: 742, endPoint y: 591, distance: 30.5
click at [722, 606] on button "Request Borrower Info" at bounding box center [689, 614] width 120 height 18
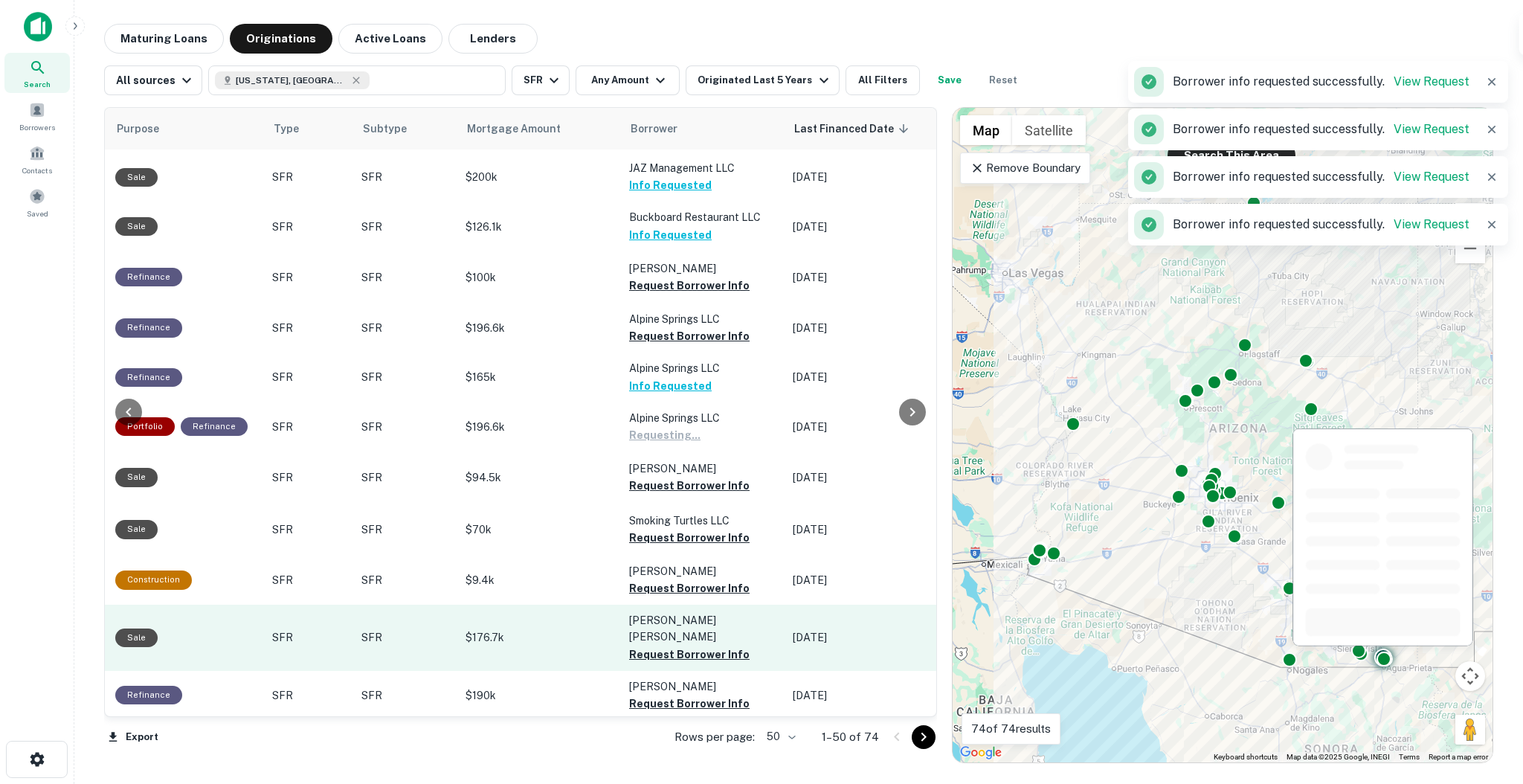
scroll to position [991, 487]
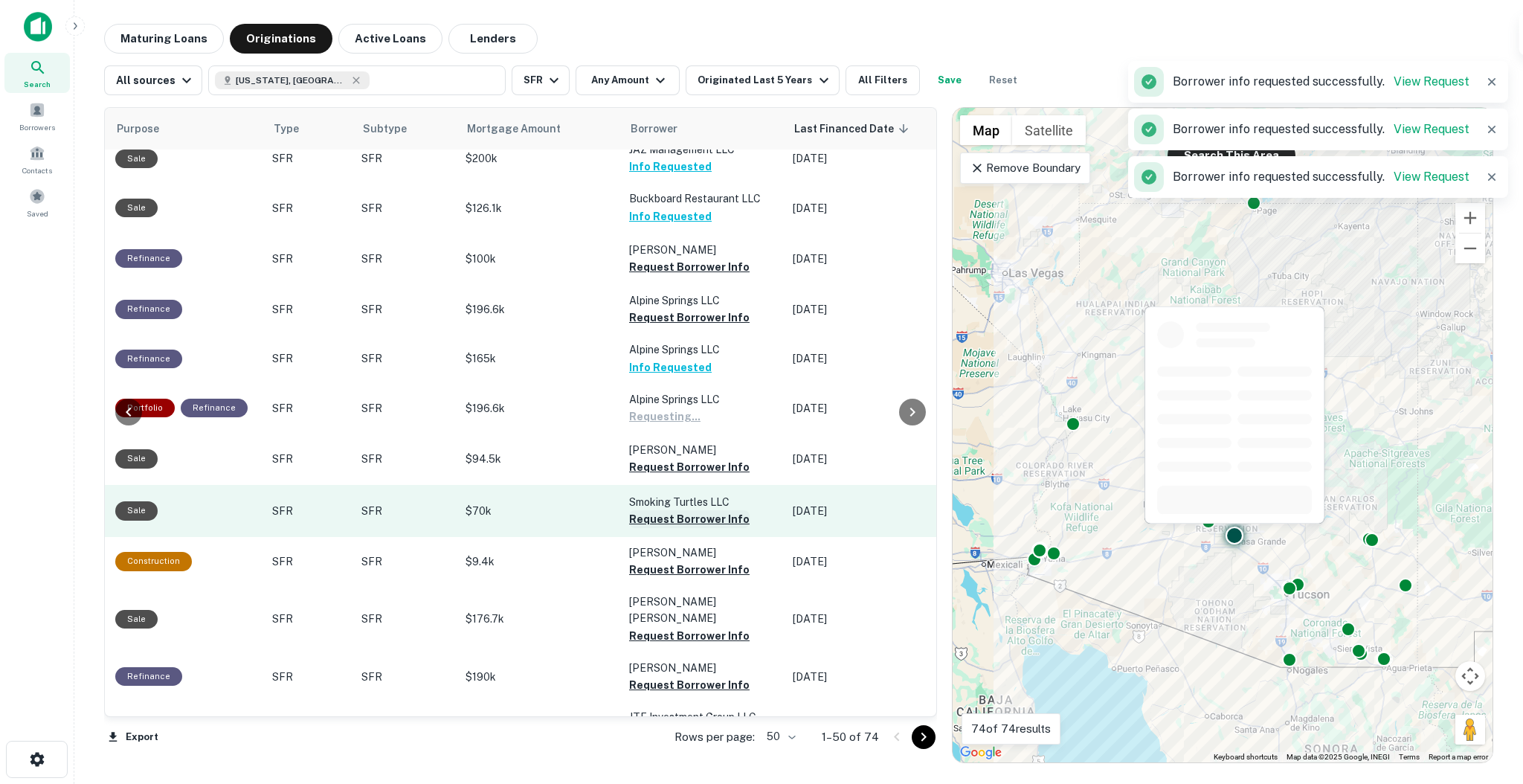
click at [721, 510] on button "Request Borrower Info" at bounding box center [689, 518] width 120 height 18
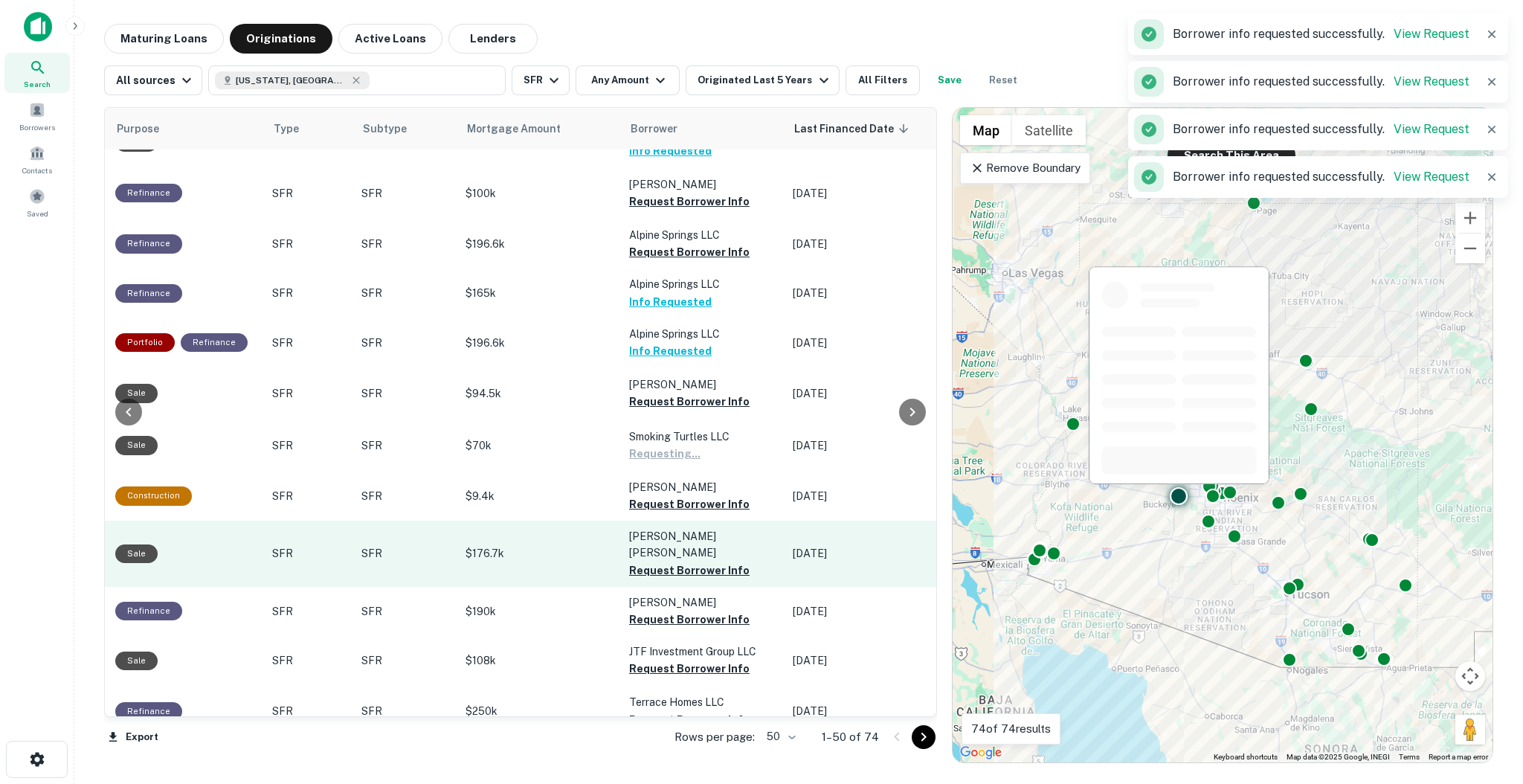
scroll to position [1090, 487]
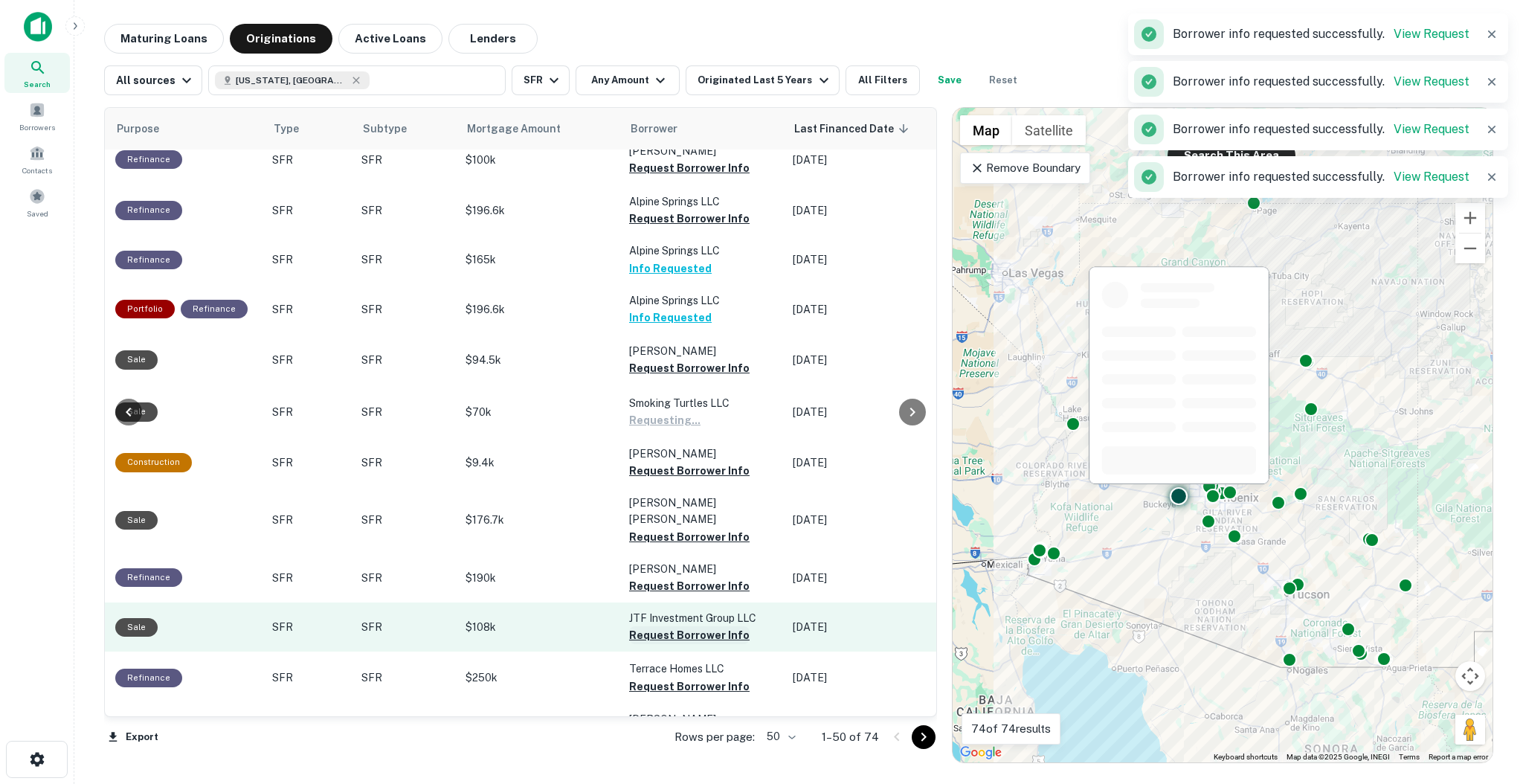
click at [707, 626] on button "Request Borrower Info" at bounding box center [689, 634] width 120 height 18
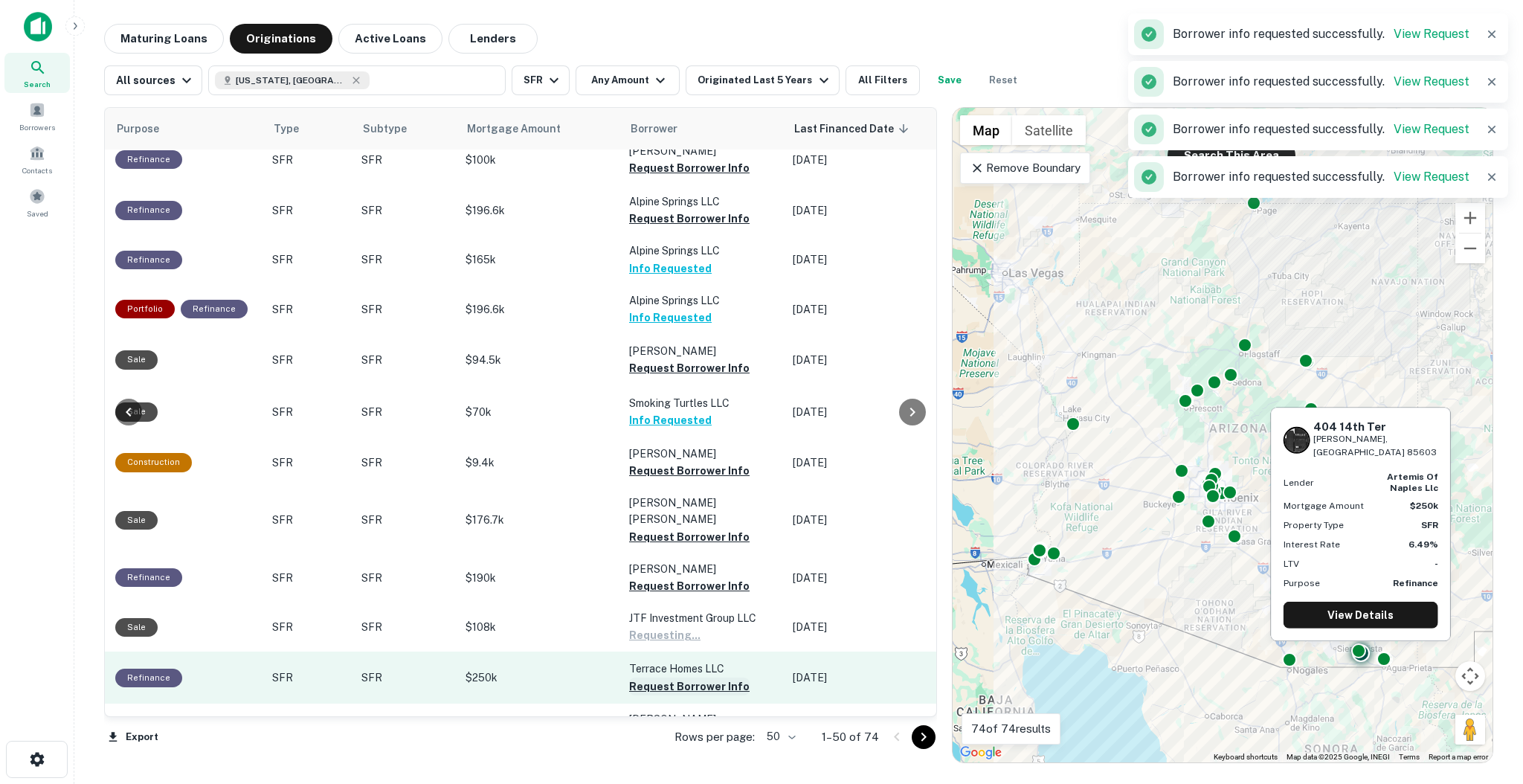
click at [718, 677] on button "Request Borrower Info" at bounding box center [689, 685] width 120 height 18
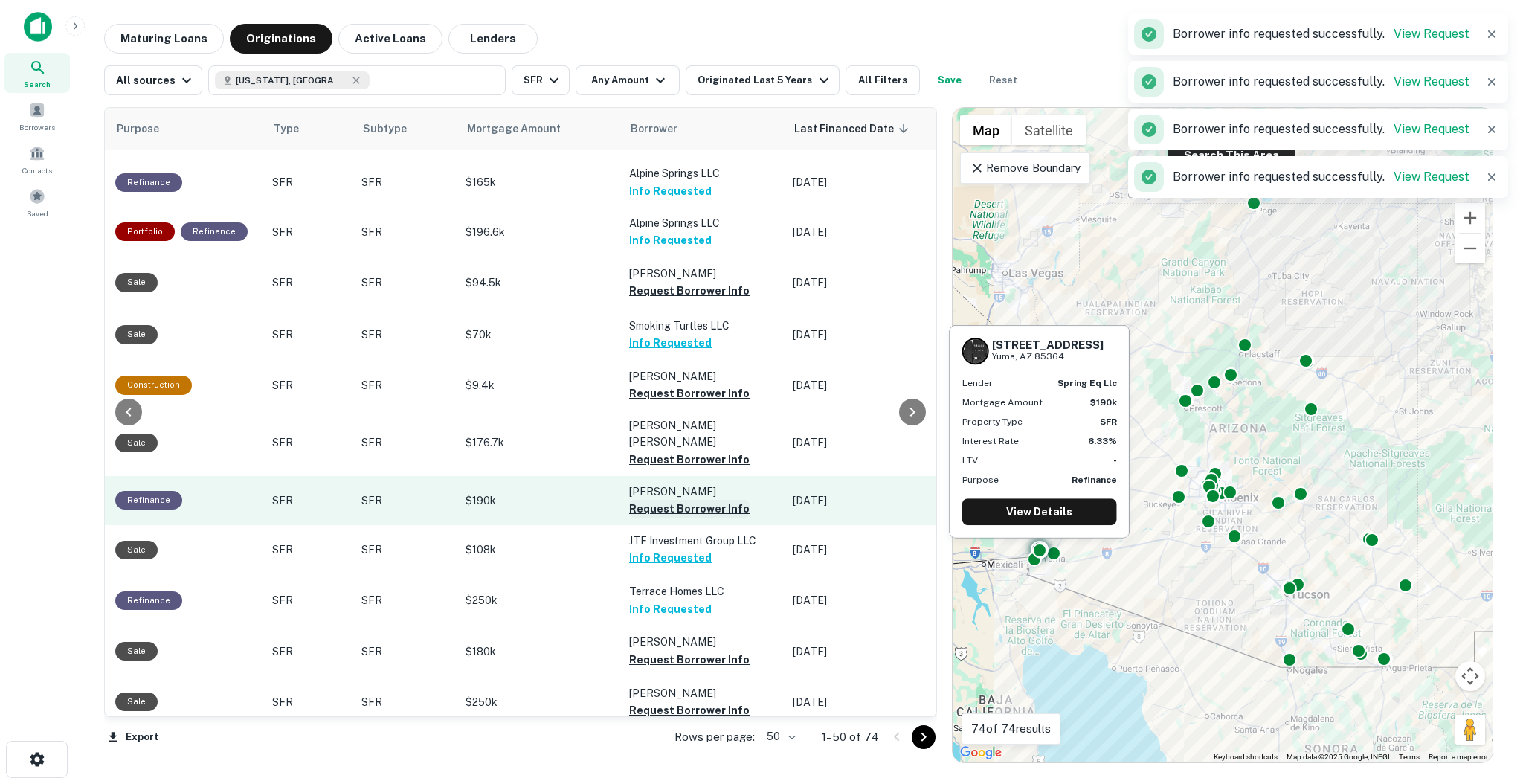
scroll to position [1288, 487]
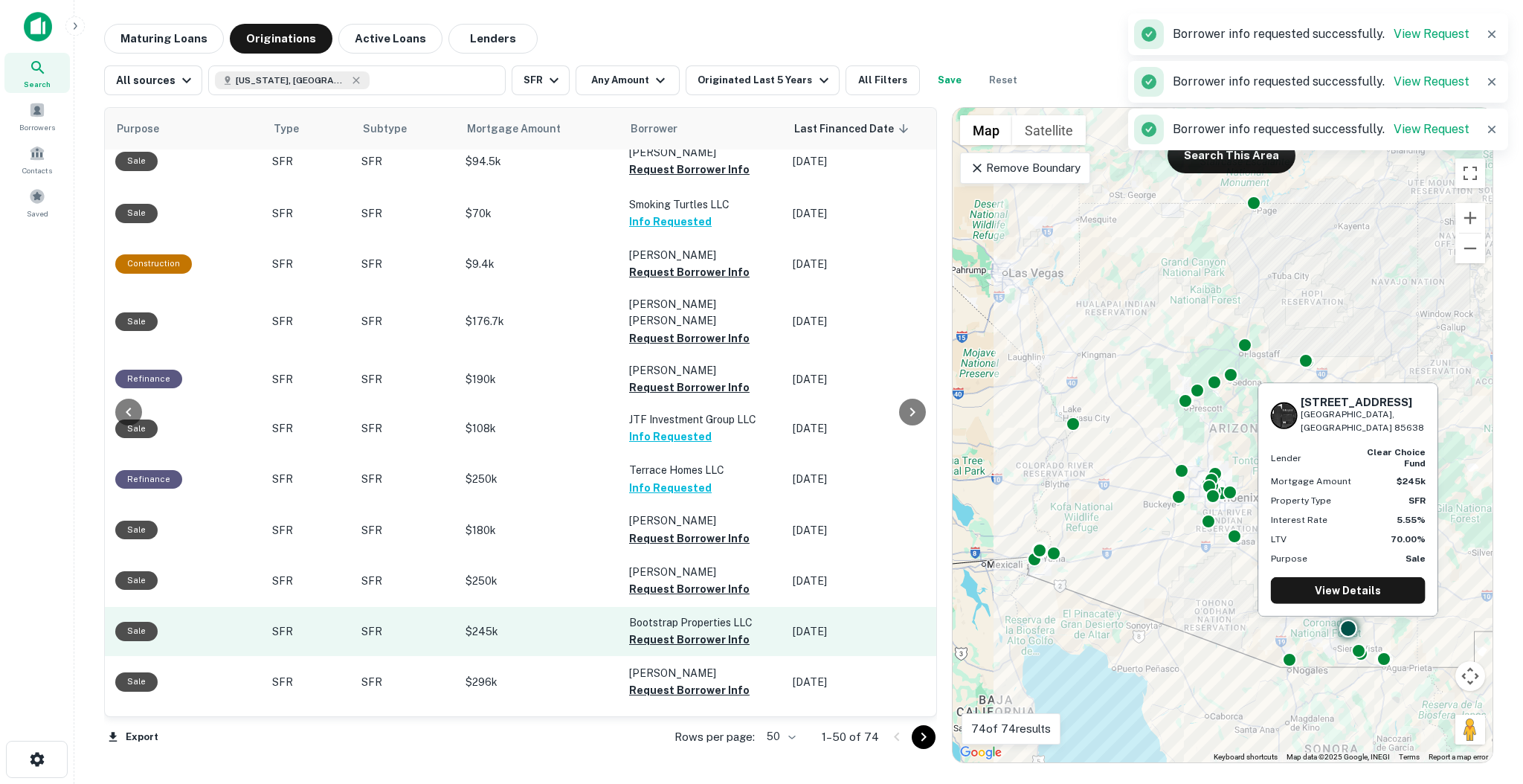
click at [733, 607] on td "Bootstrap Properties LLC Request Borrower Info" at bounding box center [703, 631] width 163 height 49
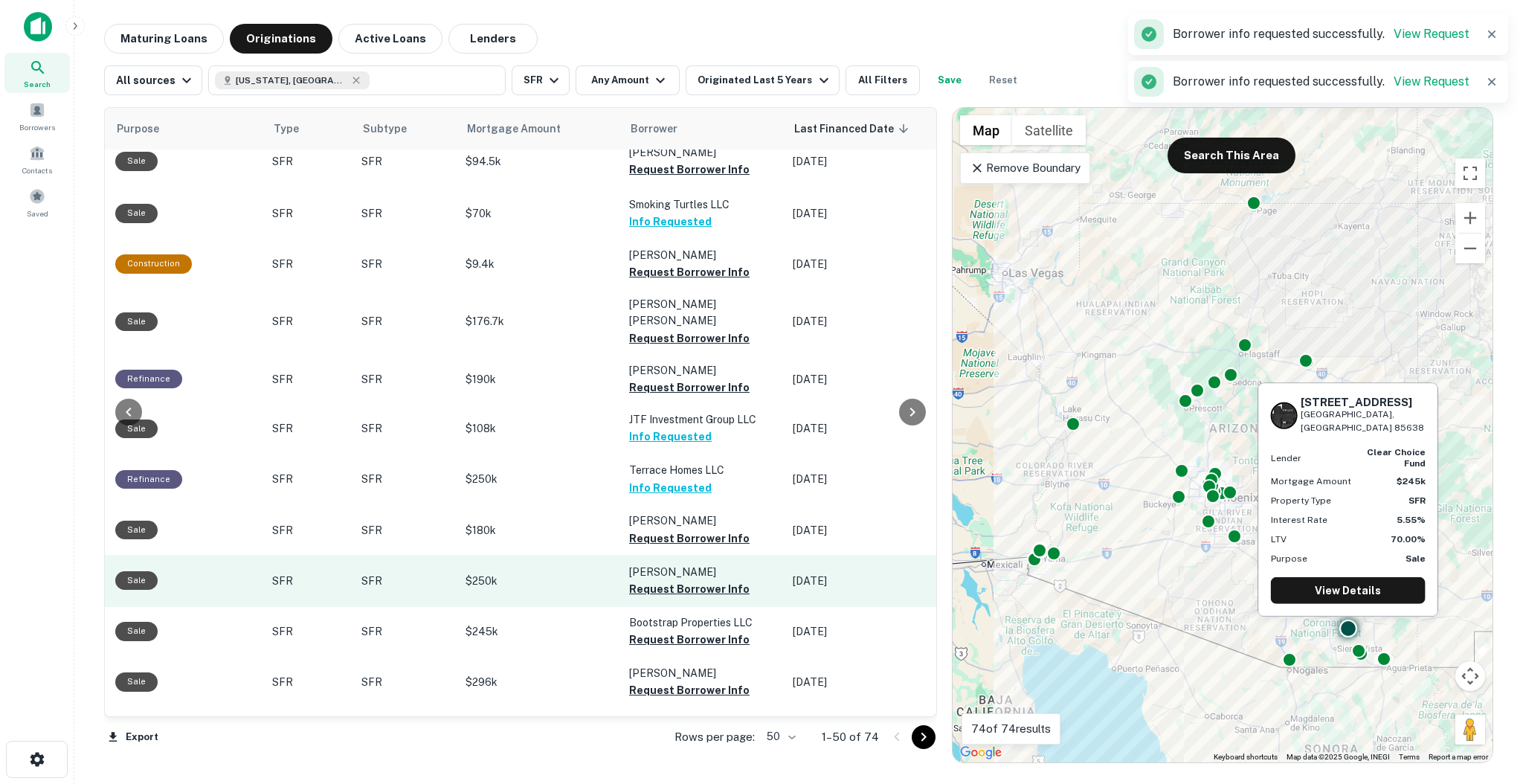
scroll to position [1387, 487]
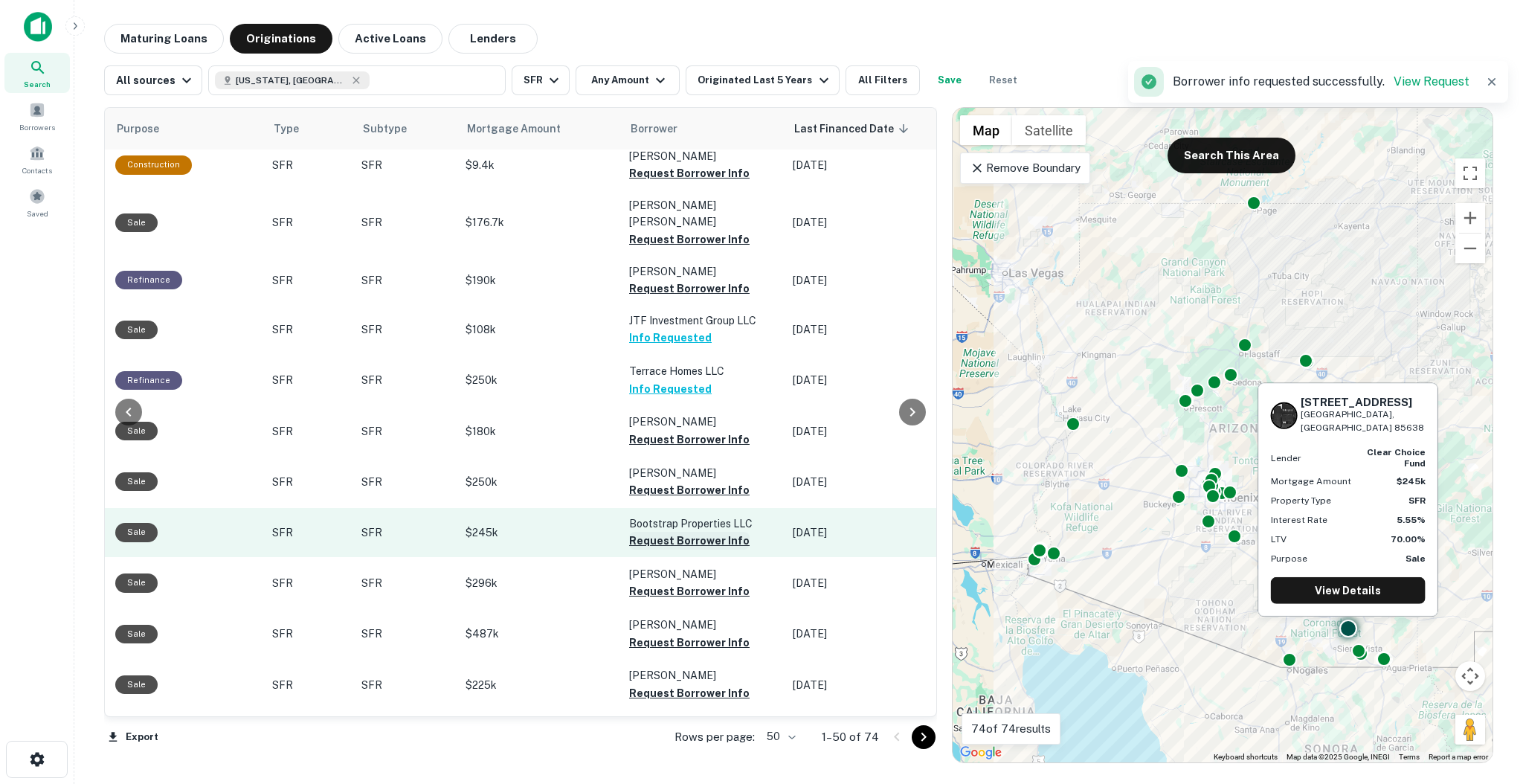
click at [714, 531] on button "Request Borrower Info" at bounding box center [689, 540] width 120 height 18
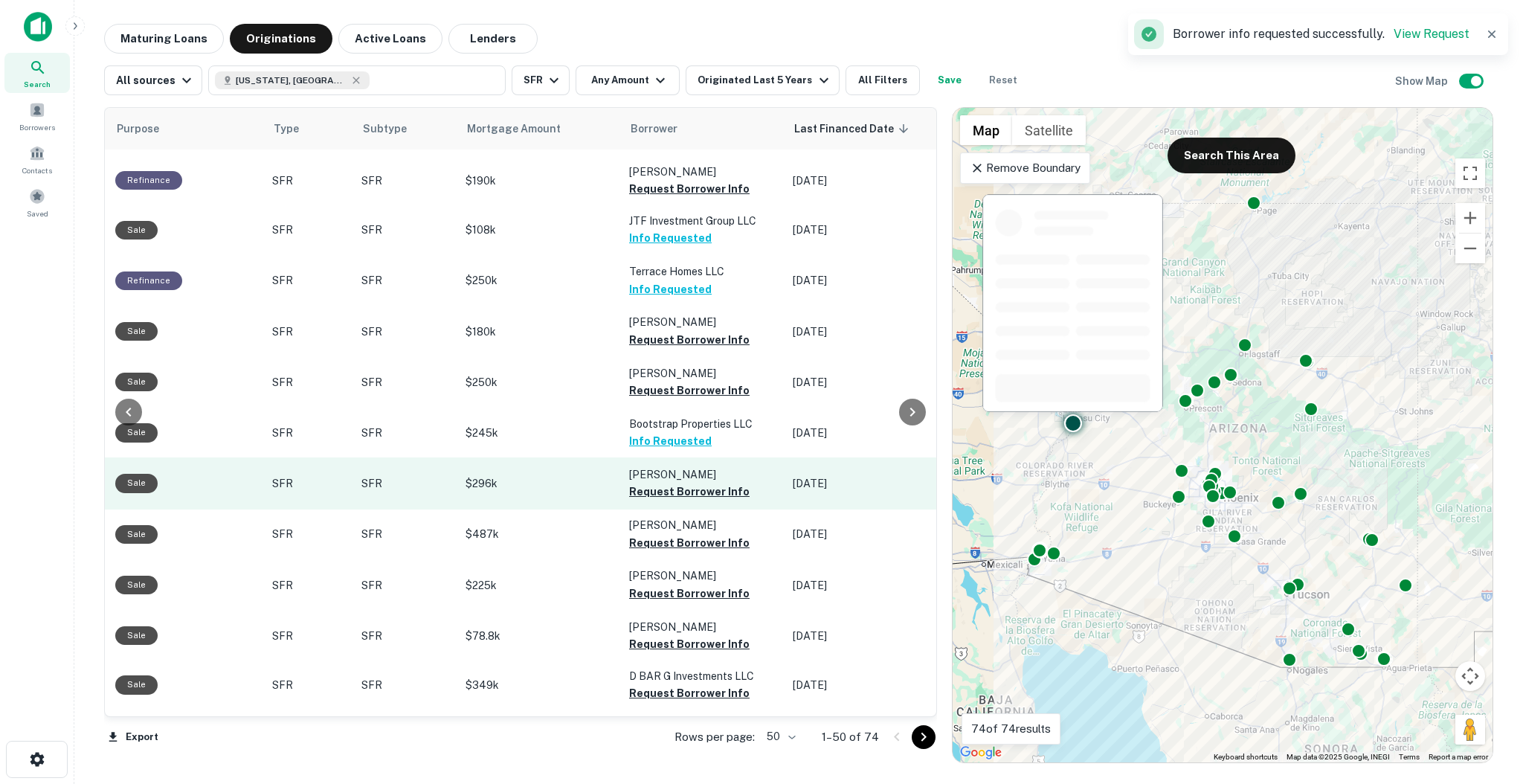
scroll to position [1586, 487]
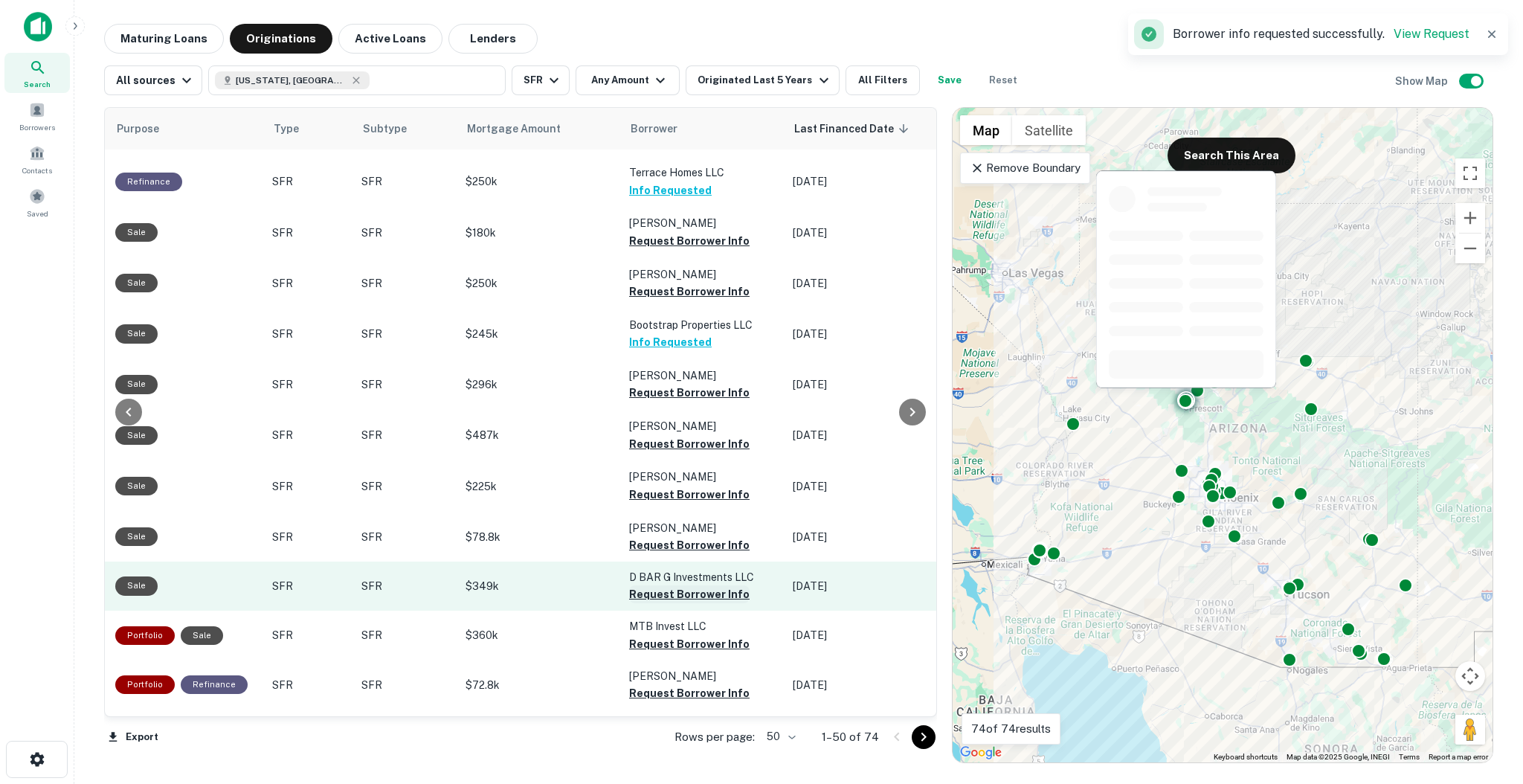
click at [712, 585] on button "Request Borrower Info" at bounding box center [689, 594] width 120 height 18
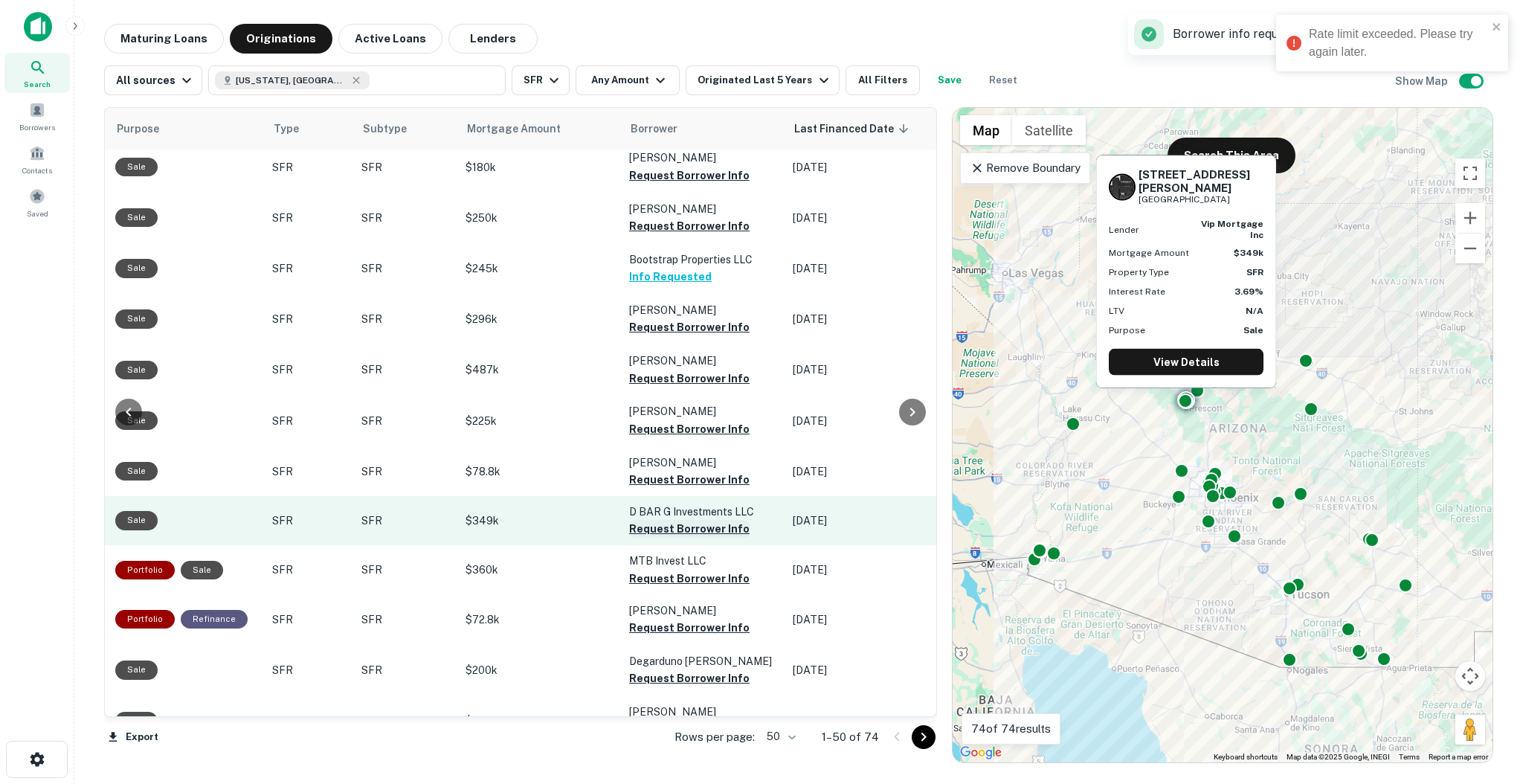
scroll to position [1685, 487]
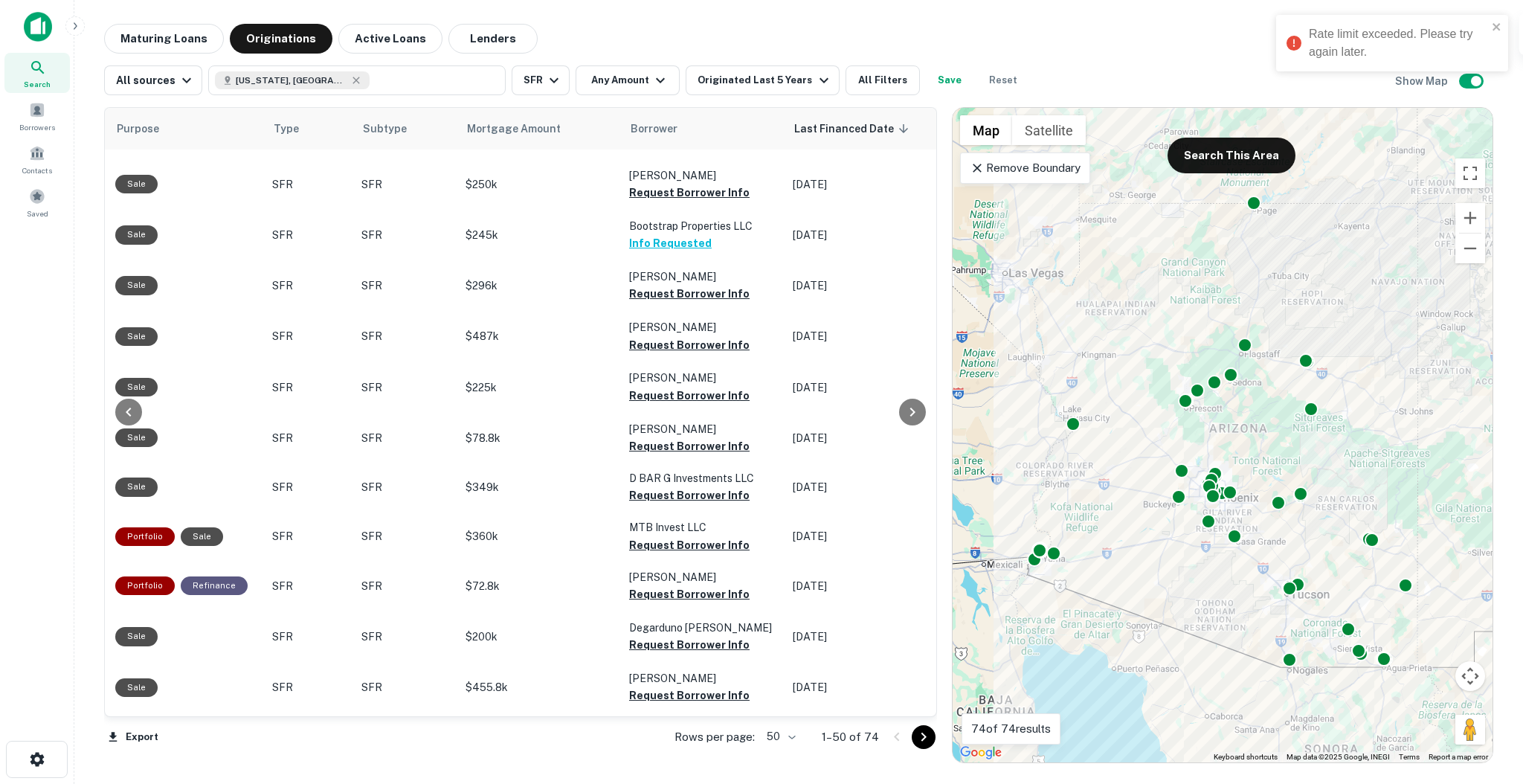
click at [1349, 42] on div "Rate limit exceeded. Please try again later." at bounding box center [1397, 43] width 178 height 35
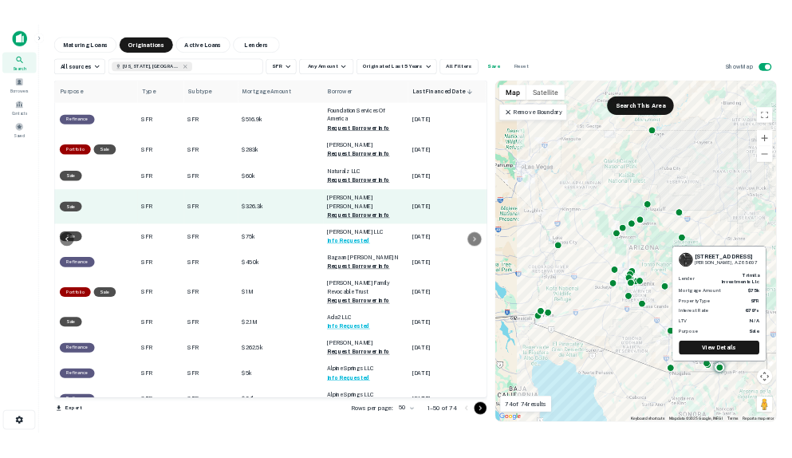
scroll to position [0, 522]
